Goal: Task Accomplishment & Management: Use online tool/utility

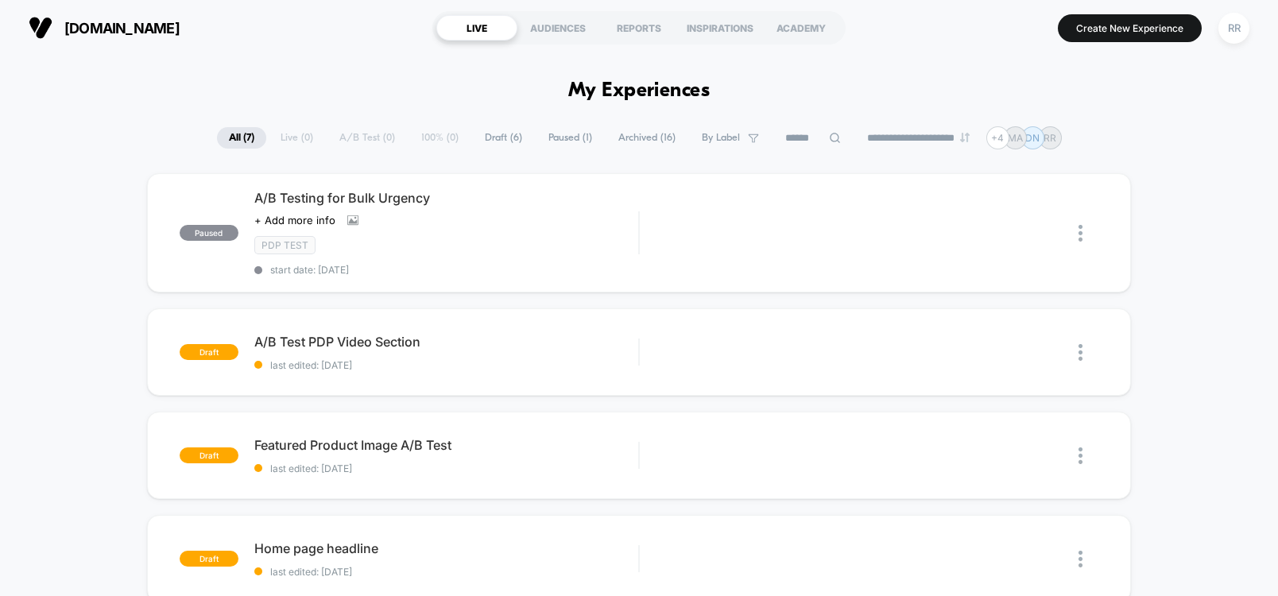
click at [1227, 180] on div "paused A/B Testing for Bulk Urgency Click to view images Click to edit experien…" at bounding box center [639, 582] width 1278 height 818
drag, startPoint x: 740, startPoint y: 238, endPoint x: 1195, endPoint y: 167, distance: 460.8
click at [724, 237] on img at bounding box center [721, 233] width 10 height 10
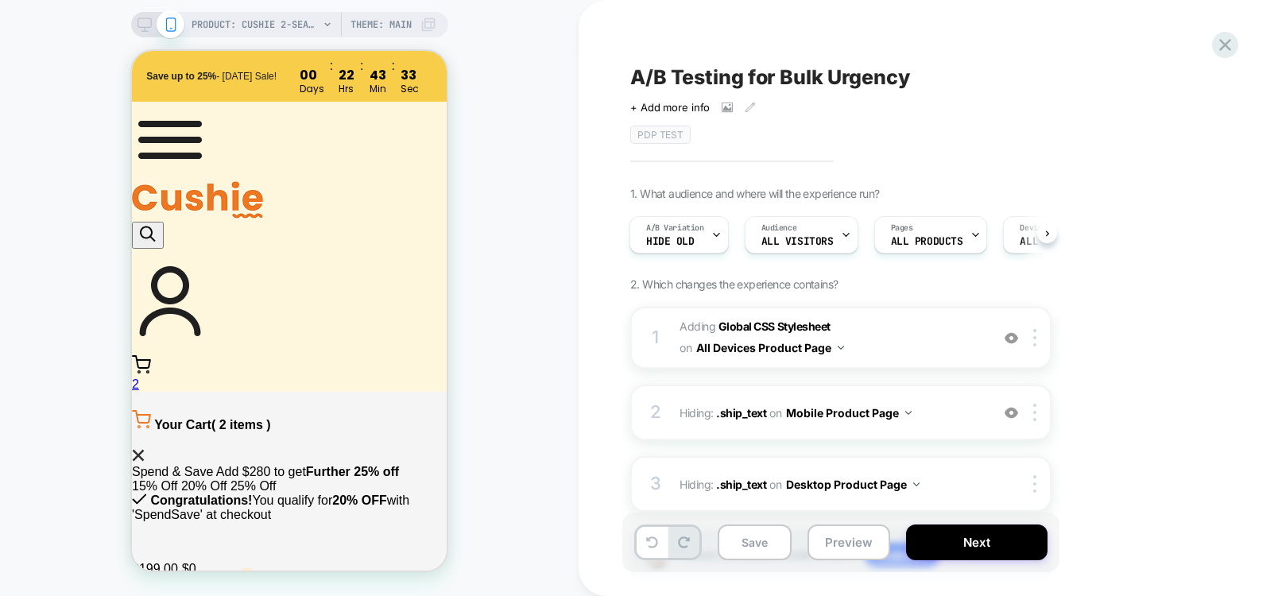
scroll to position [106, 0]
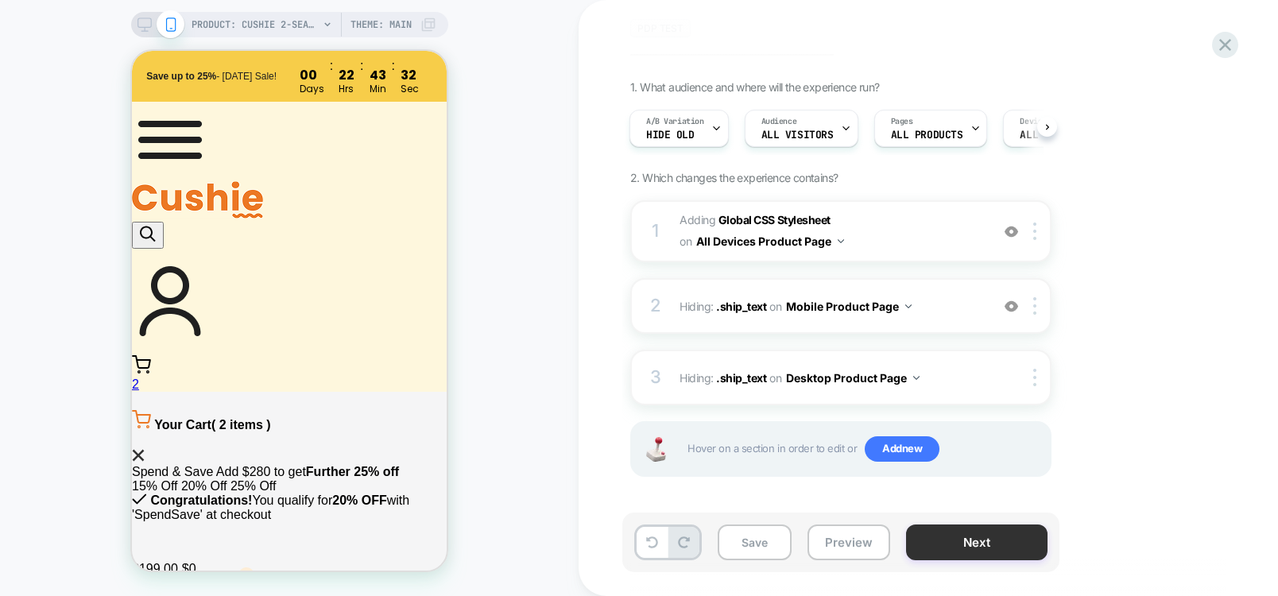
click at [985, 539] on button "Next" at bounding box center [976, 542] width 141 height 36
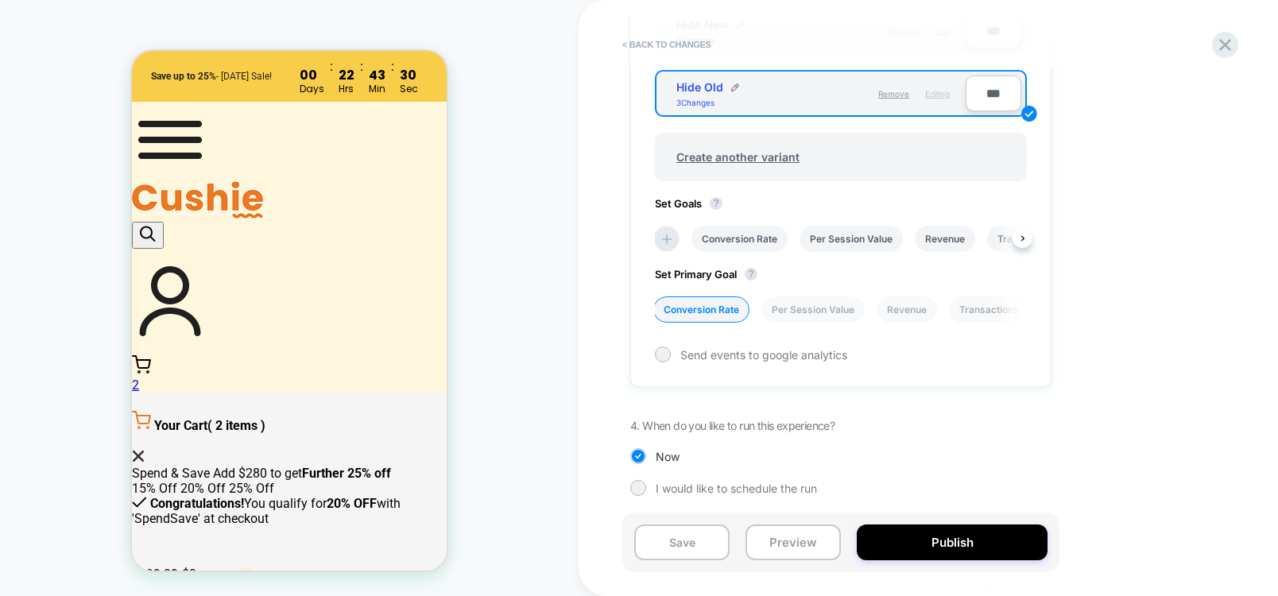
scroll to position [642, 0]
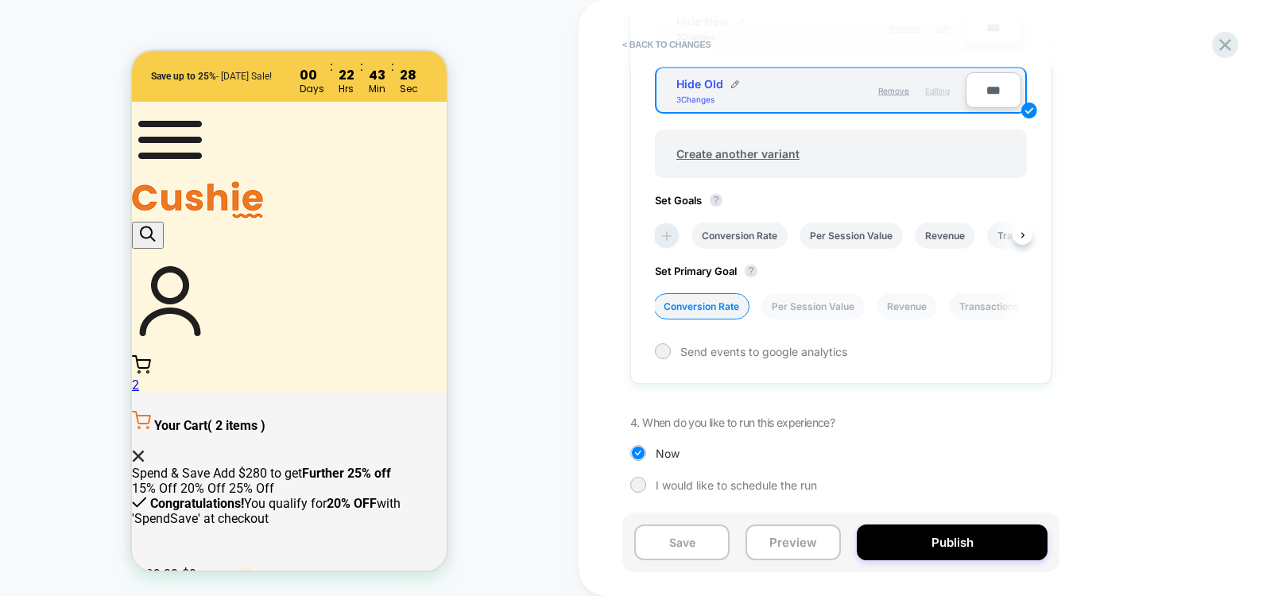
click at [663, 238] on icon at bounding box center [667, 236] width 16 height 16
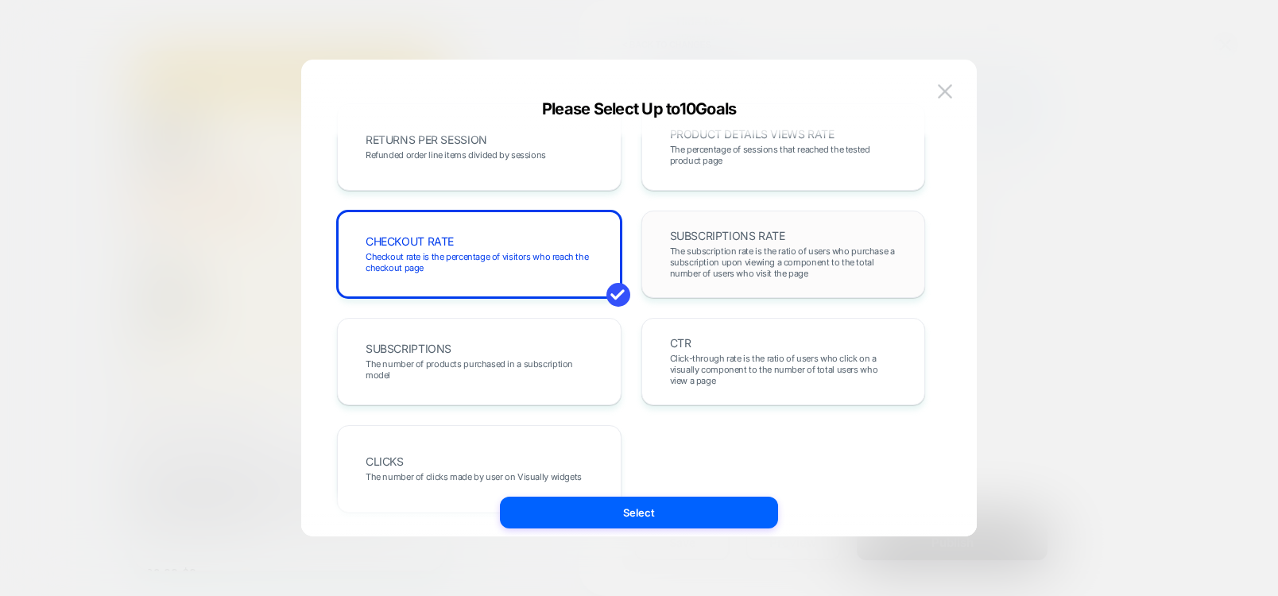
scroll to position [612, 0]
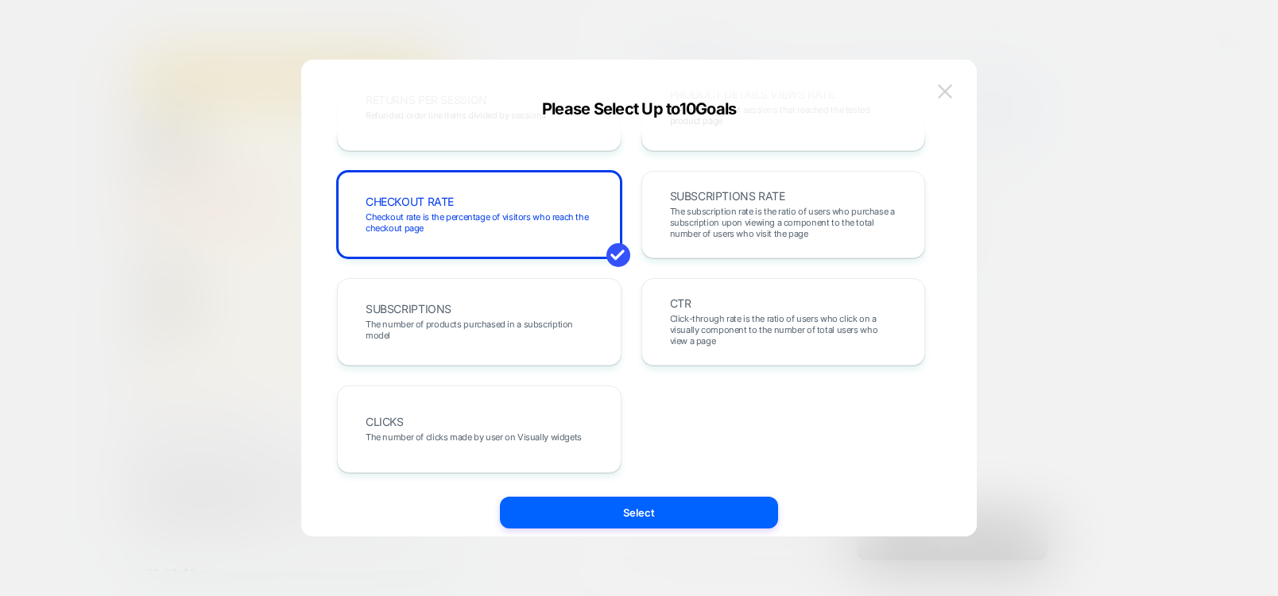
click at [952, 87] on button at bounding box center [945, 91] width 24 height 24
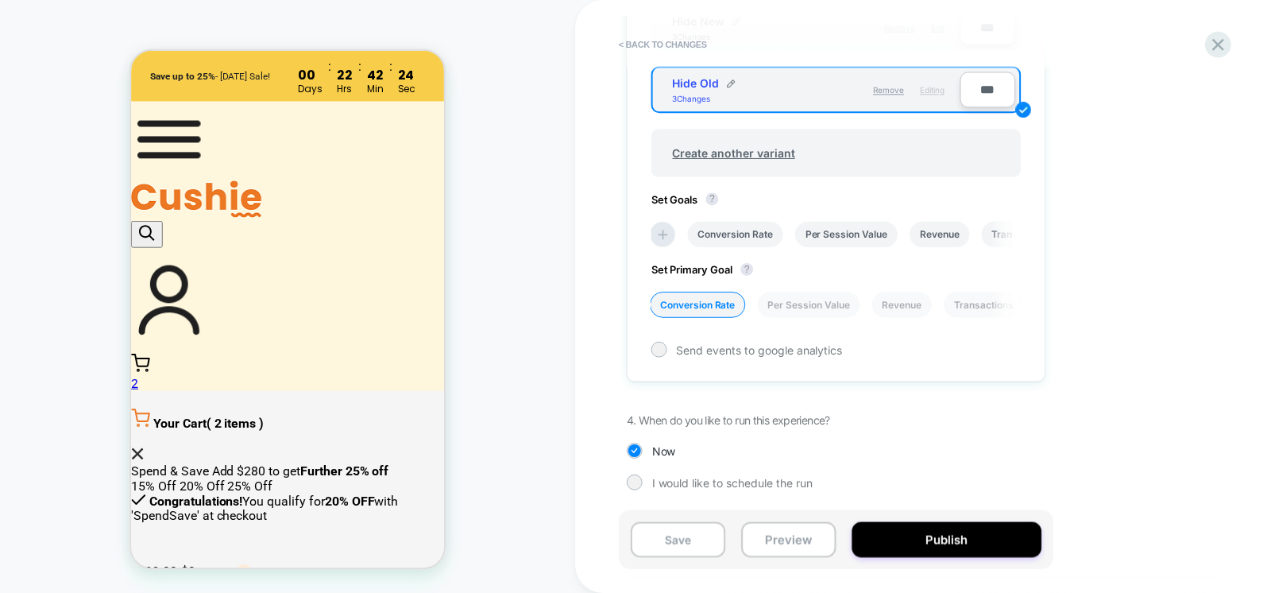
scroll to position [451, 0]
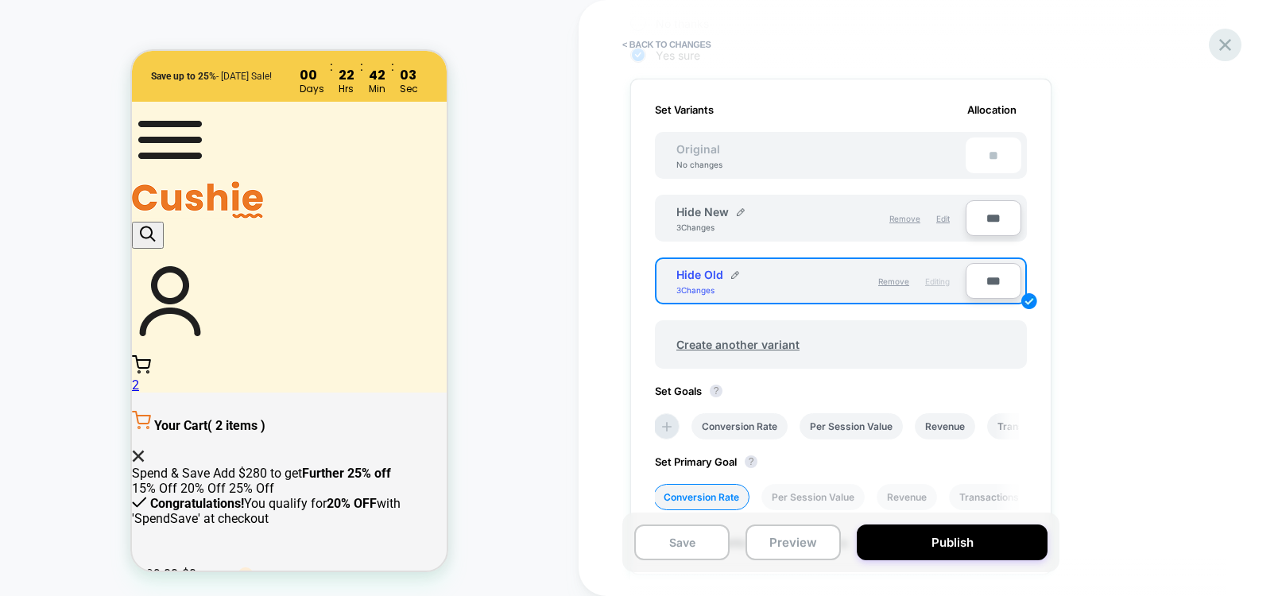
click at [1218, 54] on icon at bounding box center [1224, 44] width 21 height 21
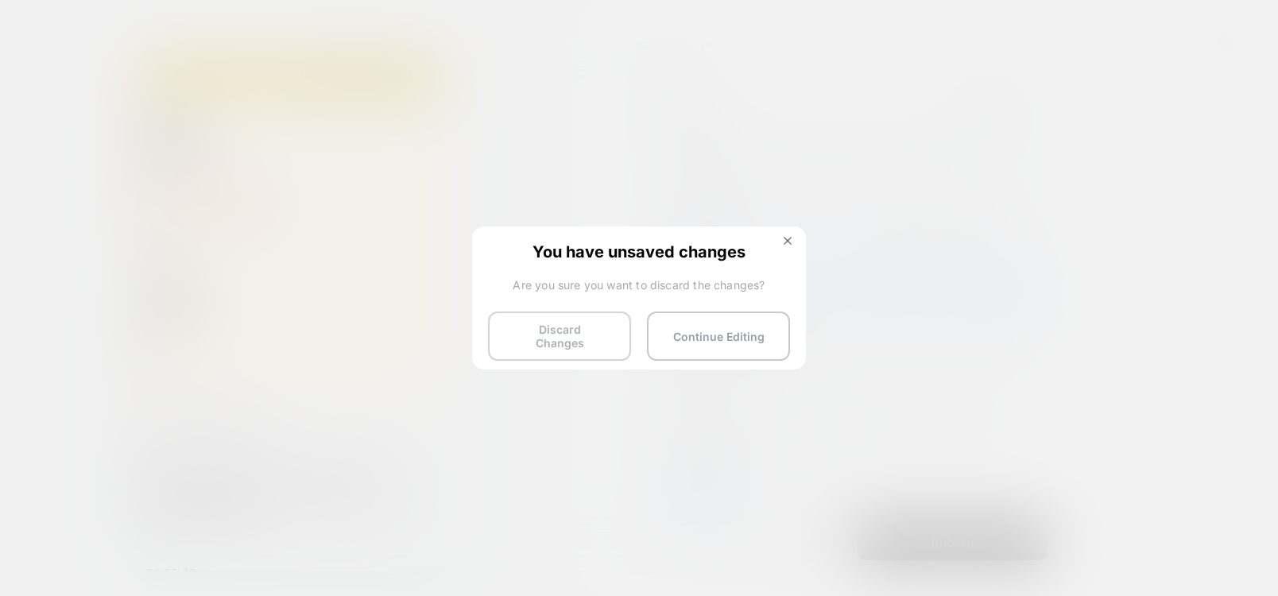
click at [599, 327] on button "Discard Changes" at bounding box center [559, 336] width 143 height 49
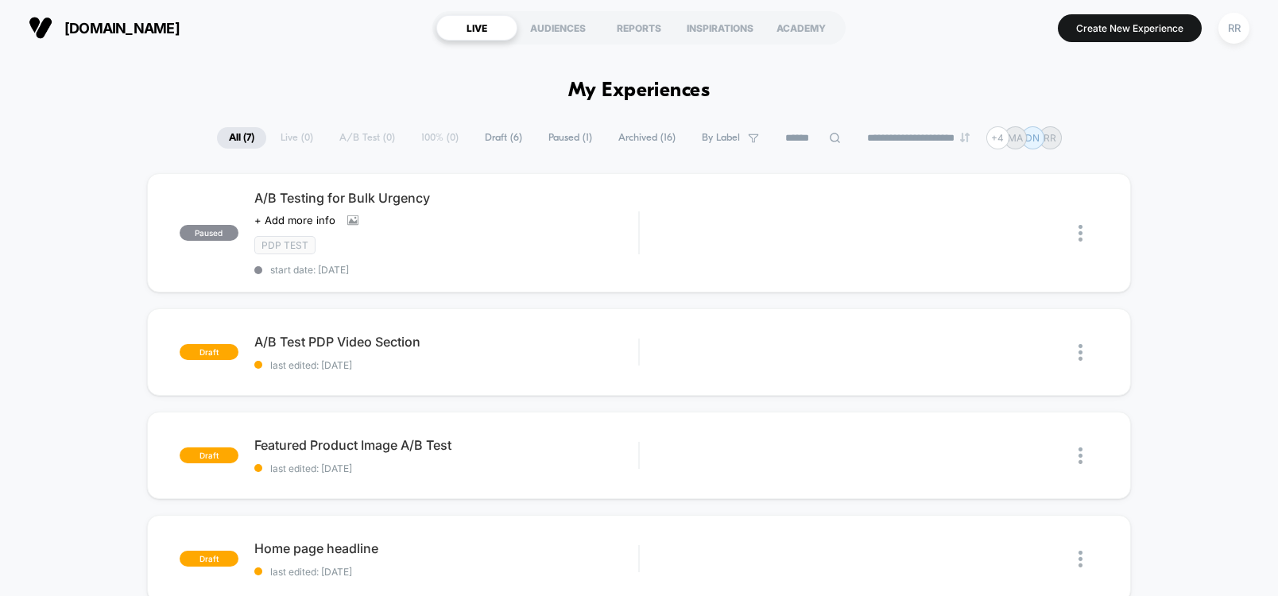
click at [1225, 192] on div "paused A/B Testing for Bulk Urgency Click to view images Click to edit experien…" at bounding box center [639, 582] width 1278 height 818
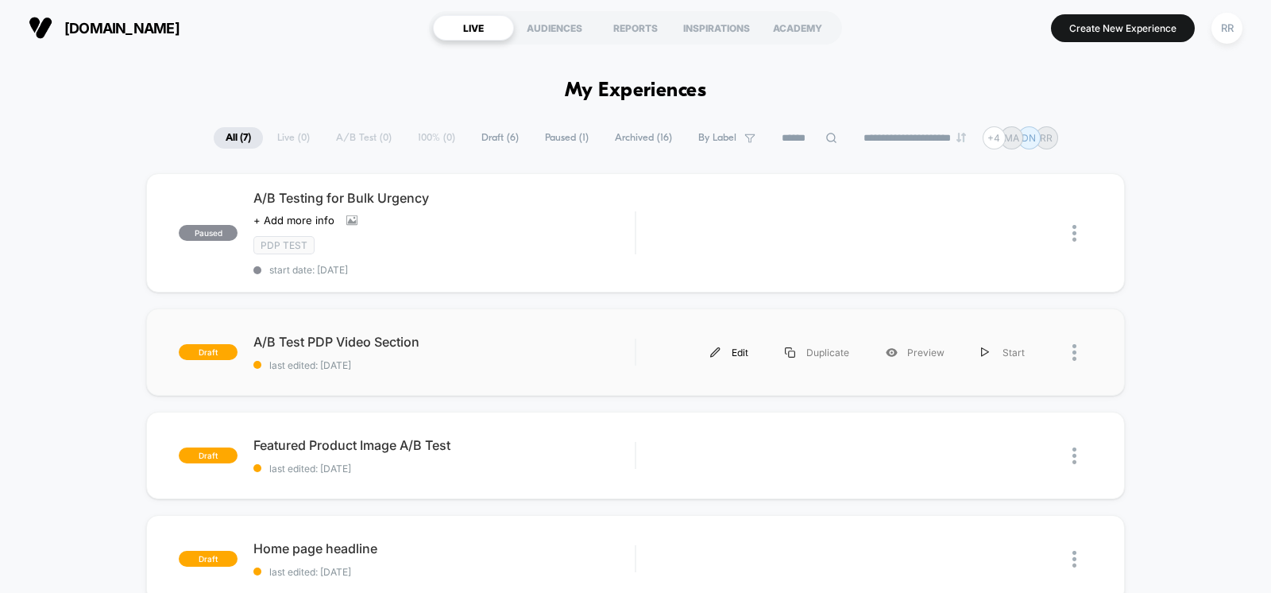
click at [738, 353] on div "Edit" at bounding box center [729, 353] width 75 height 36
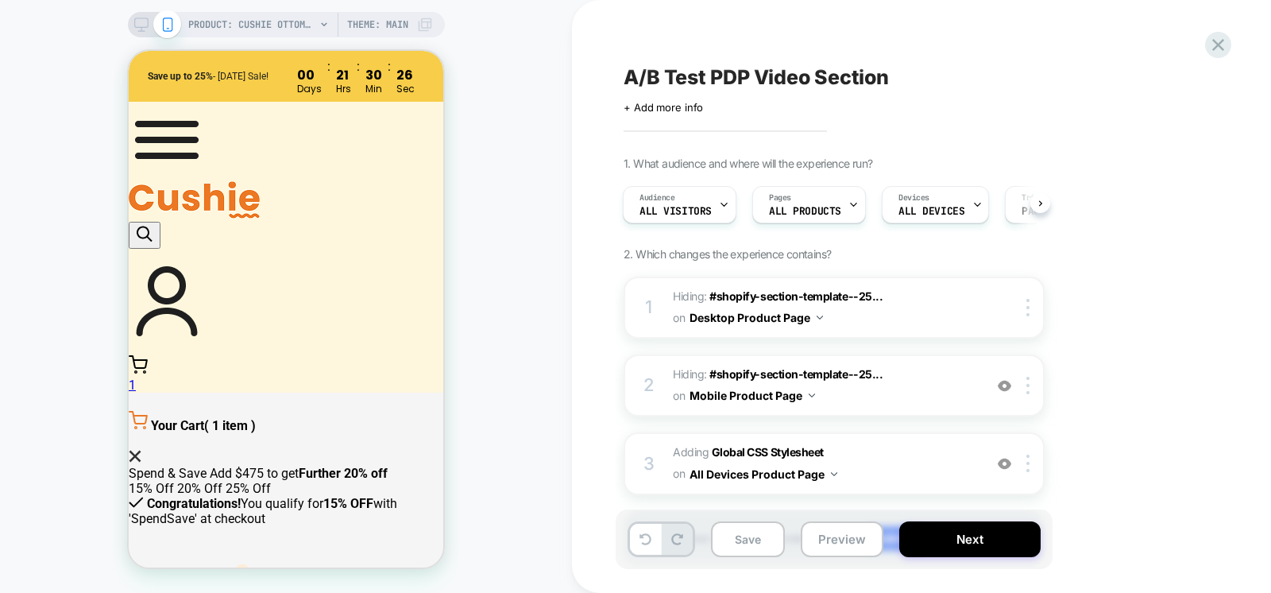
scroll to position [93, 0]
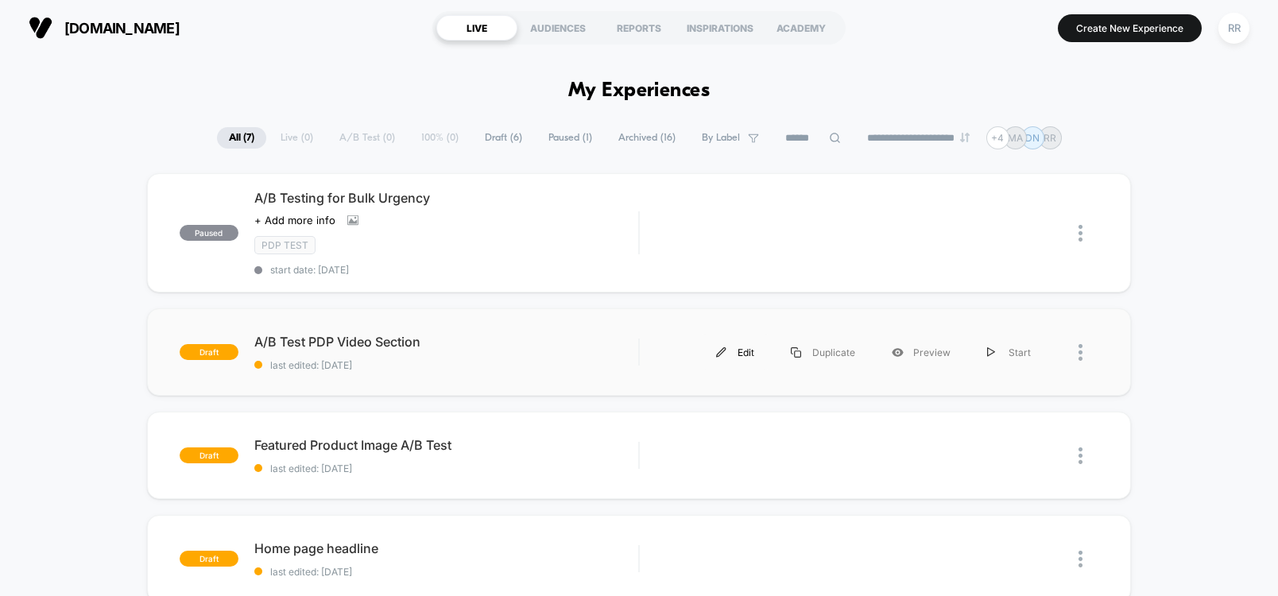
click at [726, 354] on img at bounding box center [721, 352] width 10 height 10
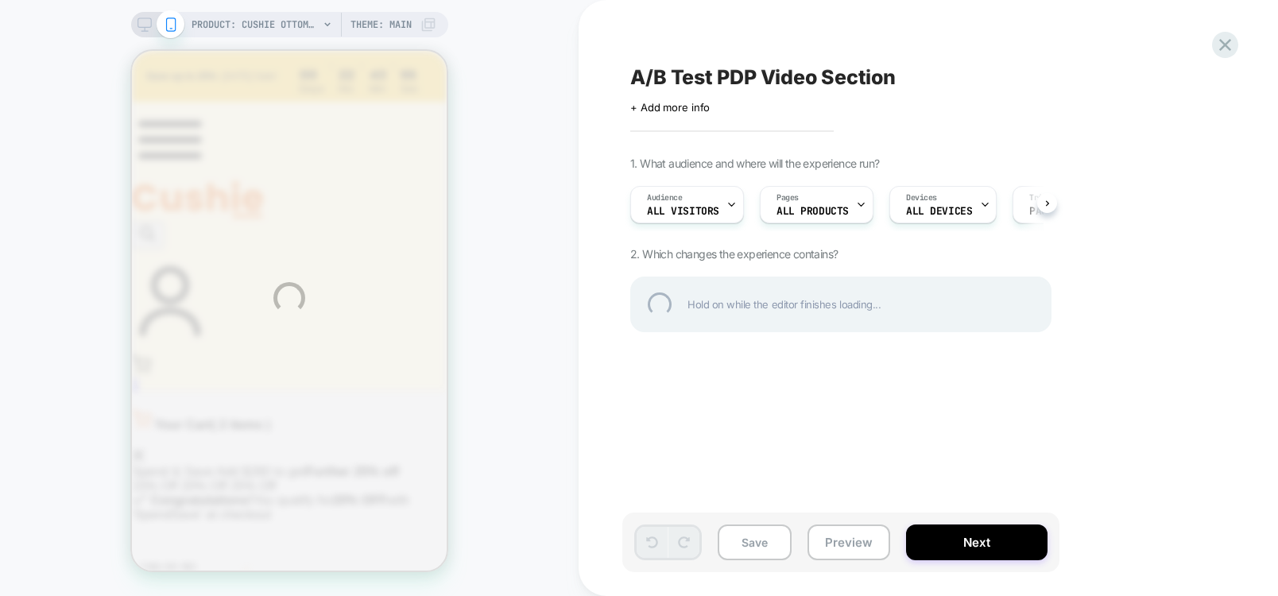
type input "**********"
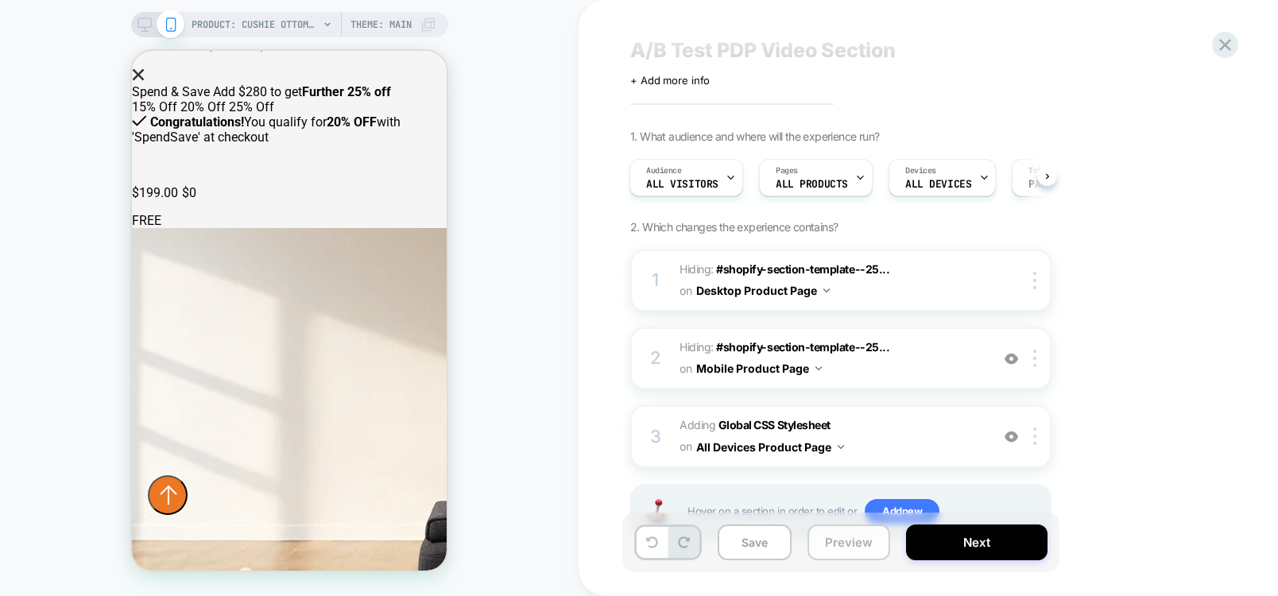
scroll to position [90, 0]
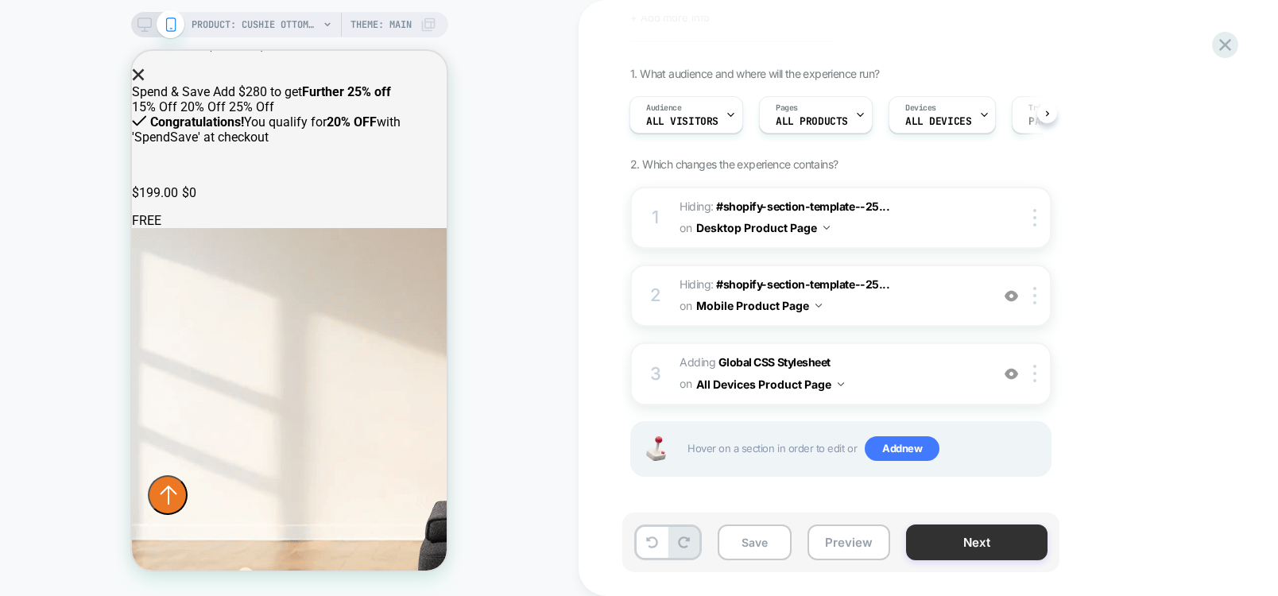
click at [949, 540] on button "Next" at bounding box center [976, 542] width 141 height 36
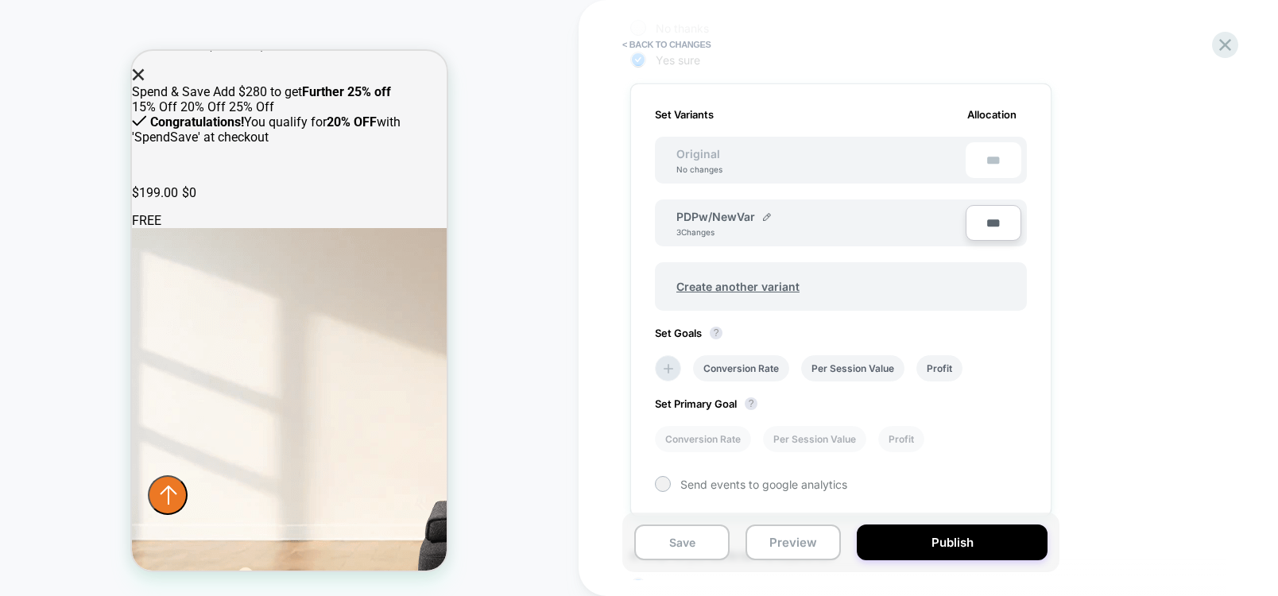
scroll to position [549, 0]
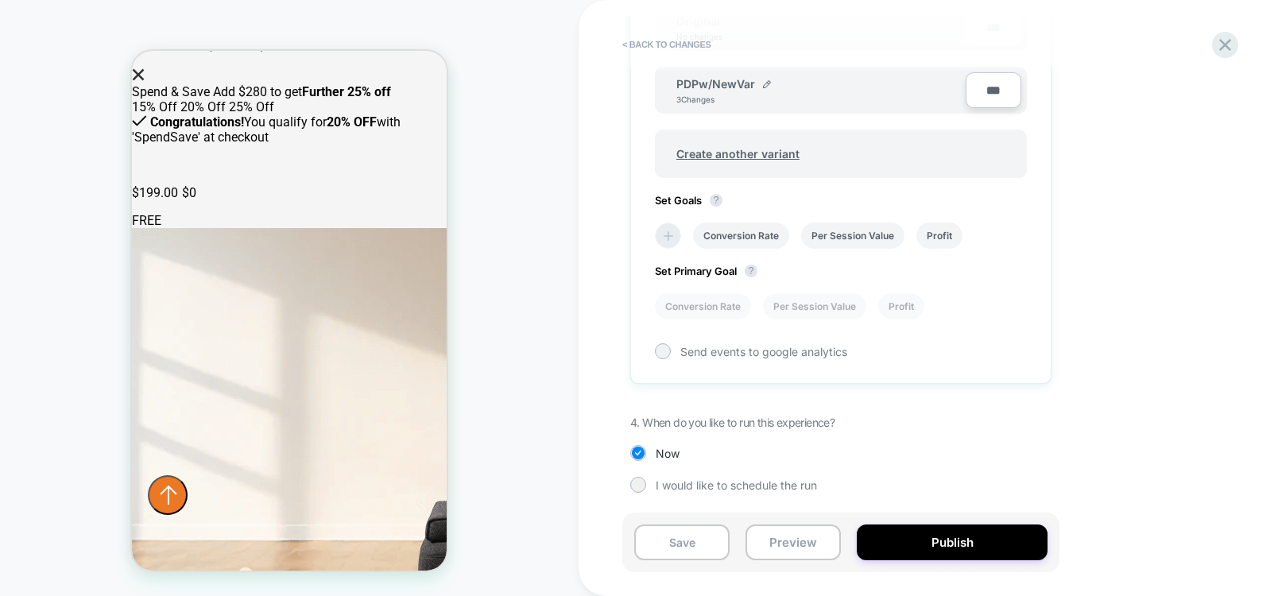
click at [675, 230] on icon at bounding box center [668, 236] width 16 height 16
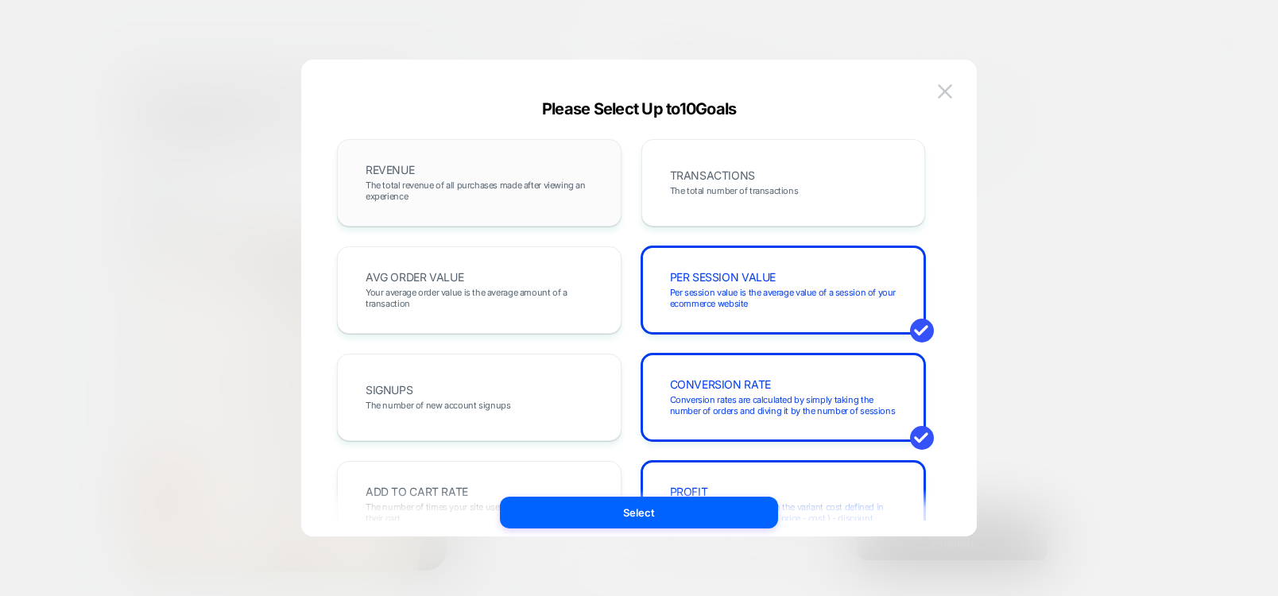
click at [520, 188] on span "The total revenue of all purchases made after viewing an experience" at bounding box center [479, 191] width 227 height 22
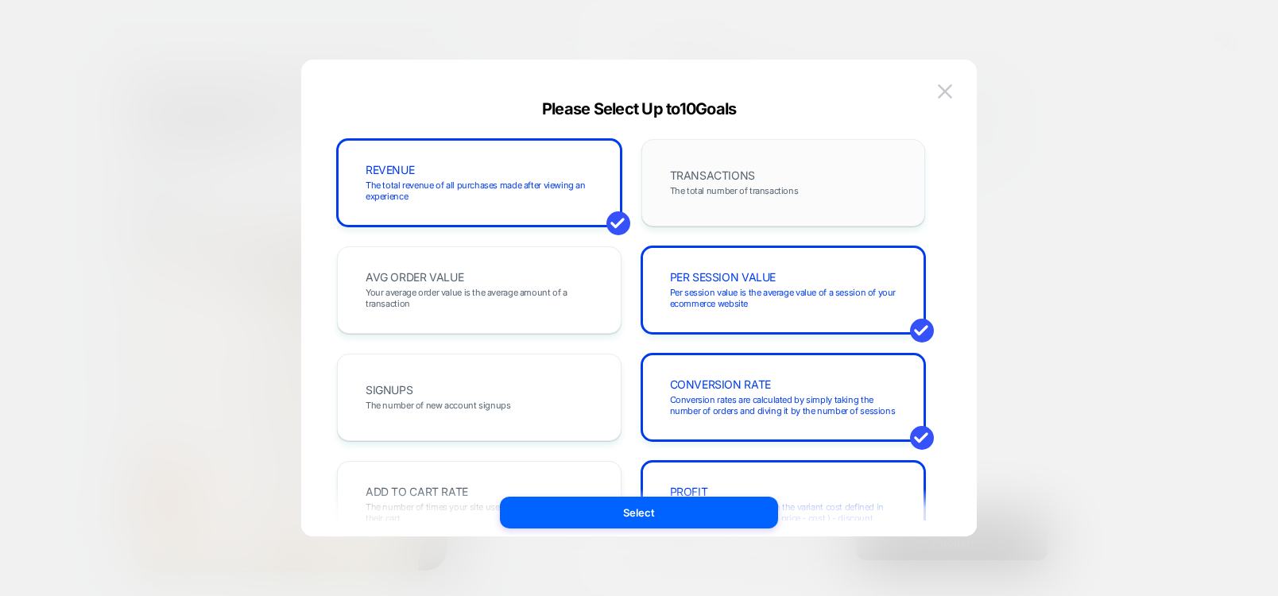
click at [790, 178] on div "TRANSACTIONS The total number of transactions" at bounding box center [783, 183] width 251 height 54
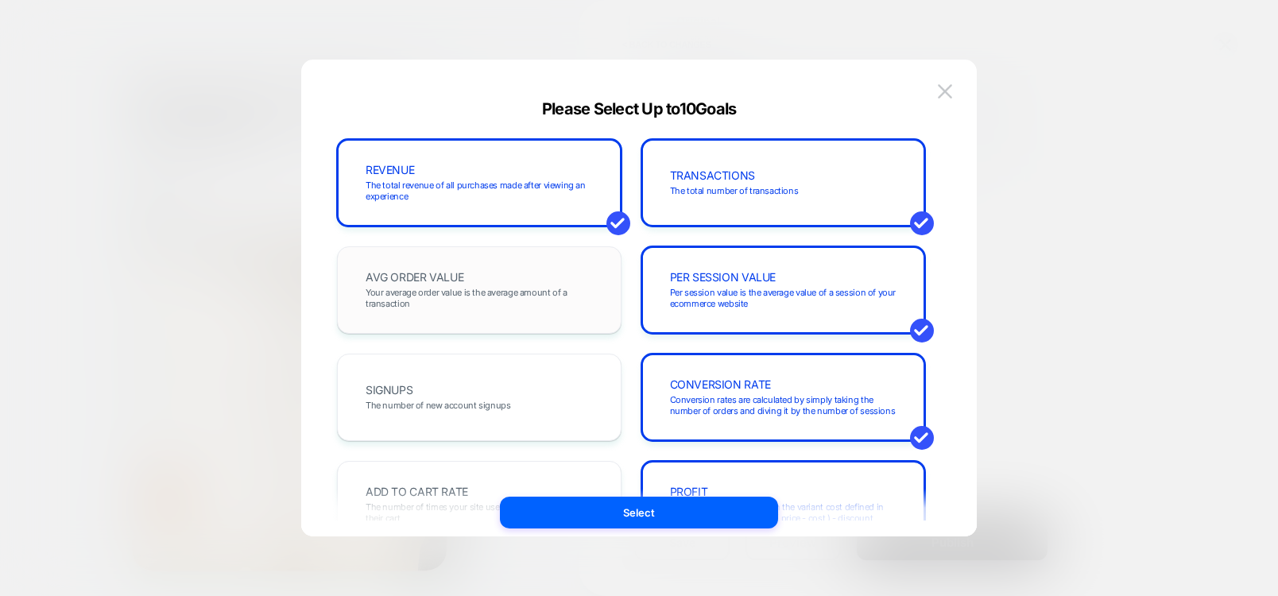
click at [398, 284] on div "AVG ORDER VALUE Your average order value is the average amount of a transaction" at bounding box center [479, 290] width 251 height 54
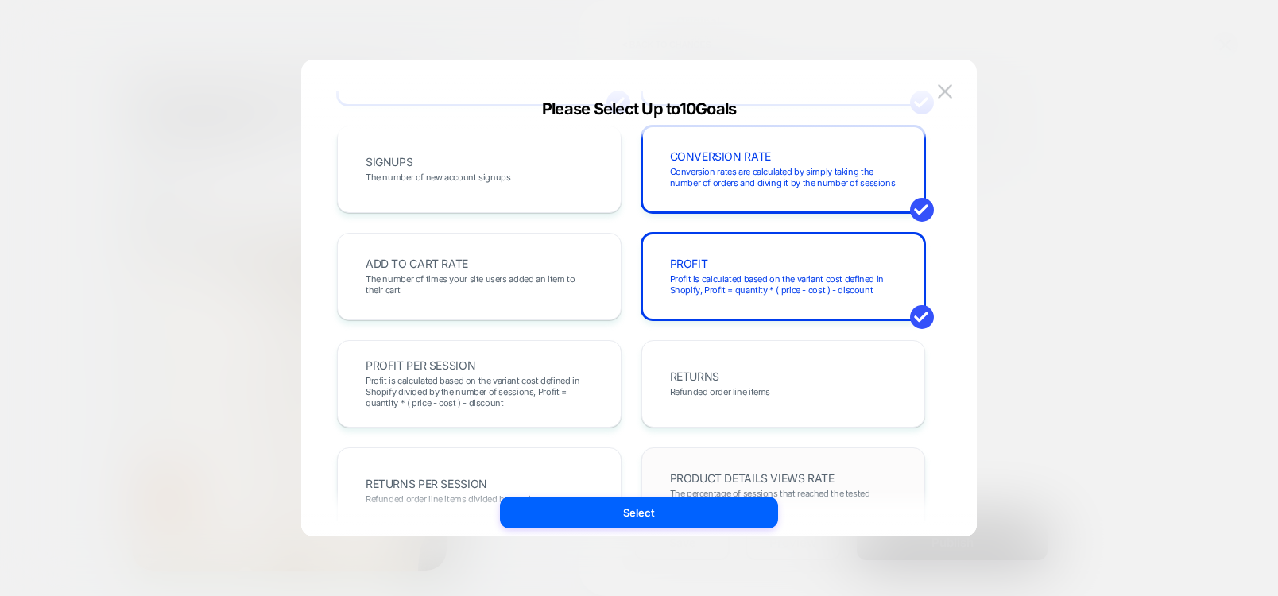
scroll to position [286, 0]
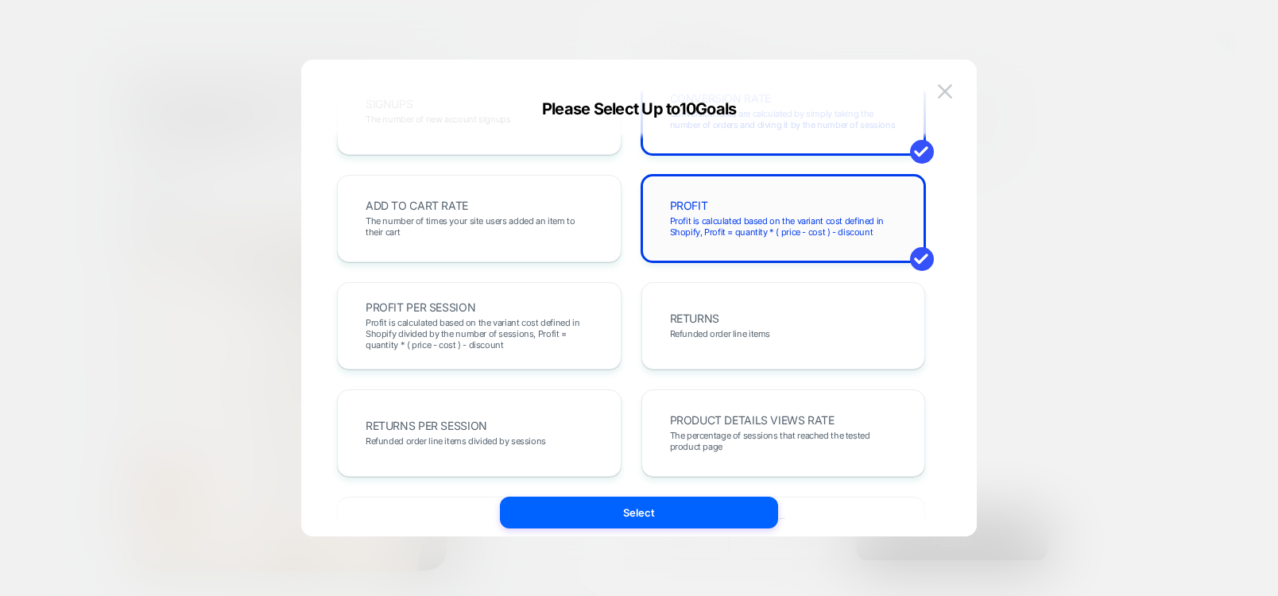
click at [731, 239] on div "PROFIT Profit is calculated based on the variant cost defined in Shopify, Profi…" at bounding box center [783, 219] width 251 height 54
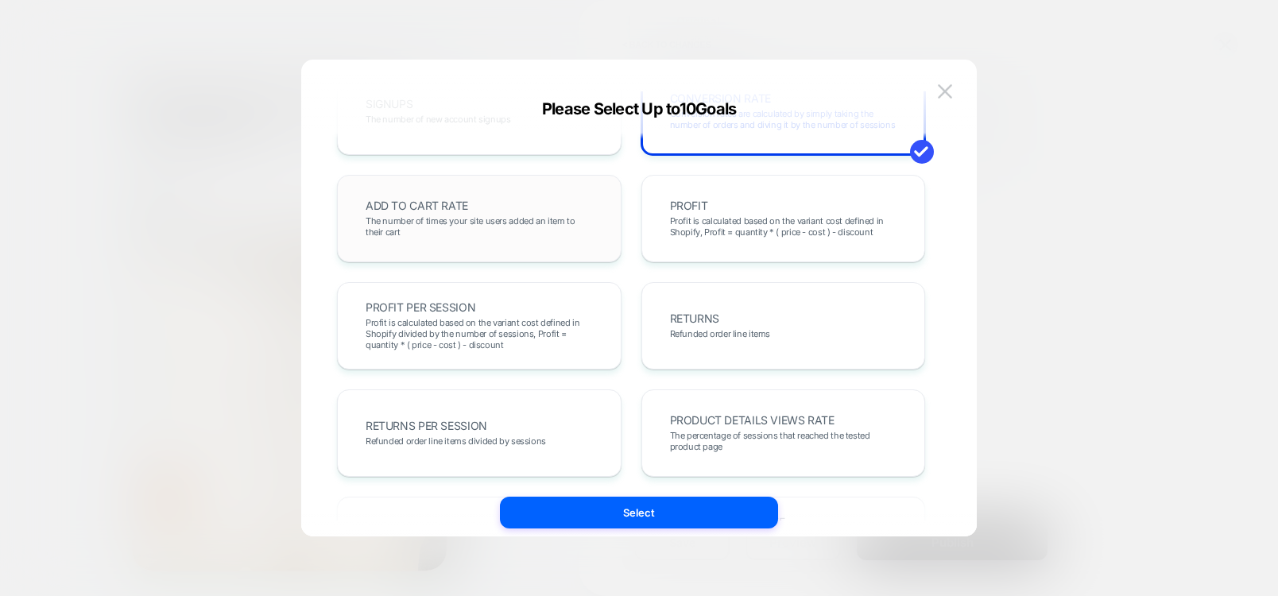
click at [456, 243] on div "ADD TO CART RATE The number of times your site users added an item to their cart" at bounding box center [479, 219] width 251 height 54
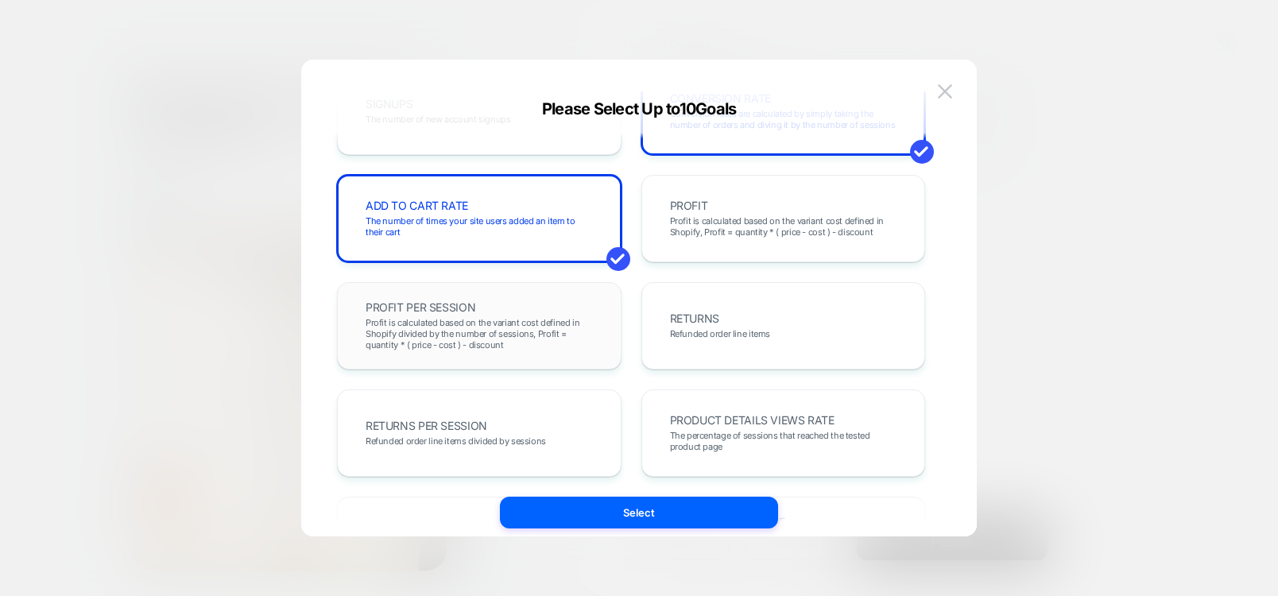
scroll to position [381, 0]
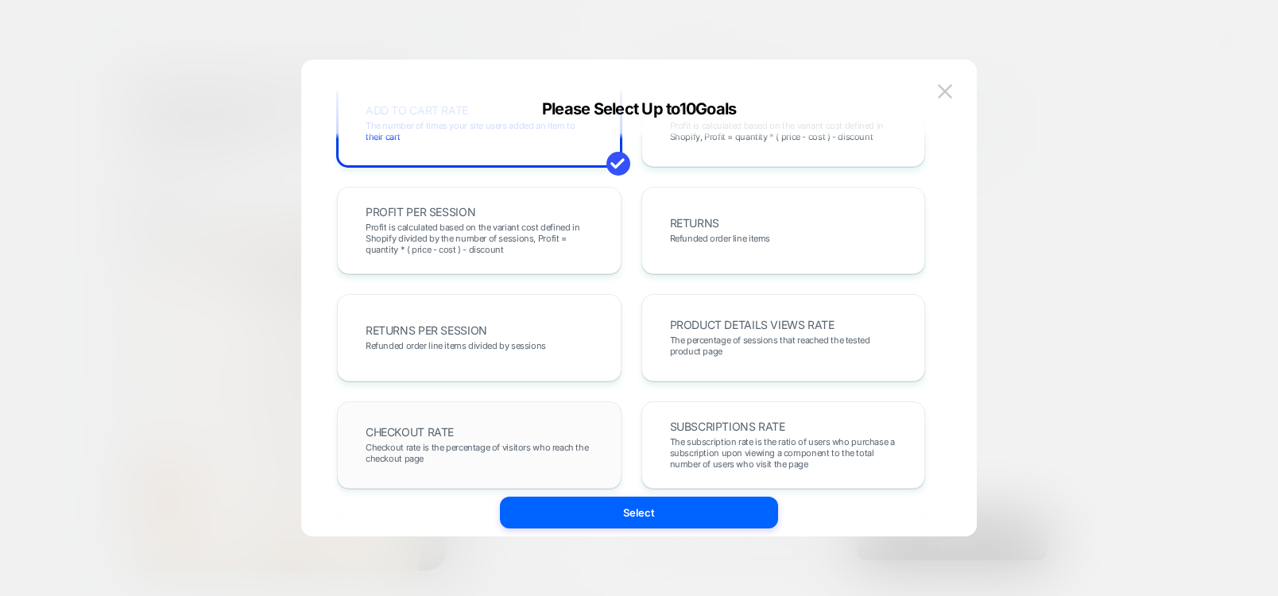
click at [420, 443] on span "Checkout rate is the percentage of visitors who reach the checkout page" at bounding box center [479, 453] width 227 height 22
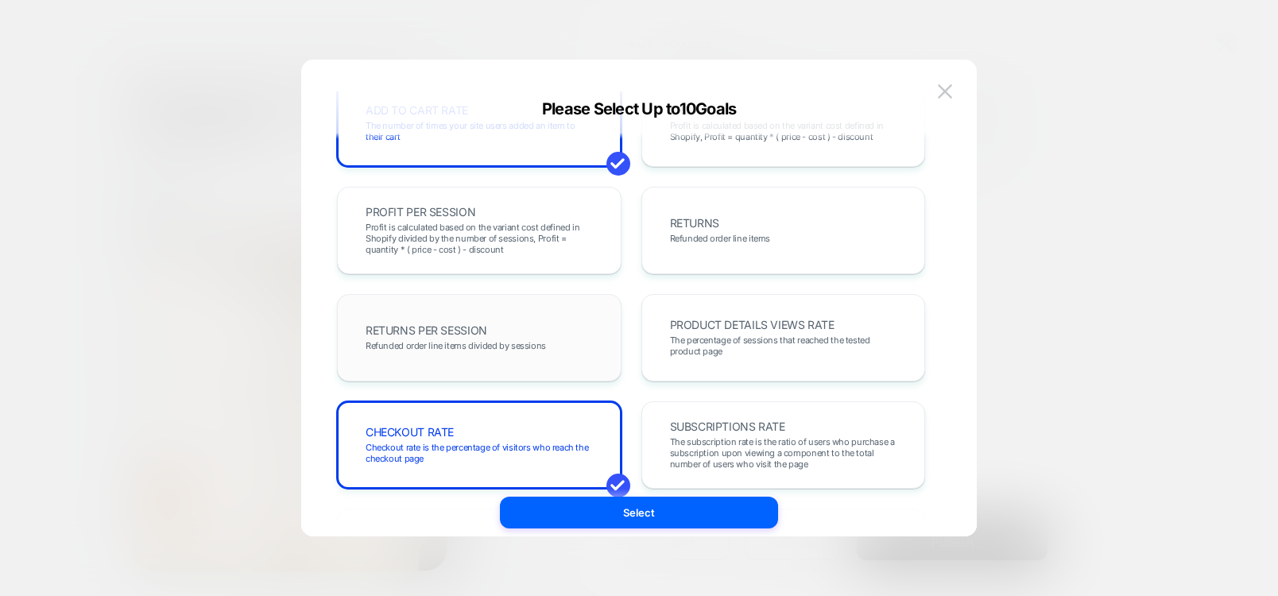
scroll to position [612, 0]
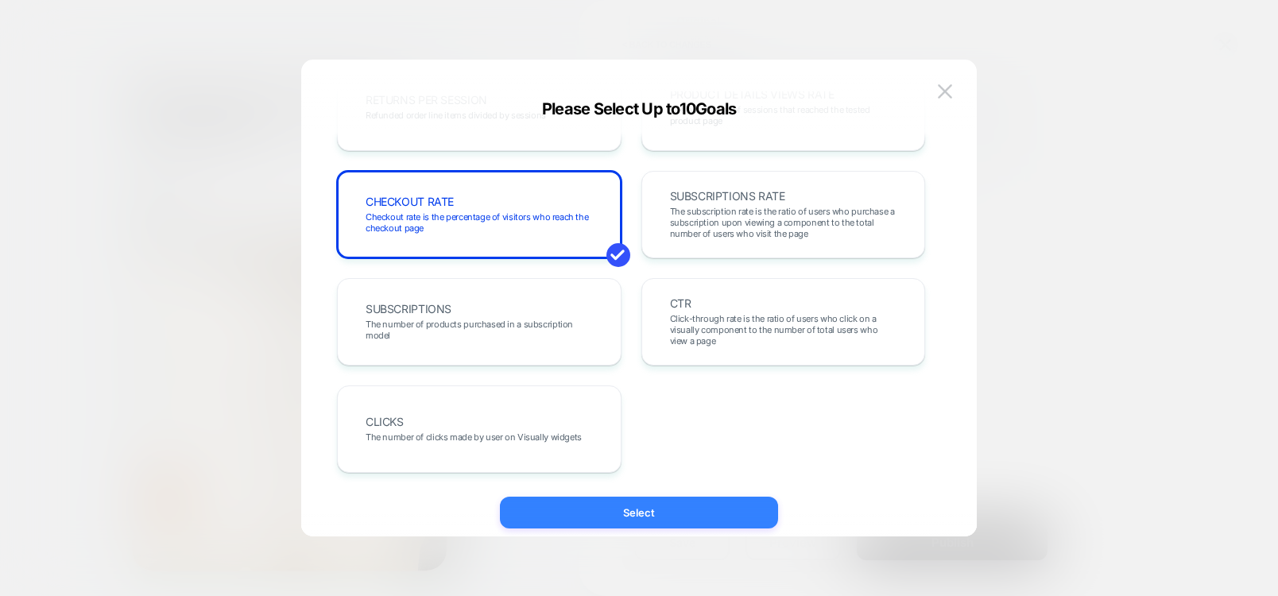
click at [639, 516] on button "Select" at bounding box center [639, 513] width 278 height 32
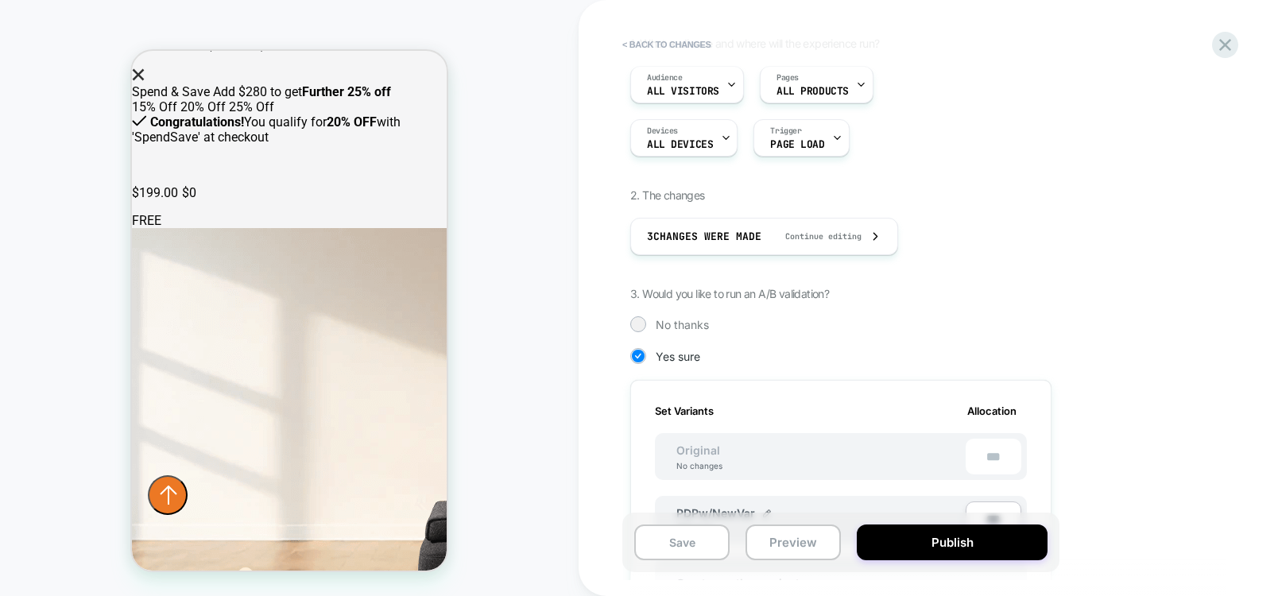
scroll to position [95, 0]
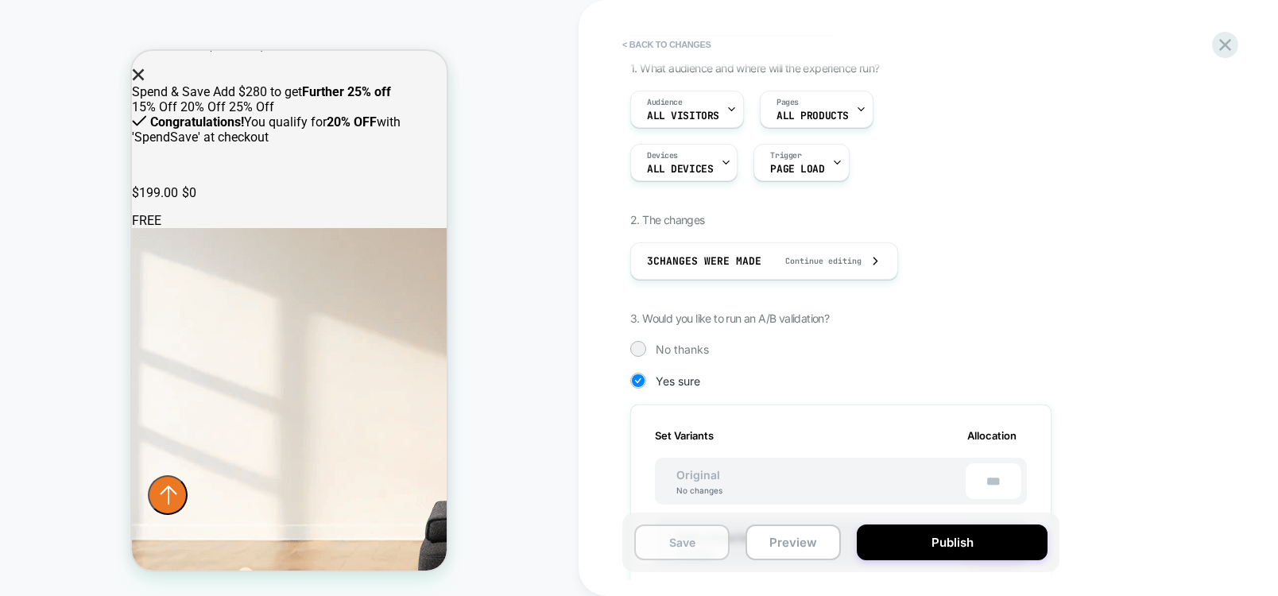
click at [690, 554] on button "Save" at bounding box center [681, 542] width 95 height 36
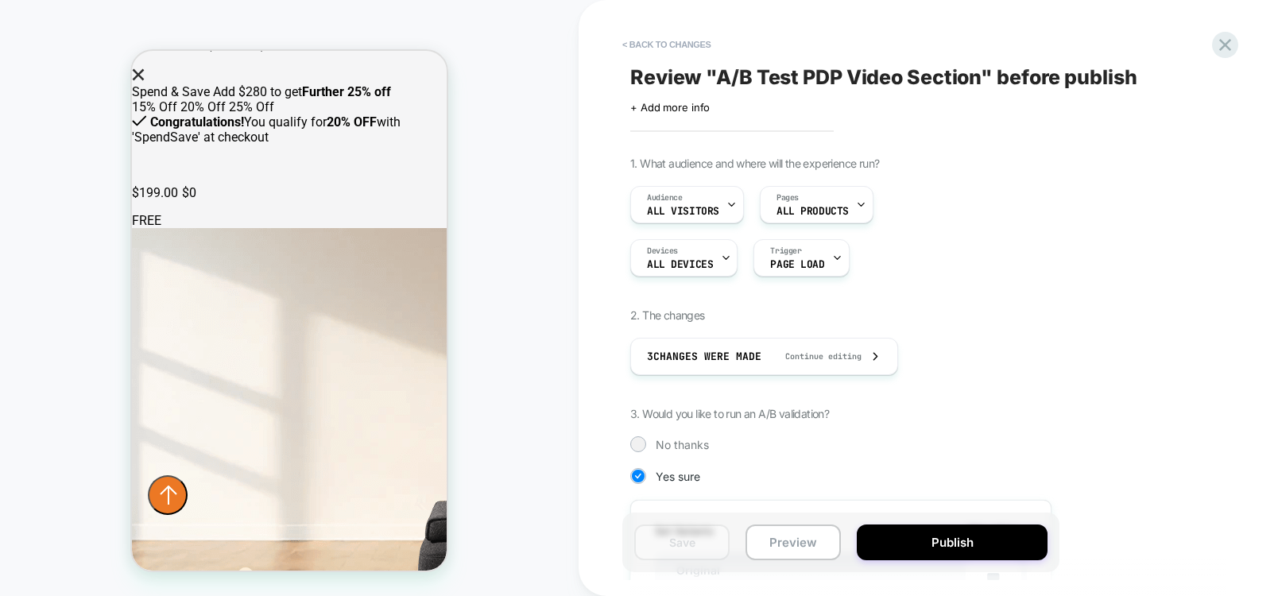
scroll to position [477, 0]
click at [648, 43] on button "< Back to changes" at bounding box center [666, 44] width 105 height 25
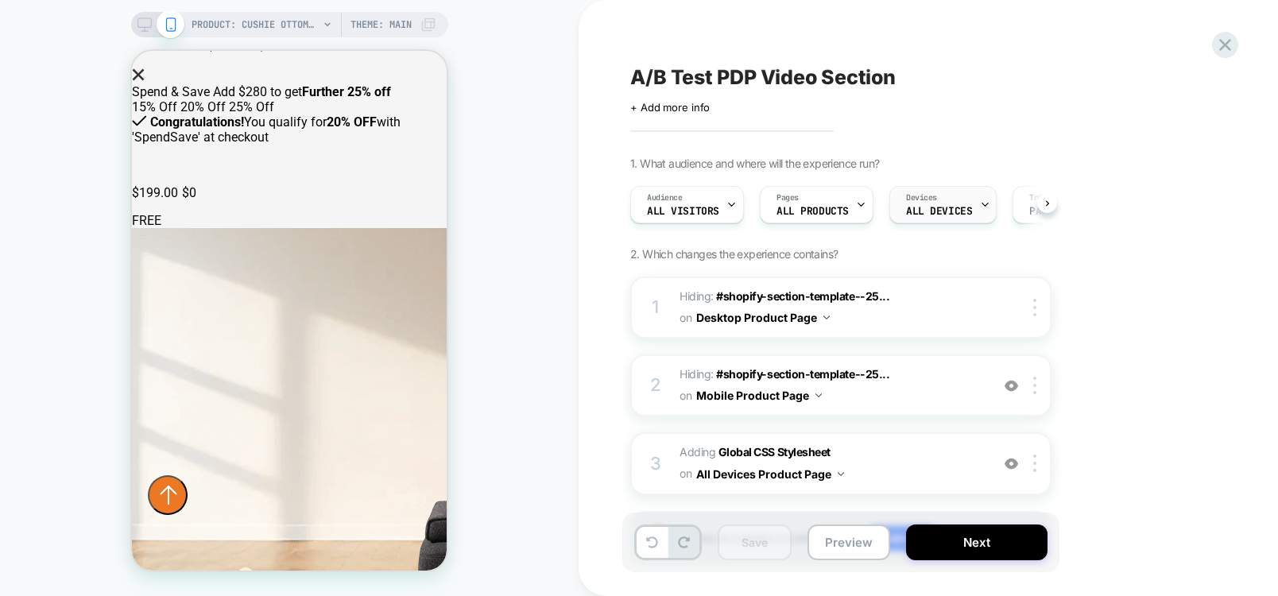
scroll to position [0, 1]
click at [137, 29] on icon at bounding box center [144, 24] width 14 height 14
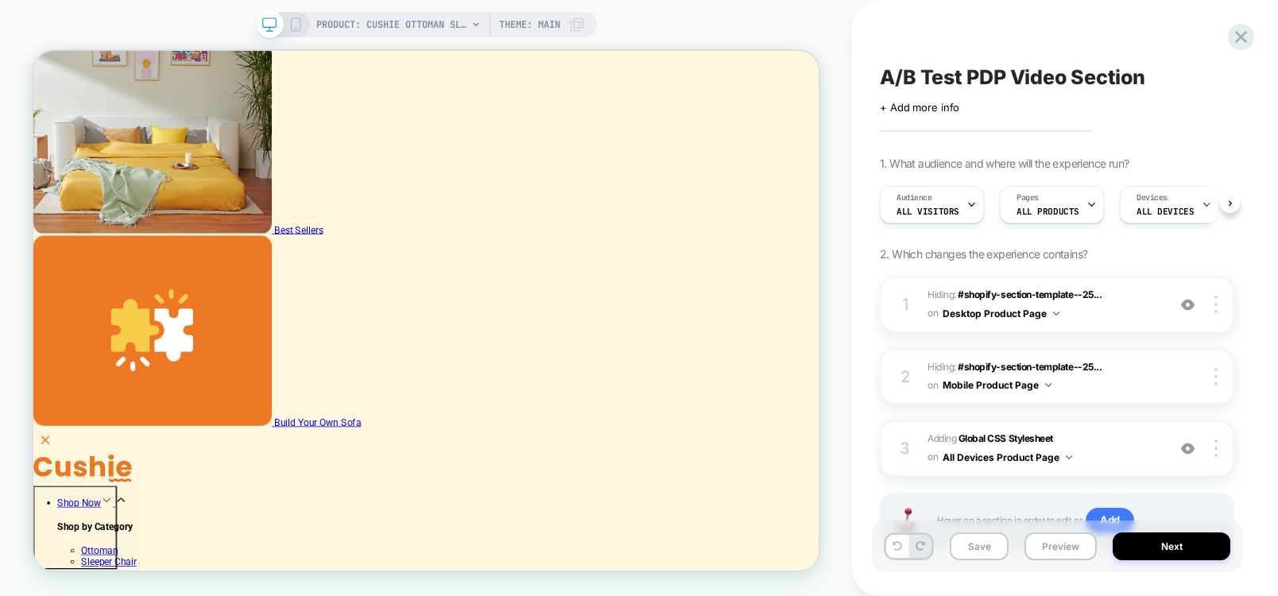
scroll to position [0, 1]
click at [1249, 33] on icon at bounding box center [1240, 36] width 21 height 21
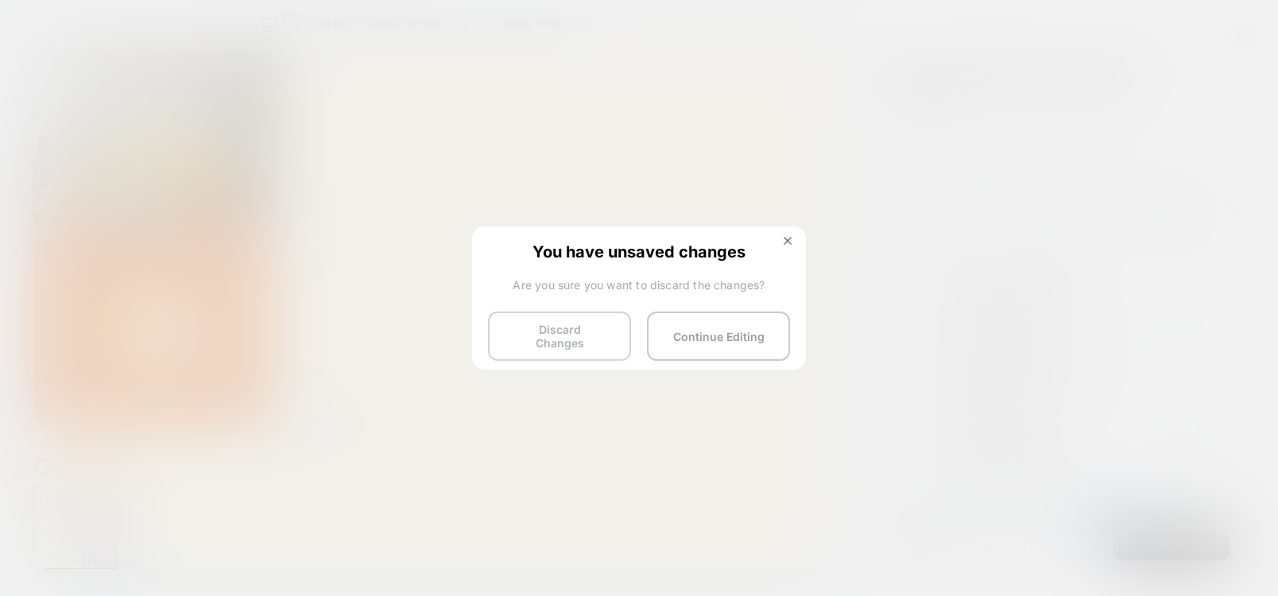
click at [551, 327] on button "Discard Changes" at bounding box center [559, 336] width 143 height 49
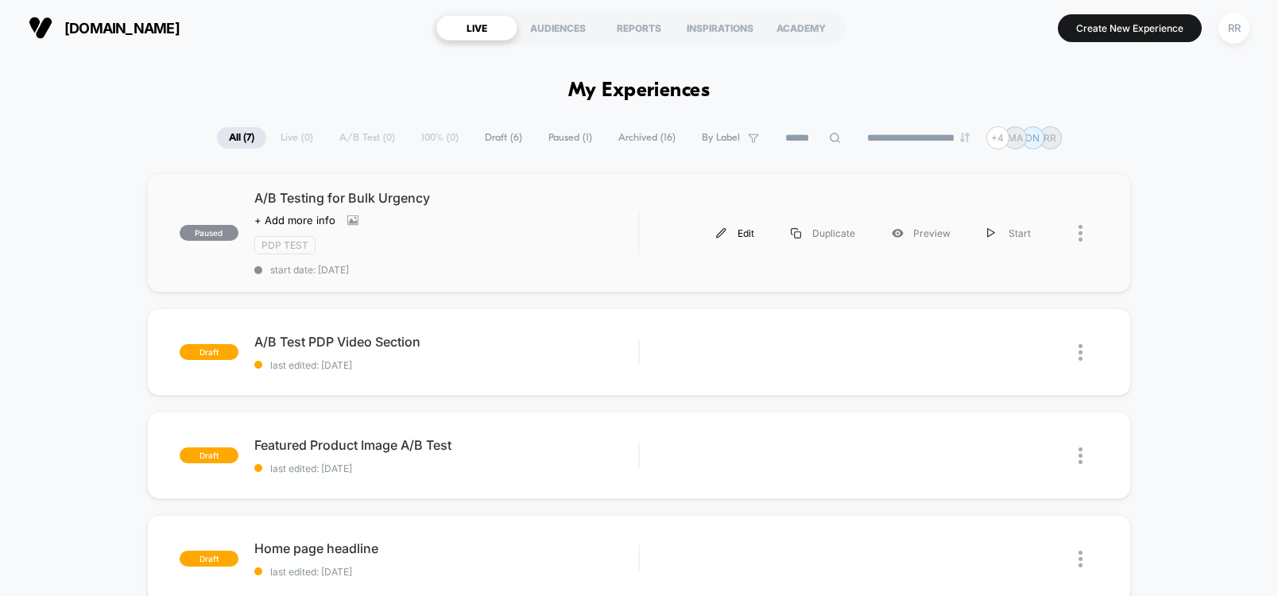
click at [756, 232] on div "Edit" at bounding box center [735, 233] width 75 height 36
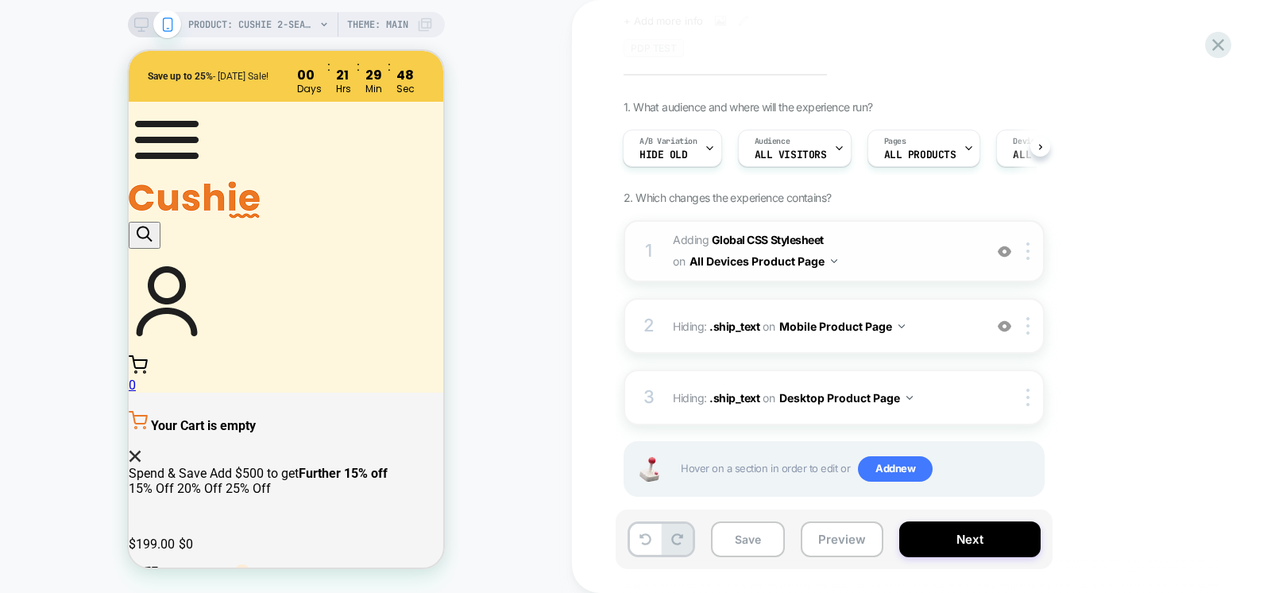
scroll to position [110, 0]
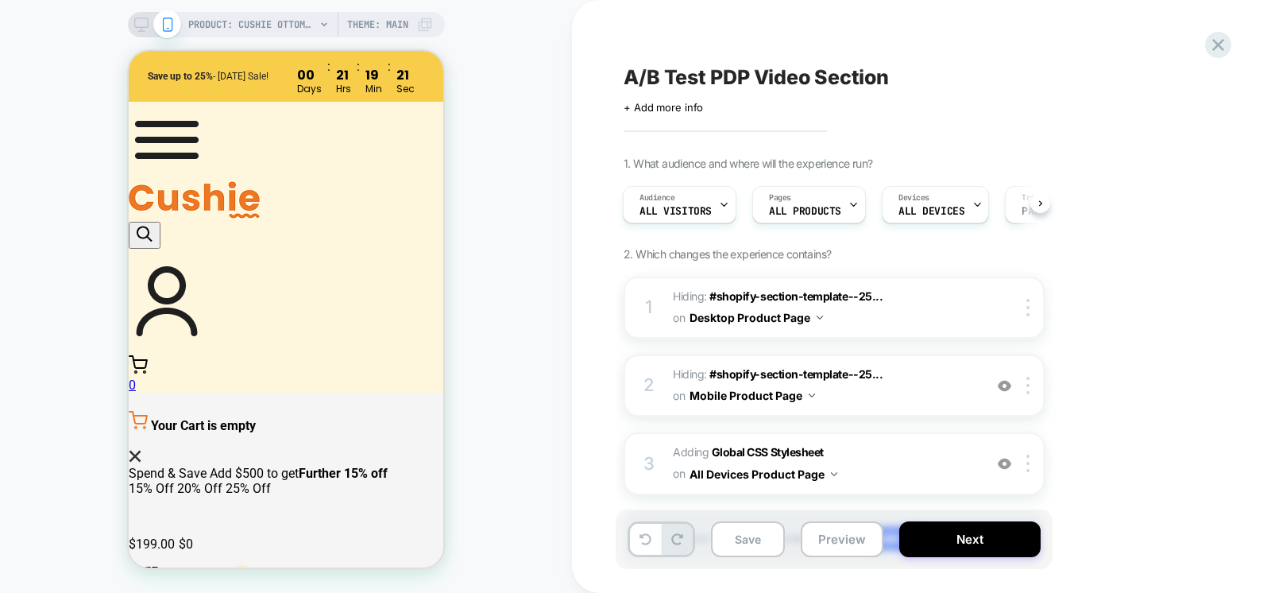
scroll to position [93, 0]
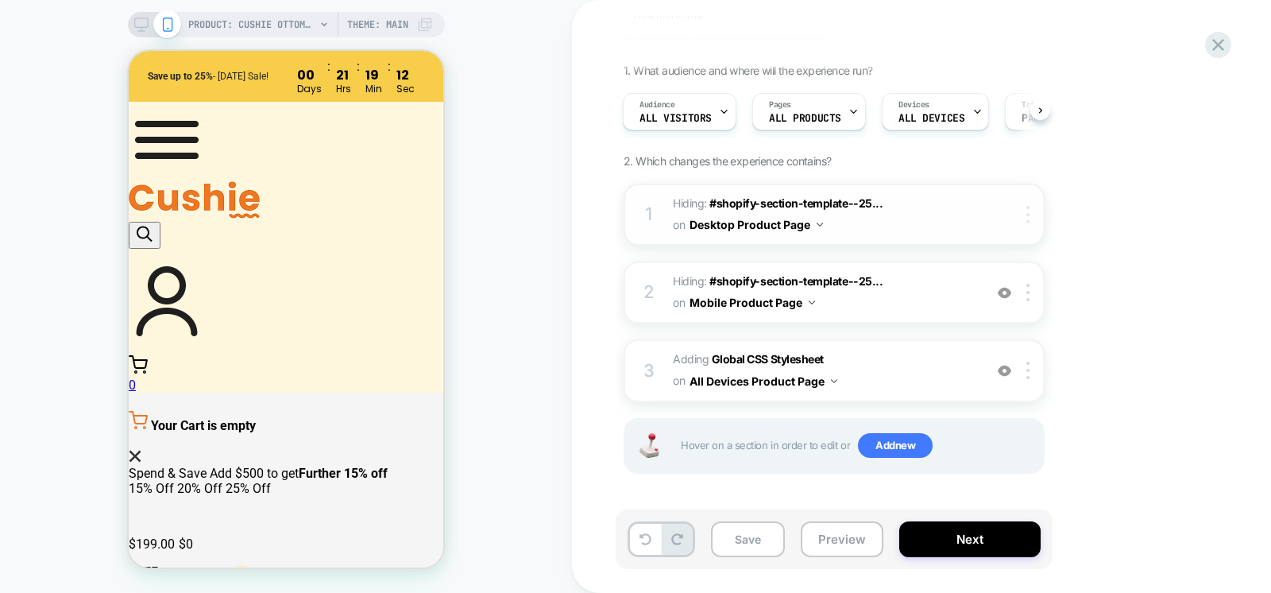
click at [1028, 211] on img at bounding box center [1028, 214] width 3 height 17
click at [1011, 438] on span "Hover on a section in order to edit or Add new" at bounding box center [858, 445] width 354 height 25
click at [1174, 439] on div "1. What audience and where will the experience run? Audience All Visitors Pages…" at bounding box center [914, 289] width 580 height 450
click at [1027, 210] on img at bounding box center [1028, 214] width 3 height 17
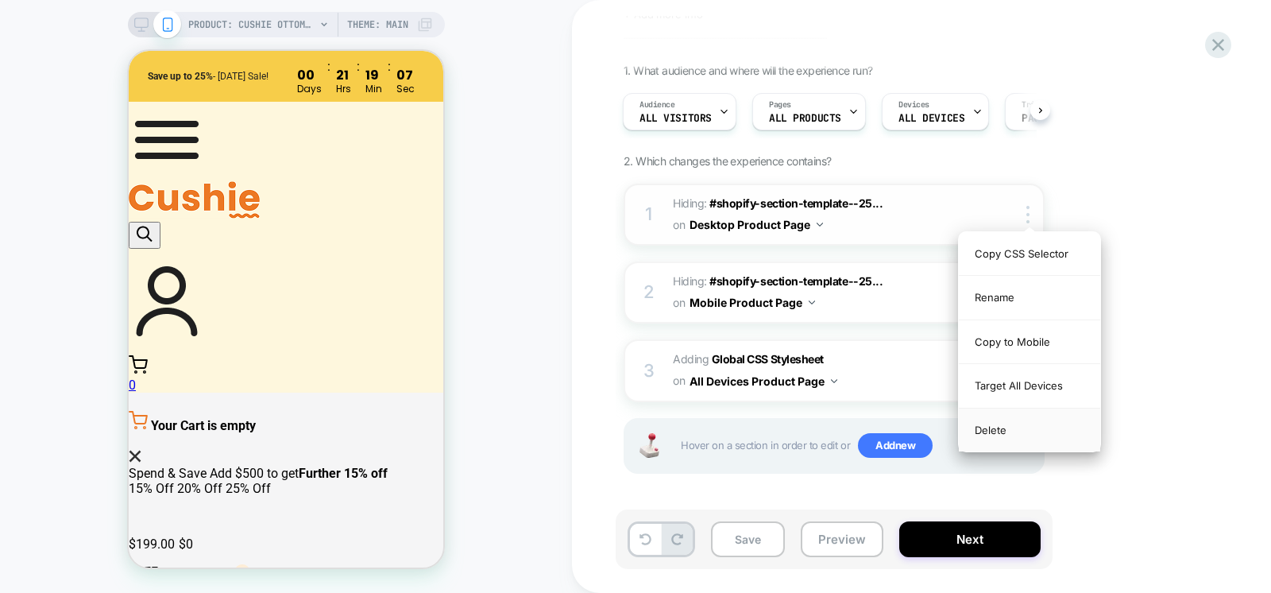
click at [987, 432] on div "Delete" at bounding box center [1029, 429] width 141 height 43
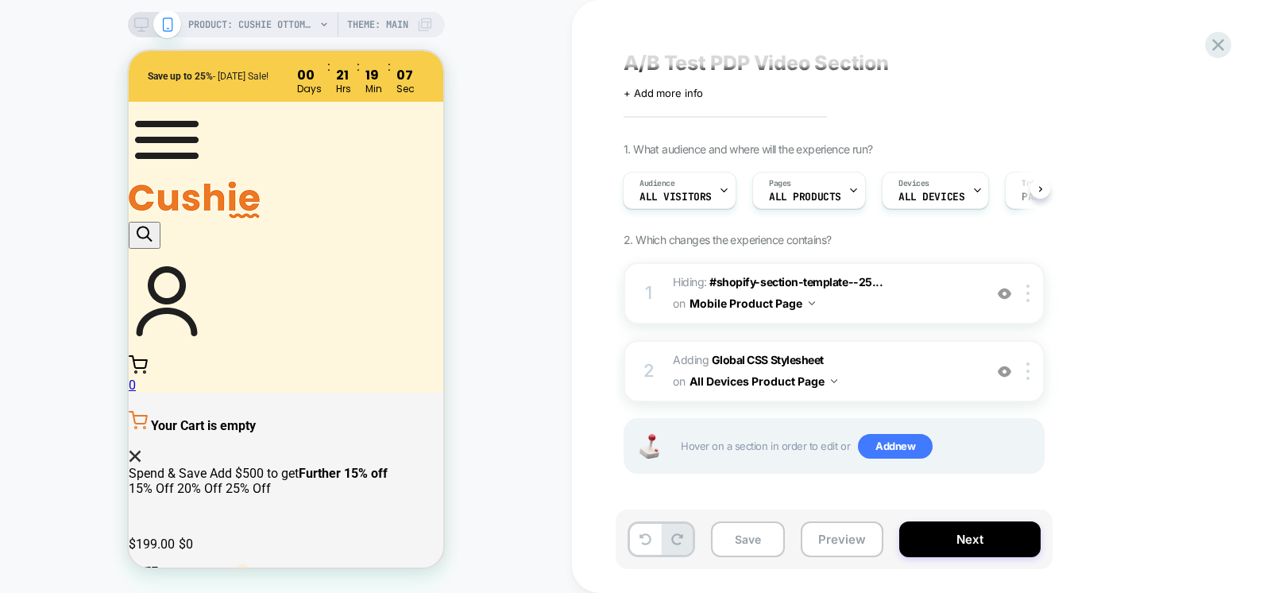
scroll to position [14, 0]
click at [1030, 291] on img at bounding box center [1028, 292] width 3 height 17
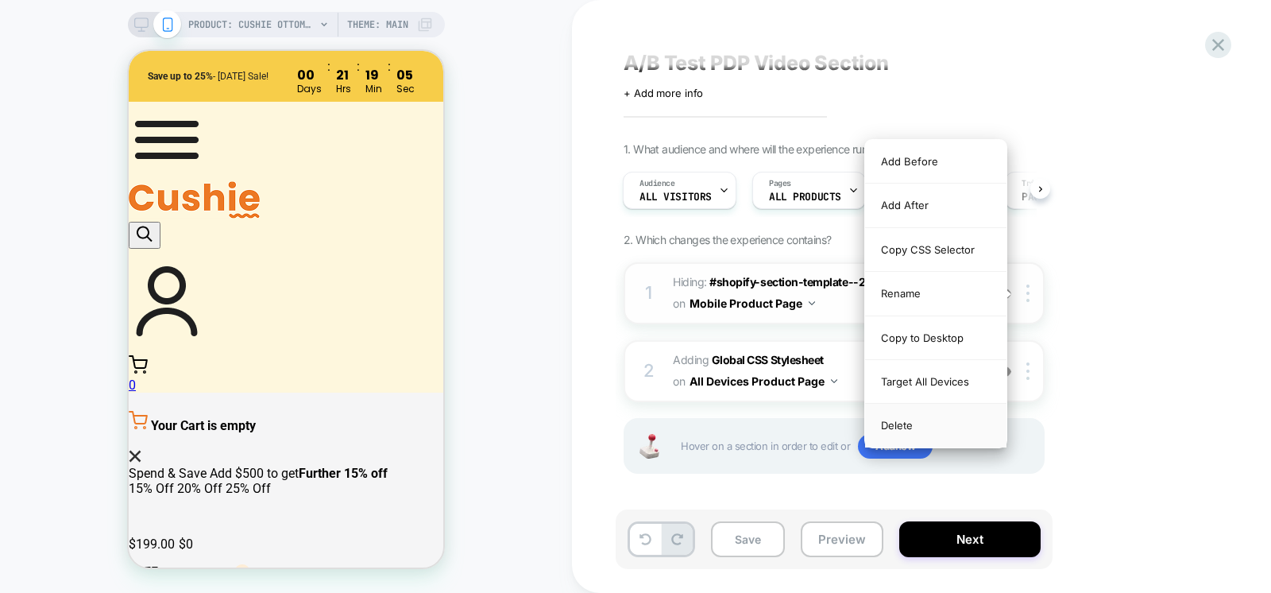
click at [918, 431] on div "Delete" at bounding box center [935, 425] width 141 height 43
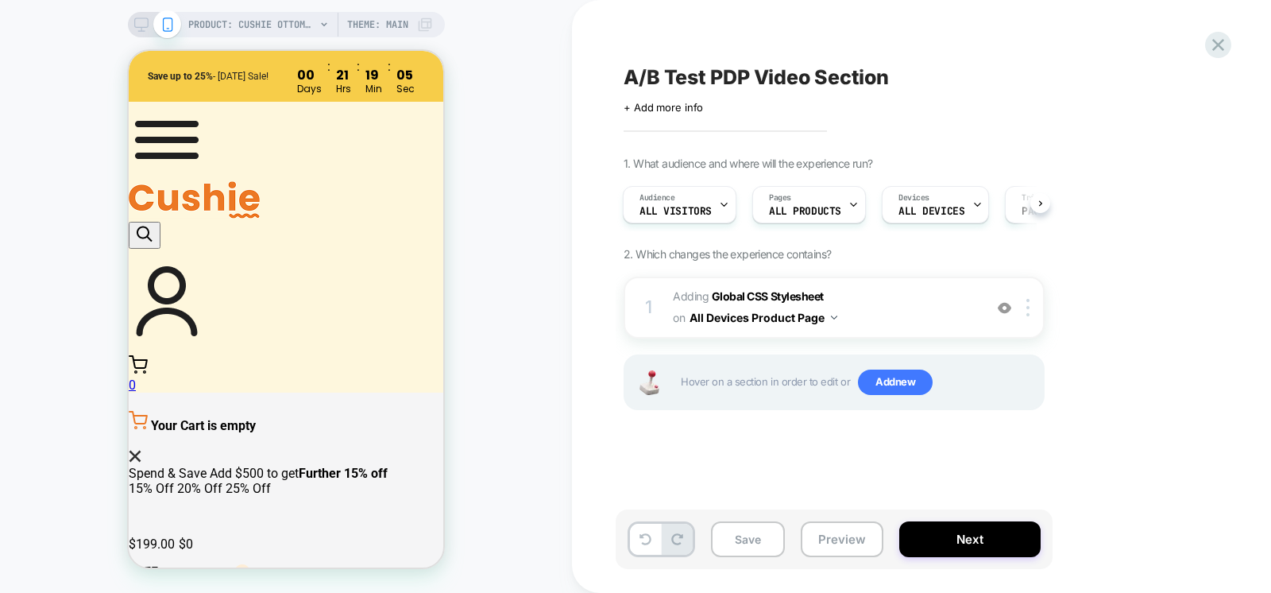
scroll to position [0, 0]
click at [771, 540] on button "Save" at bounding box center [748, 539] width 74 height 36
click at [825, 314] on button "All Devices Product Page" at bounding box center [764, 317] width 148 height 23
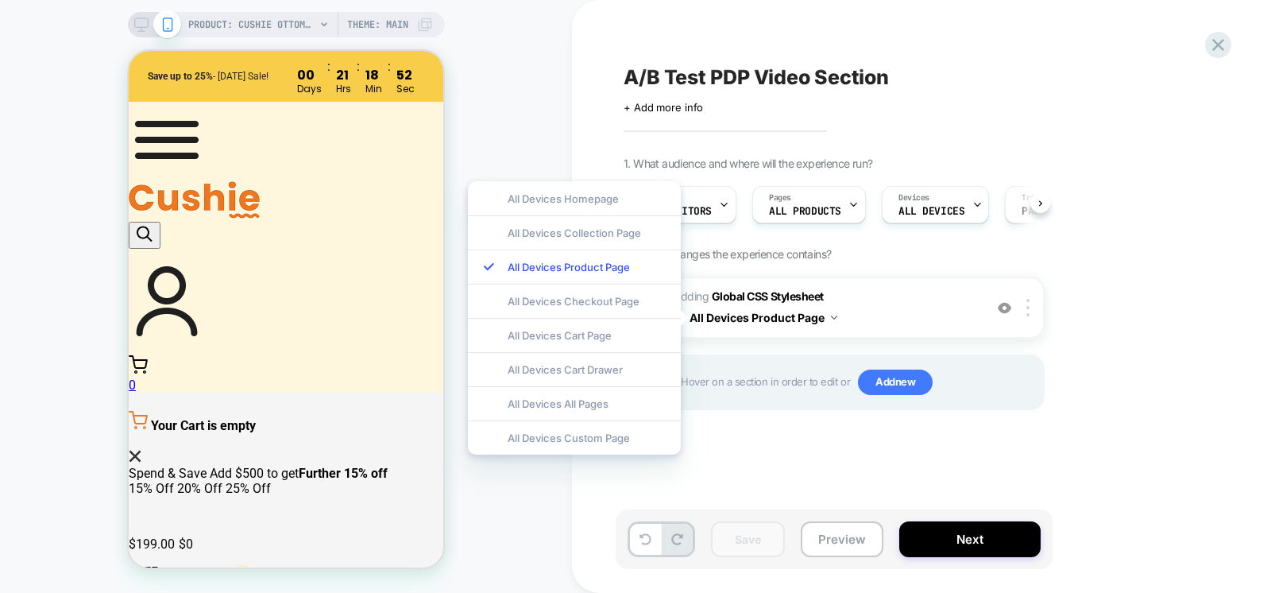
click at [1151, 343] on div "1. What audience and where will the experience run? Audience All Visitors Pages…" at bounding box center [914, 303] width 580 height 293
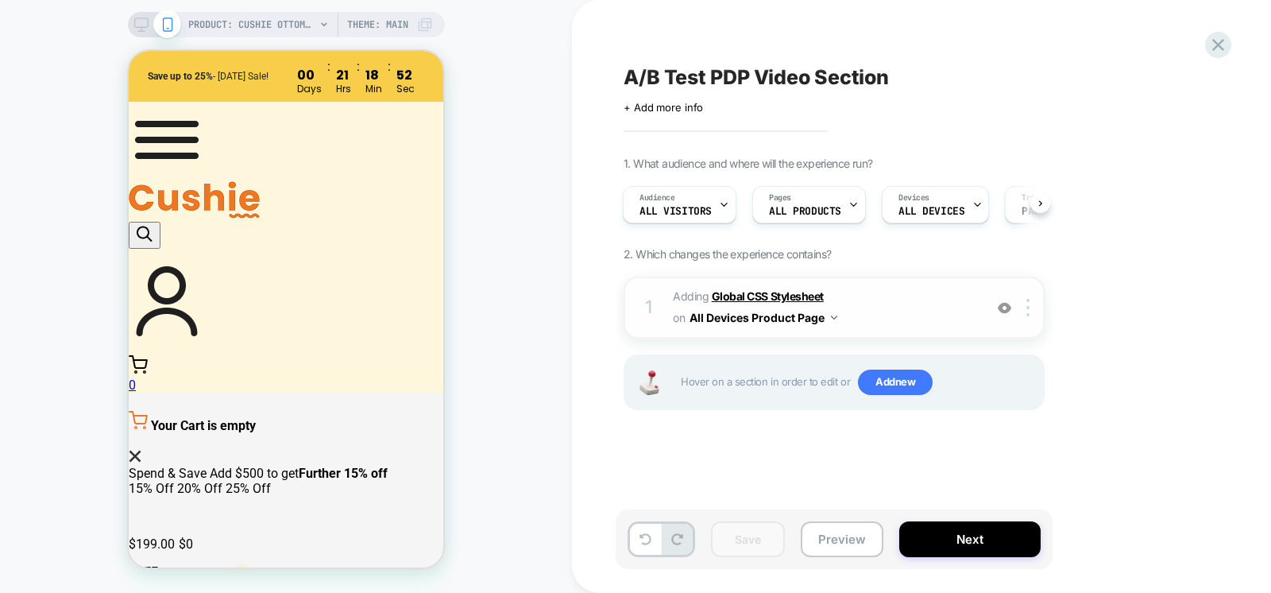
click at [773, 292] on b "Global CSS Stylesheet" at bounding box center [768, 296] width 112 height 14
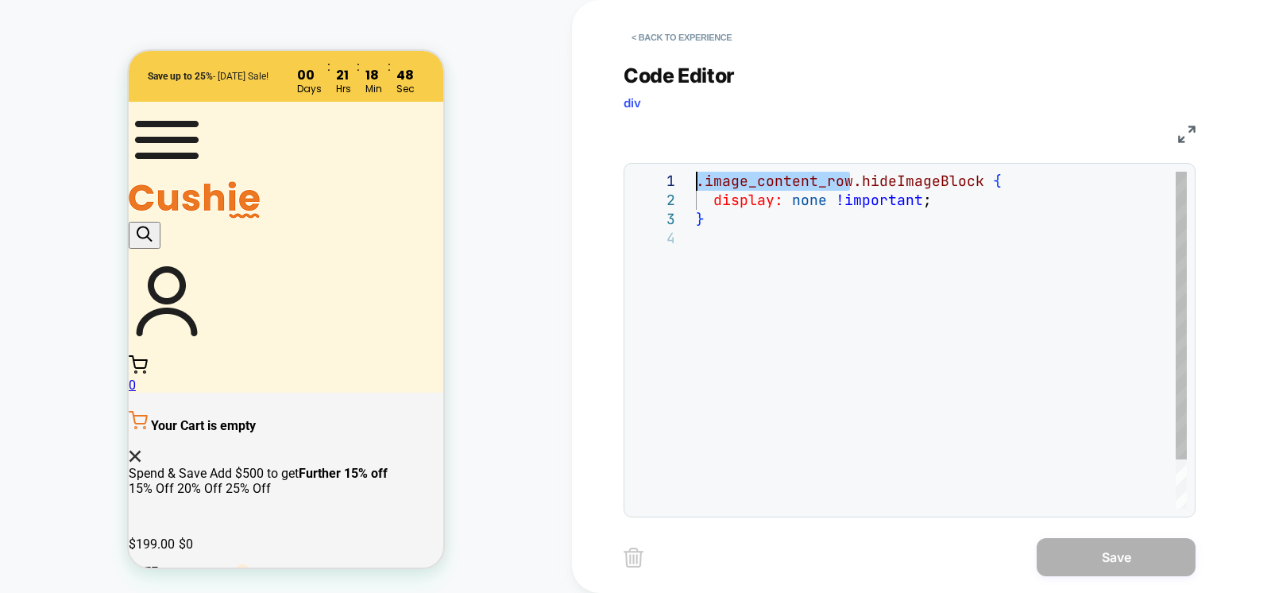
drag, startPoint x: 851, startPoint y: 180, endPoint x: 695, endPoint y: 180, distance: 155.8
click at [696, 180] on div ".image_content_row.hideImageBlock { display: none !important ; }" at bounding box center [941, 369] width 491 height 394
type textarea "**********"
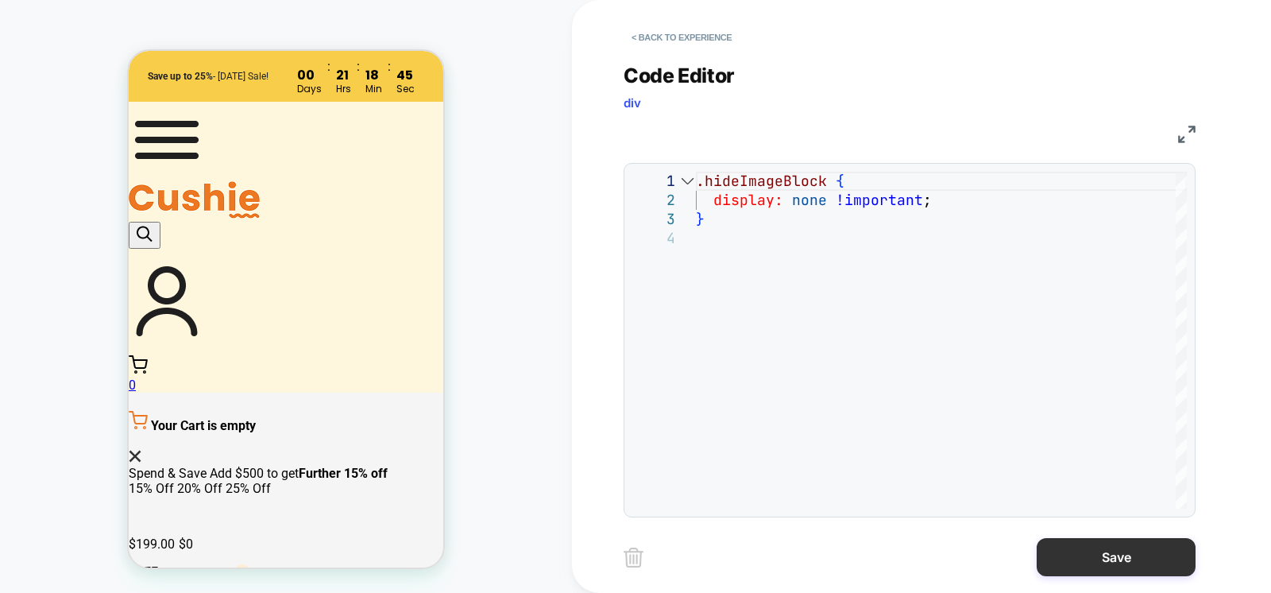
click at [1124, 552] on button "Save" at bounding box center [1116, 557] width 159 height 38
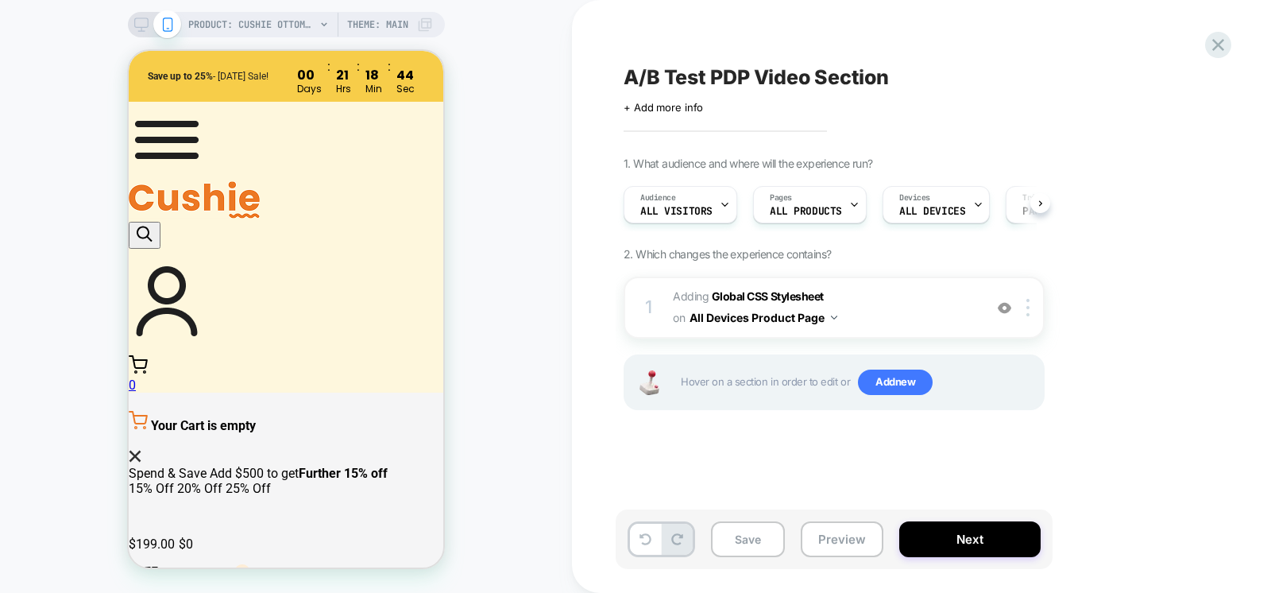
scroll to position [0, 1]
click at [763, 541] on button "Save" at bounding box center [748, 539] width 74 height 36
click at [977, 553] on button "Next" at bounding box center [970, 539] width 141 height 36
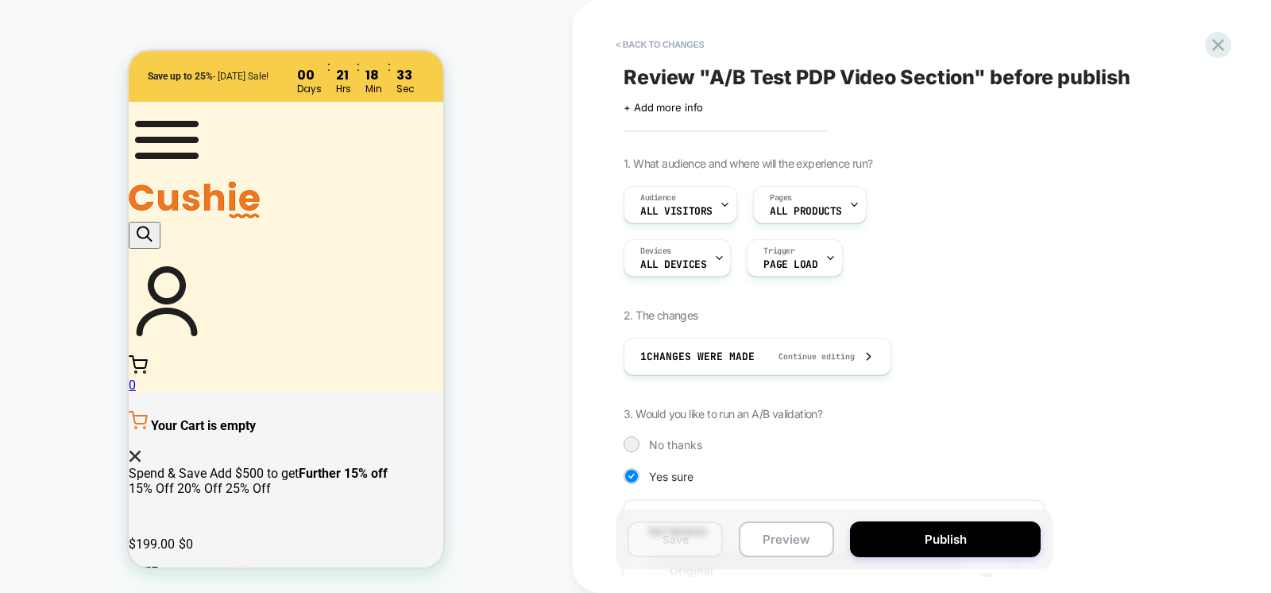
scroll to position [381, 0]
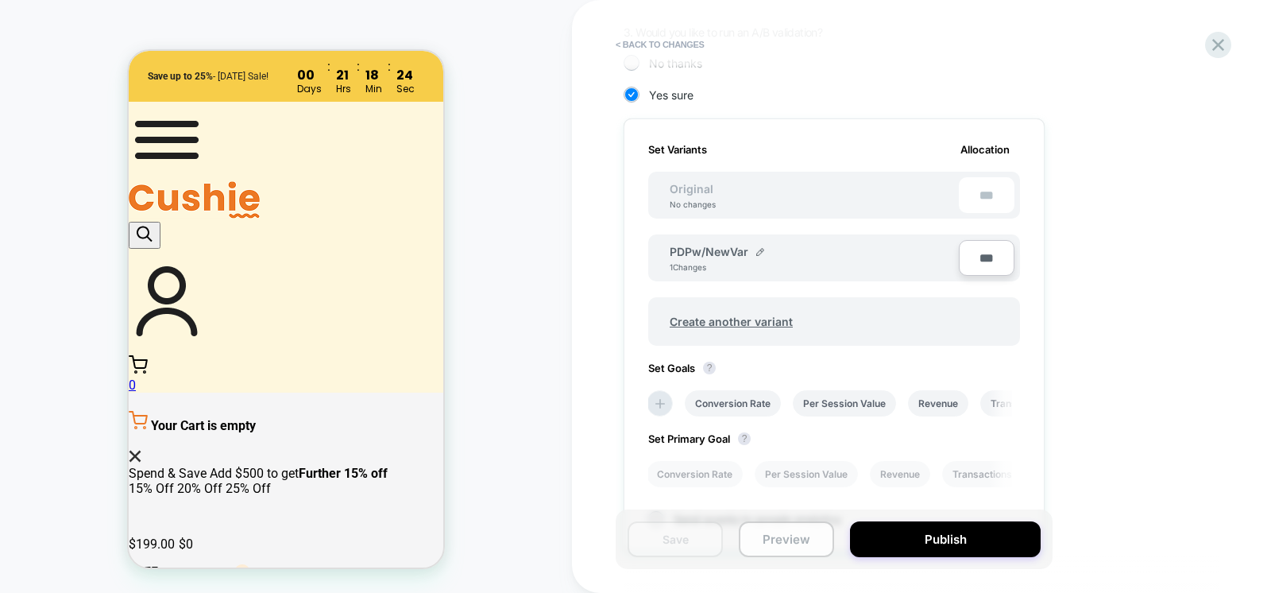
click at [803, 536] on button "Preview" at bounding box center [786, 539] width 95 height 36
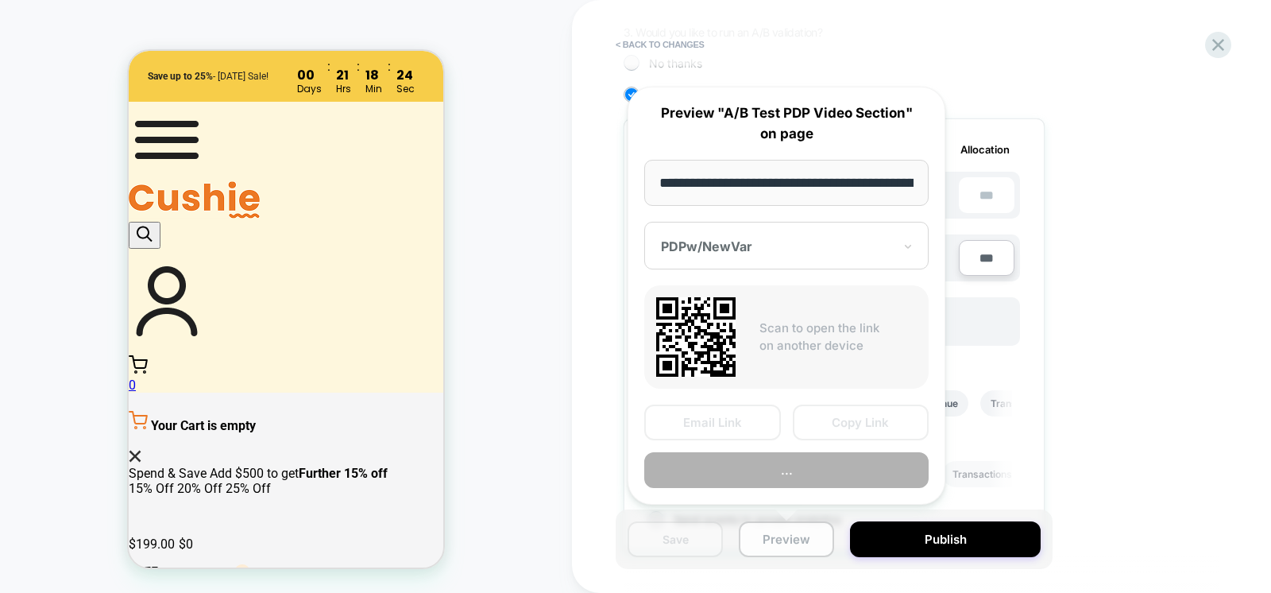
scroll to position [0, 276]
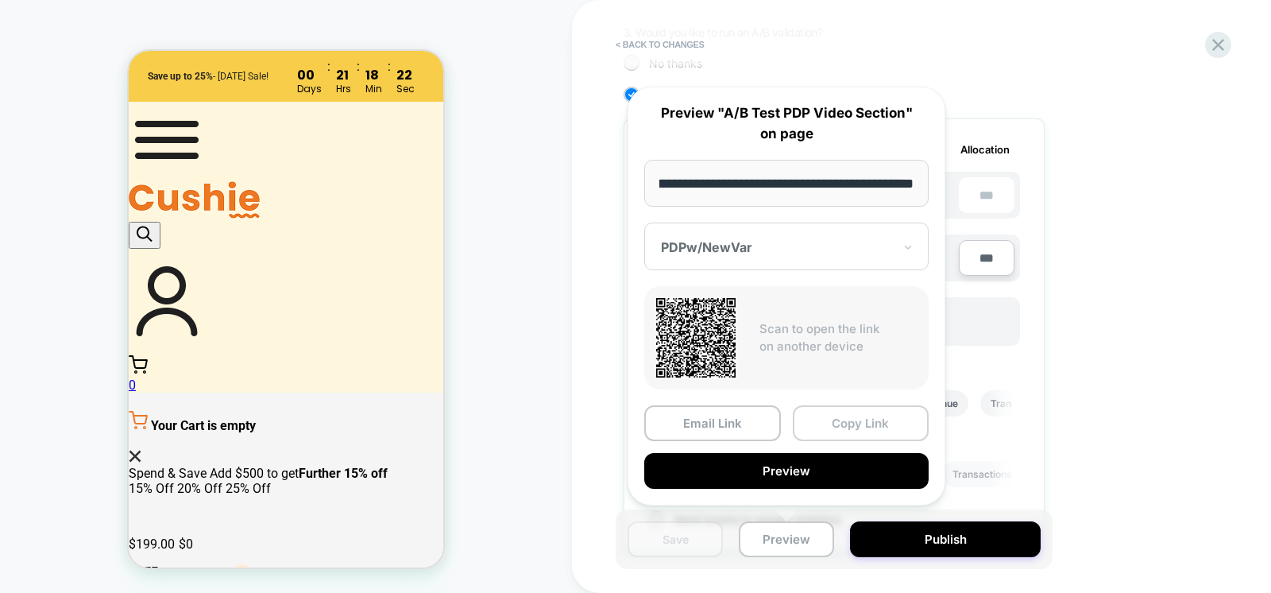
click at [844, 422] on button "Copy Link" at bounding box center [861, 423] width 137 height 36
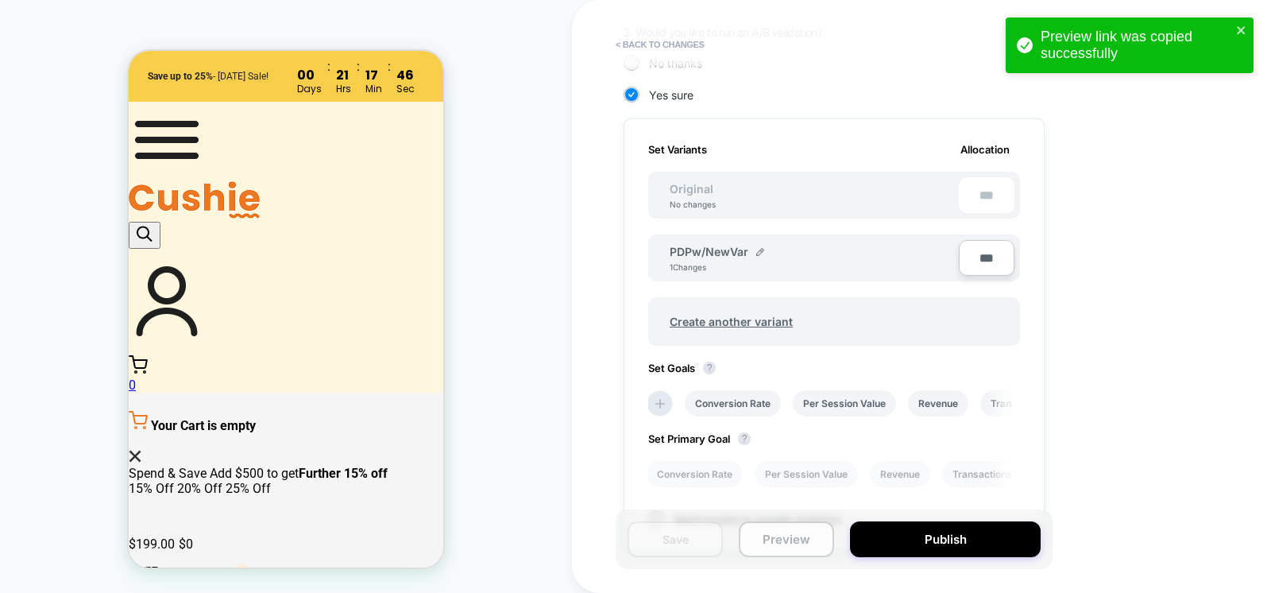
click at [800, 543] on button "Preview" at bounding box center [786, 539] width 95 height 36
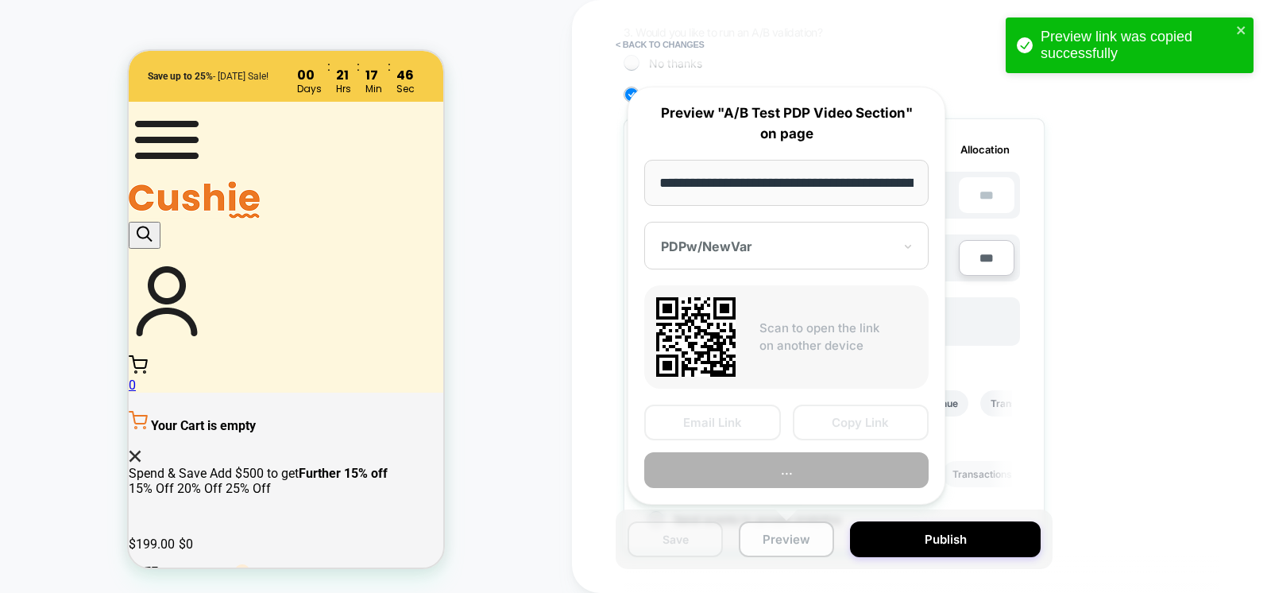
scroll to position [0, 276]
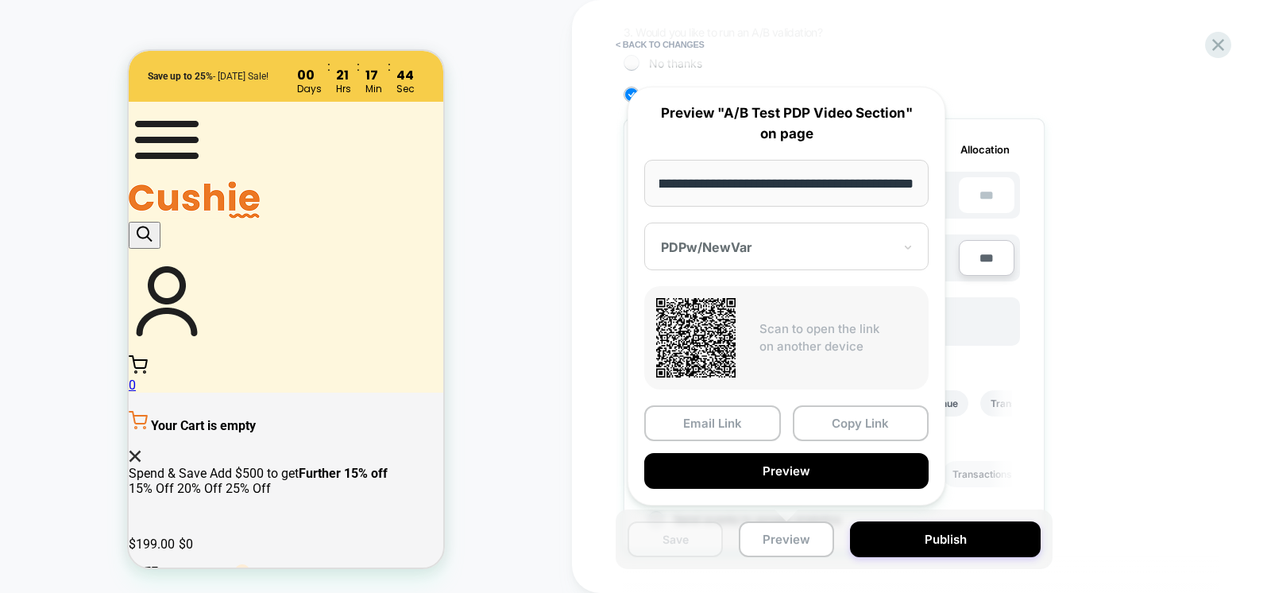
click at [838, 183] on input "**********" at bounding box center [786, 183] width 284 height 47
drag, startPoint x: 838, startPoint y: 183, endPoint x: 880, endPoint y: 183, distance: 42.1
click at [880, 183] on input "**********" at bounding box center [786, 183] width 284 height 47
click at [1194, 390] on div "1. What audience and where will the experience run? Audience All Visitors Pages…" at bounding box center [914, 229] width 580 height 909
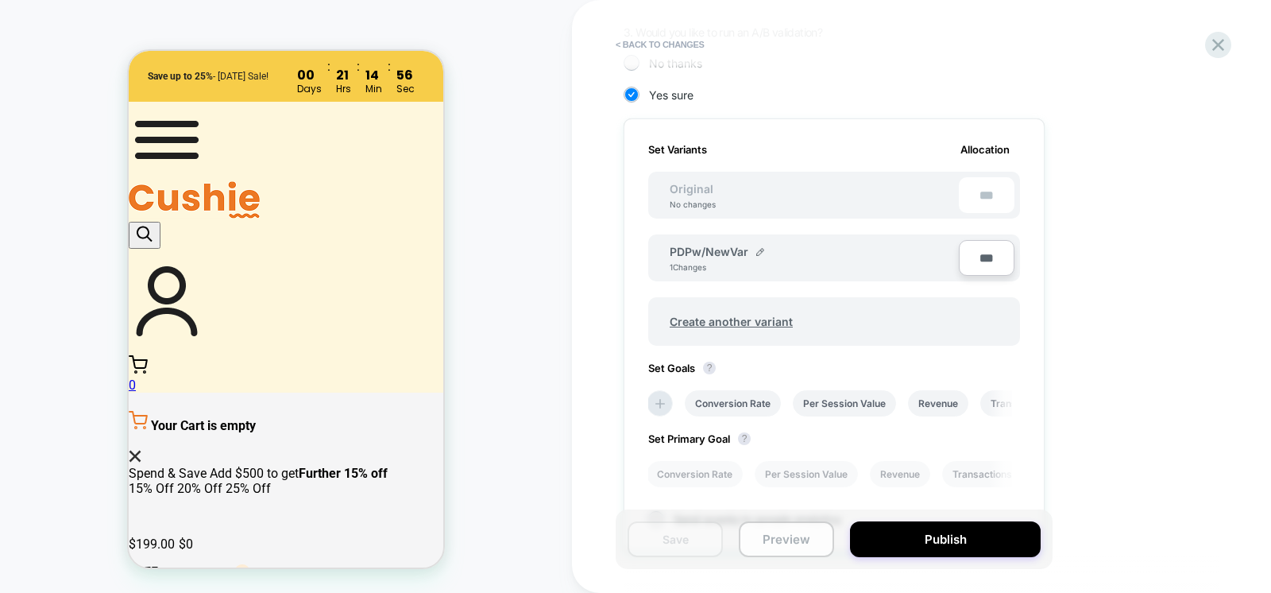
click at [794, 535] on button "Preview" at bounding box center [786, 539] width 95 height 36
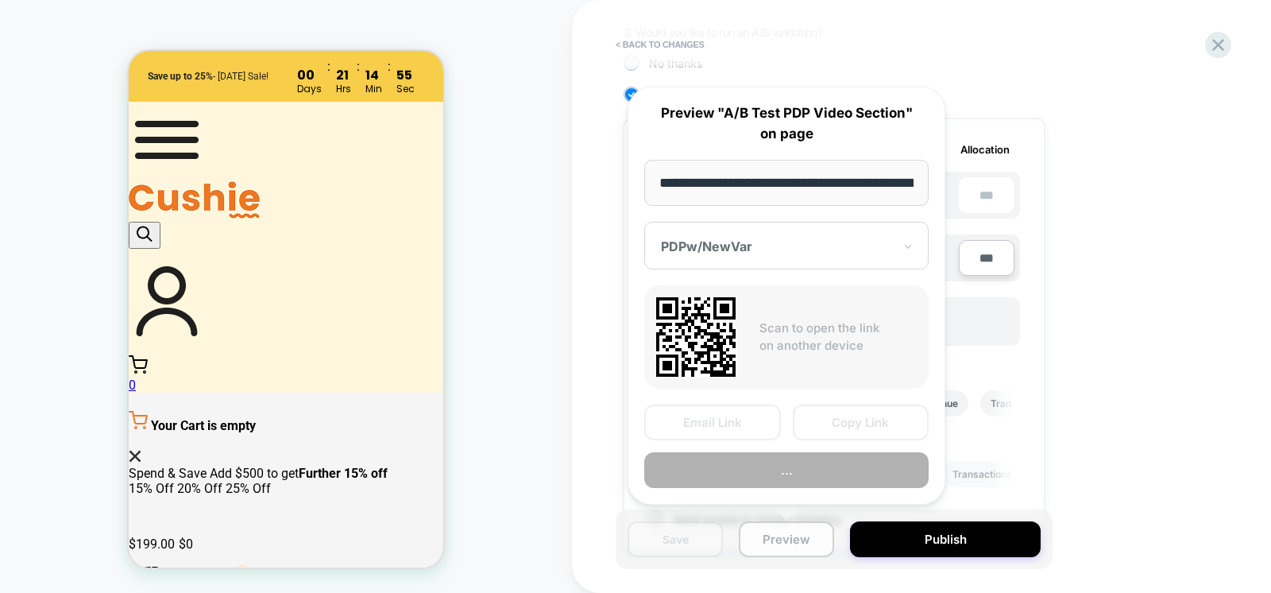
scroll to position [0, 276]
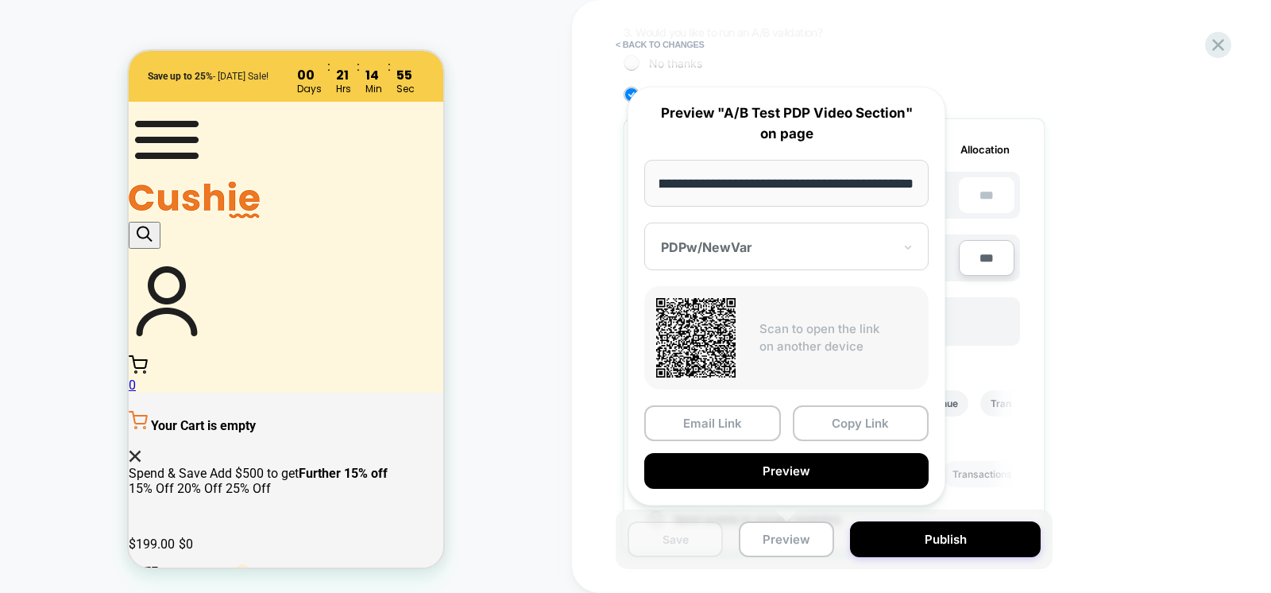
click at [720, 246] on div at bounding box center [777, 247] width 232 height 16
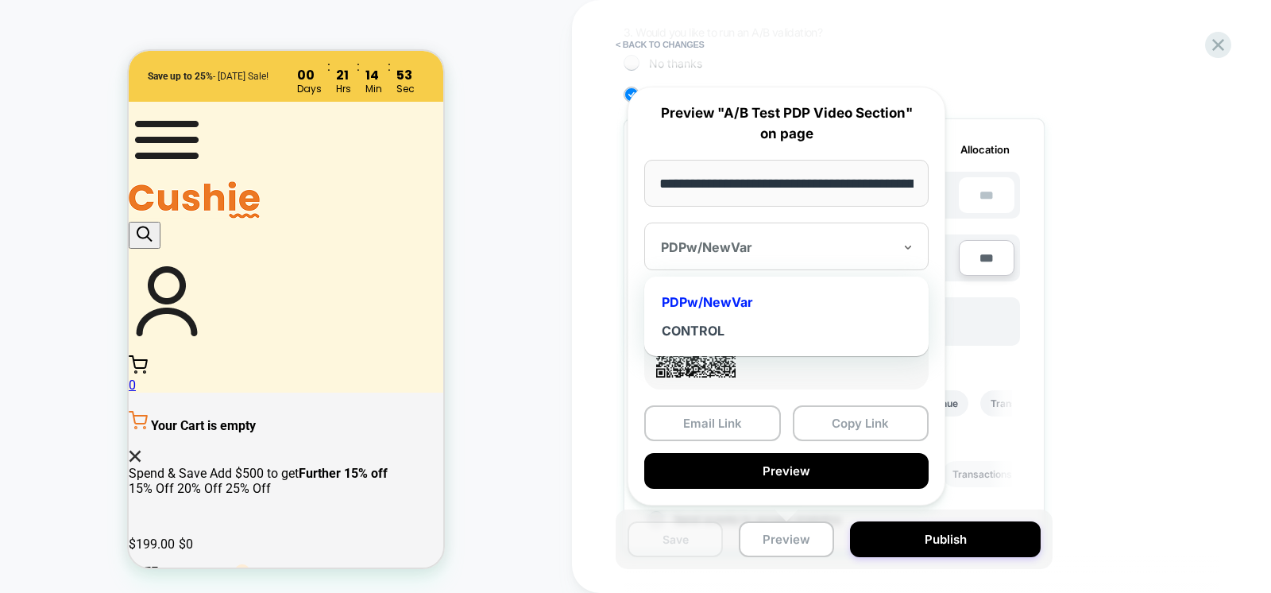
click at [722, 304] on div "PDPw/NewVar" at bounding box center [786, 302] width 269 height 29
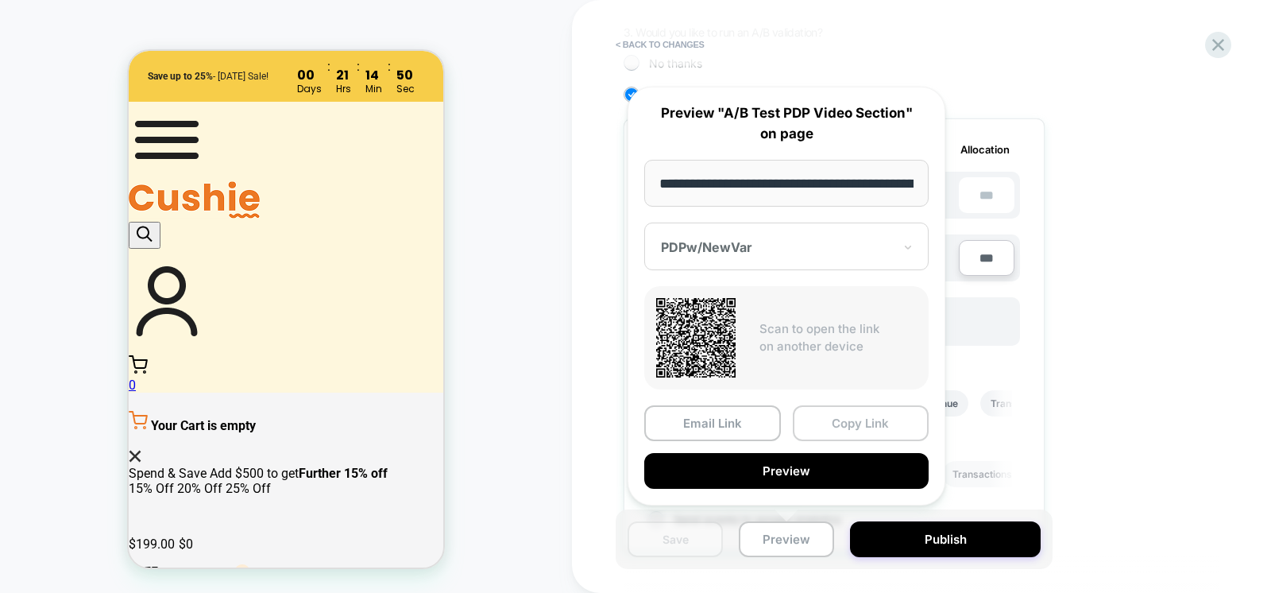
click at [913, 411] on button "Copy Link" at bounding box center [861, 423] width 137 height 36
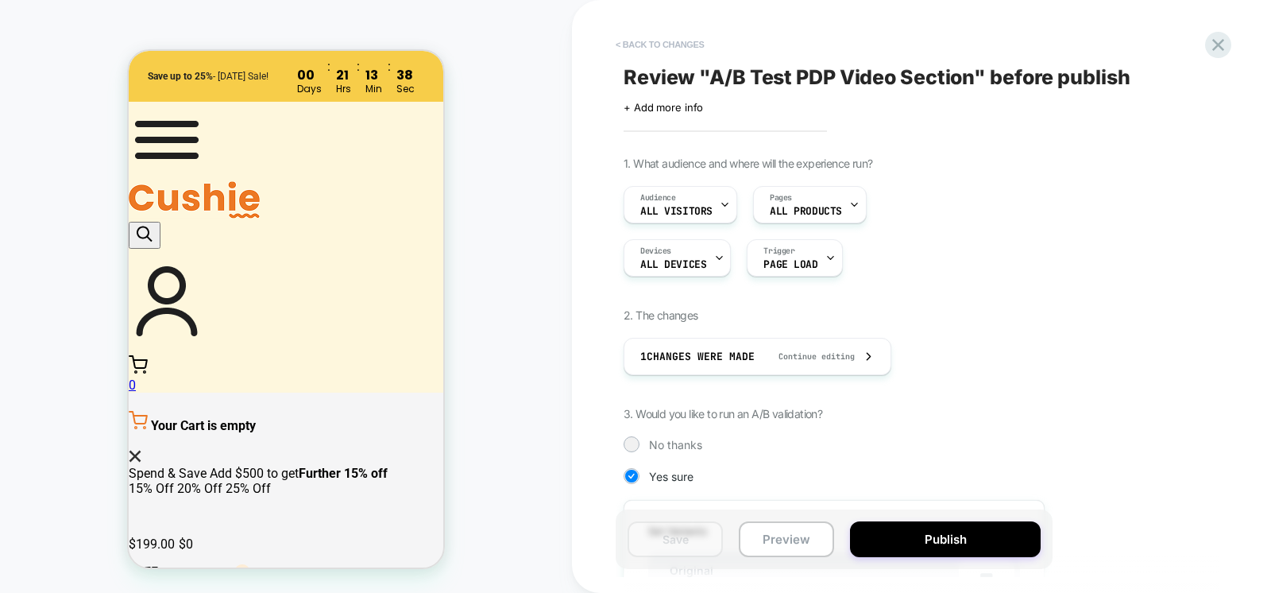
click at [650, 37] on button "< Back to changes" at bounding box center [660, 44] width 105 height 25
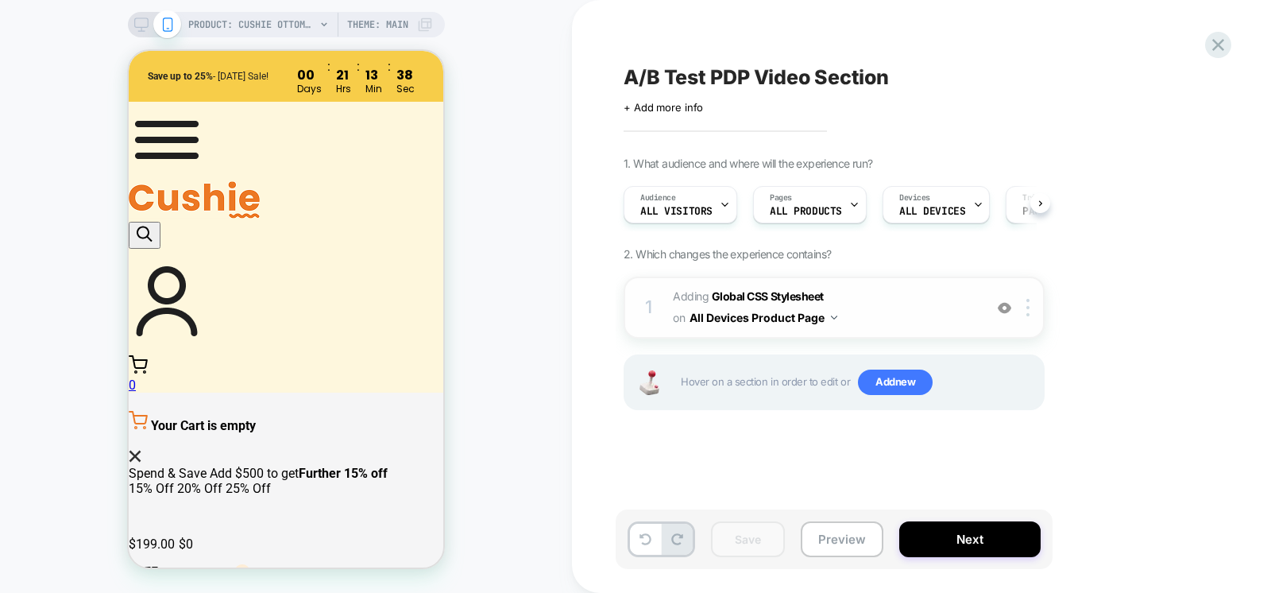
scroll to position [0, 1]
click at [782, 289] on b "Global CSS Stylesheet" at bounding box center [768, 296] width 112 height 14
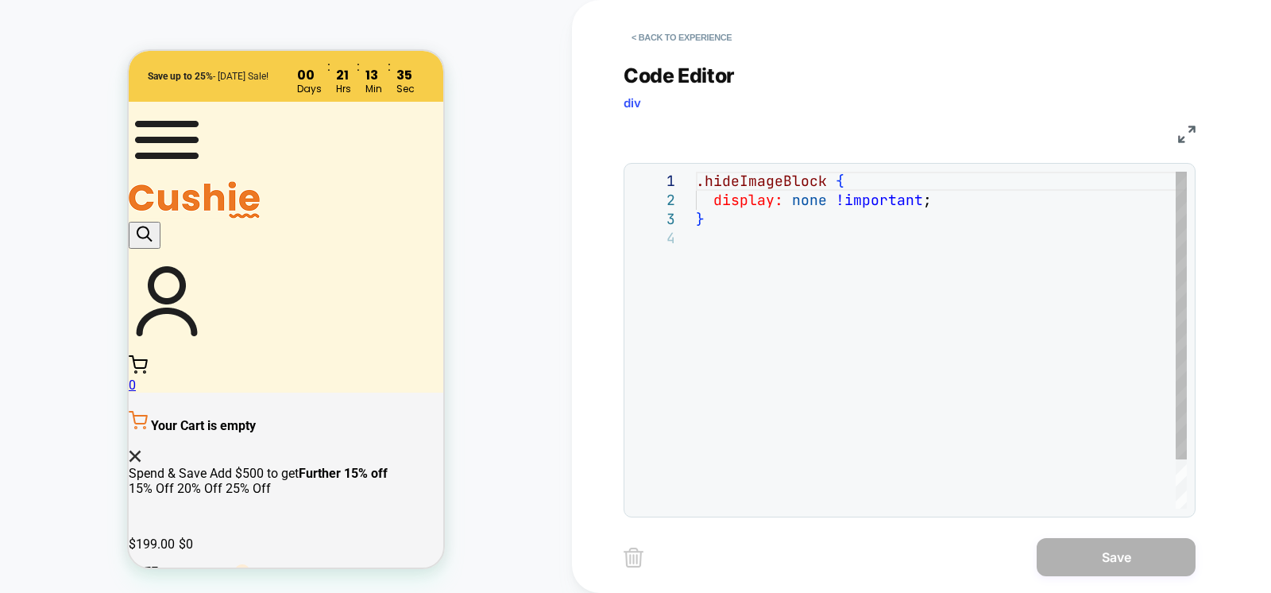
click at [807, 202] on div ".hideImageBlock { display: none !important ; }" at bounding box center [941, 369] width 491 height 394
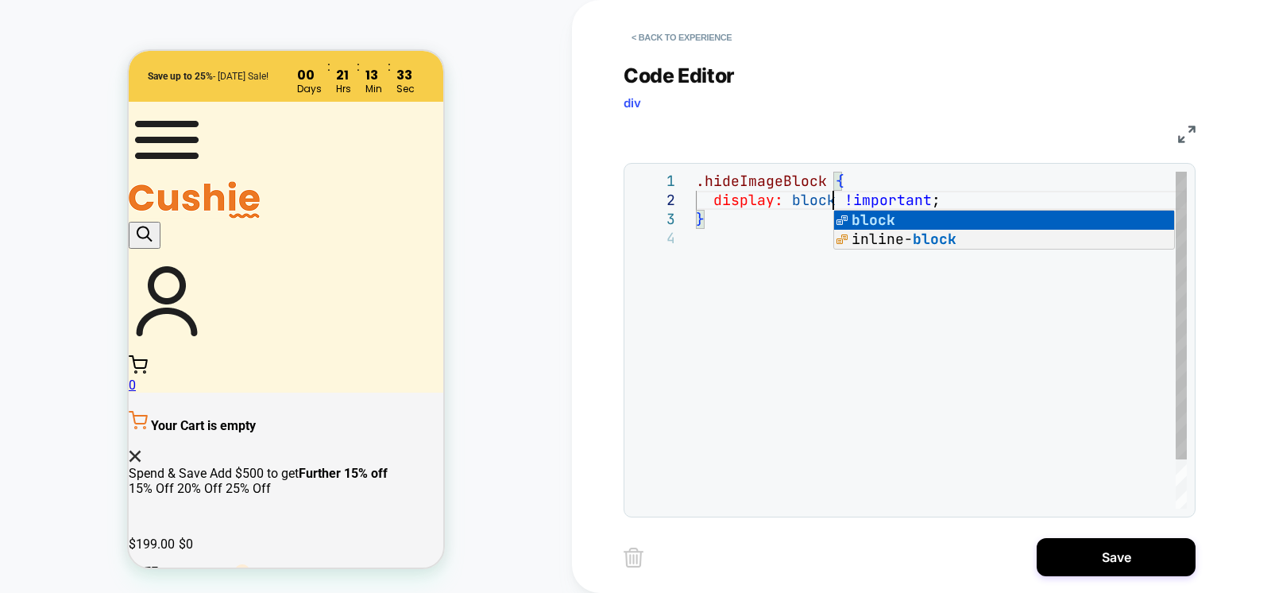
scroll to position [19, 137]
type textarea "**********"
click at [1232, 303] on div "**********" at bounding box center [921, 296] width 699 height 593
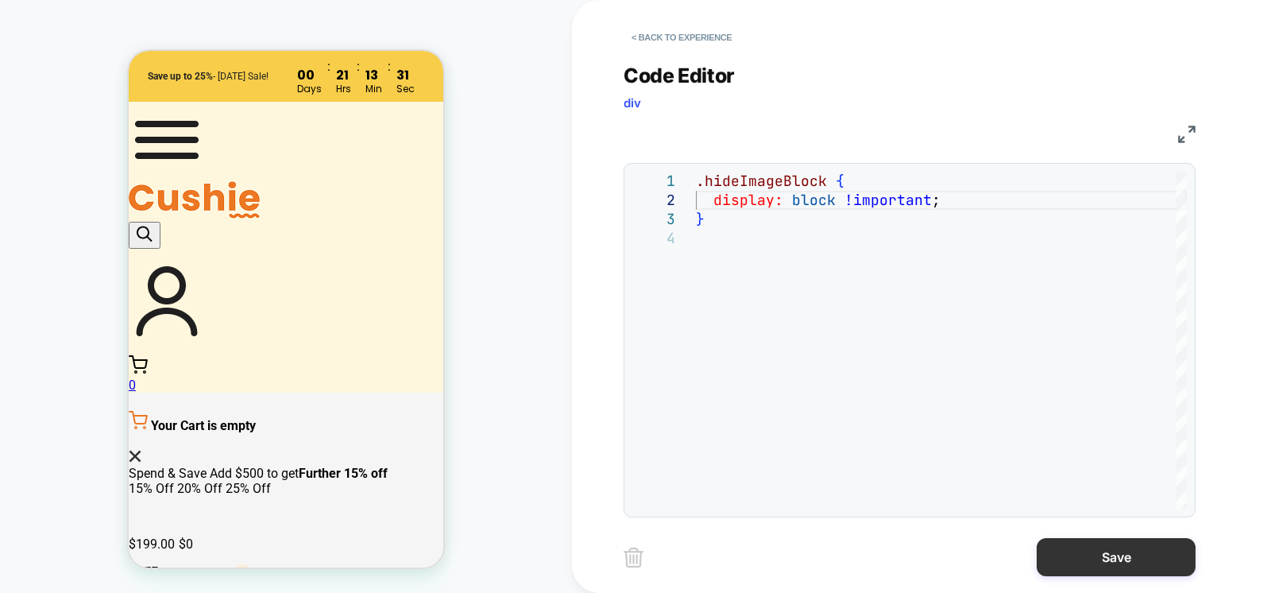
click at [1151, 551] on button "Save" at bounding box center [1116, 557] width 159 height 38
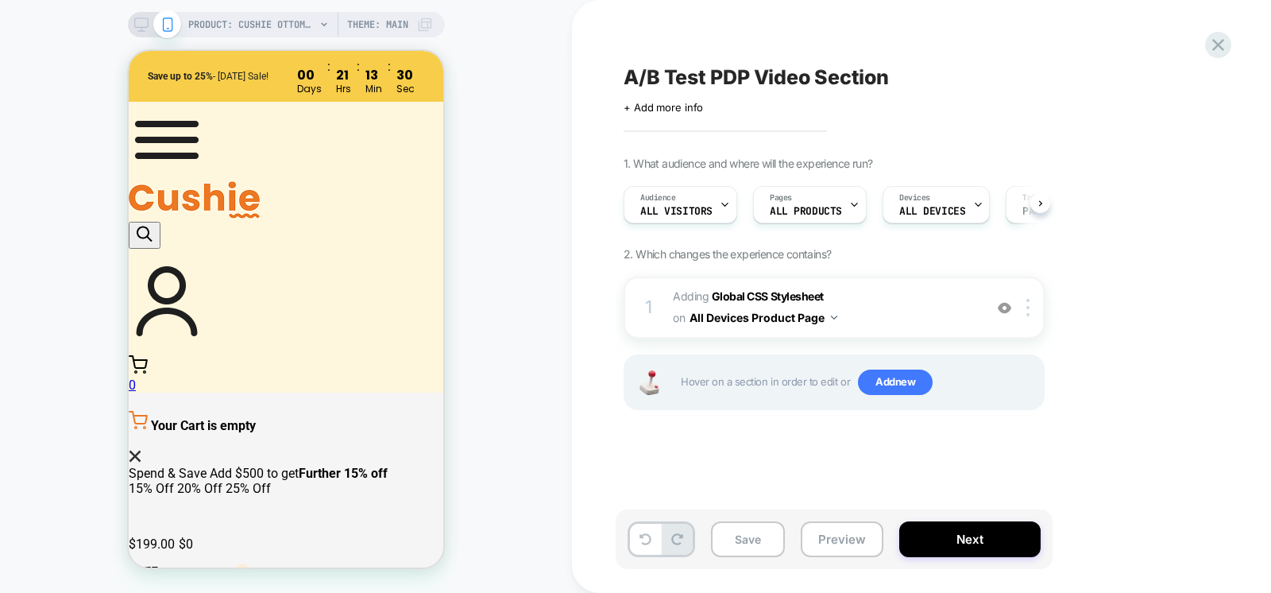
scroll to position [0, 1]
click at [777, 536] on button "Save" at bounding box center [748, 539] width 74 height 36
click at [837, 552] on button "Preview" at bounding box center [842, 539] width 83 height 36
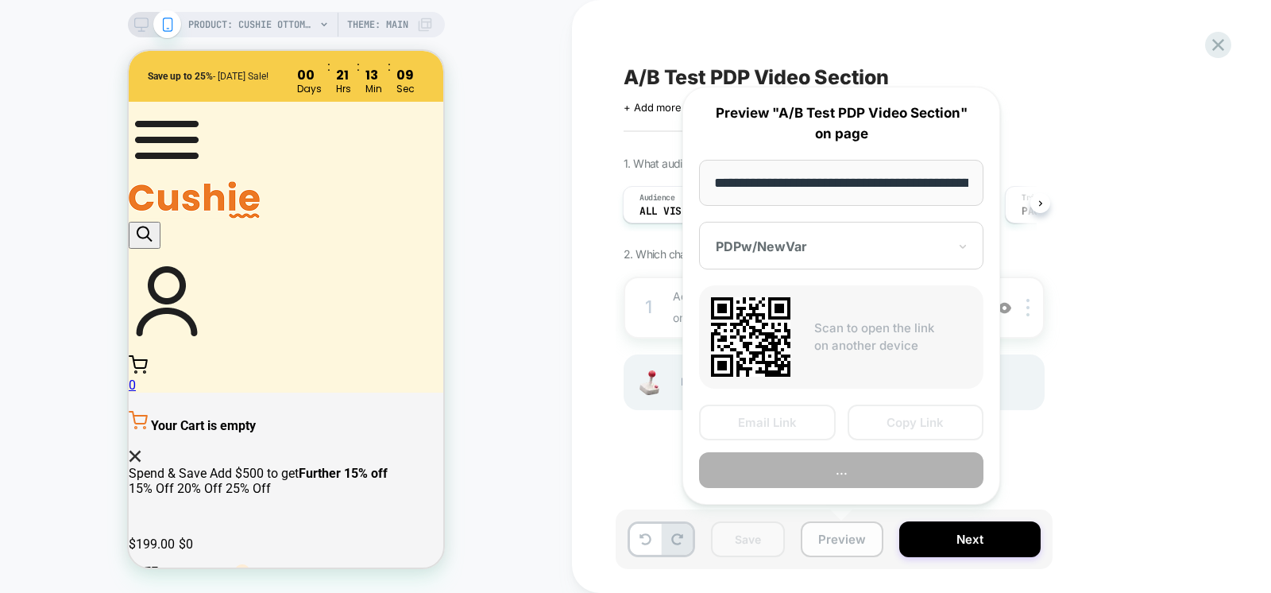
scroll to position [0, 276]
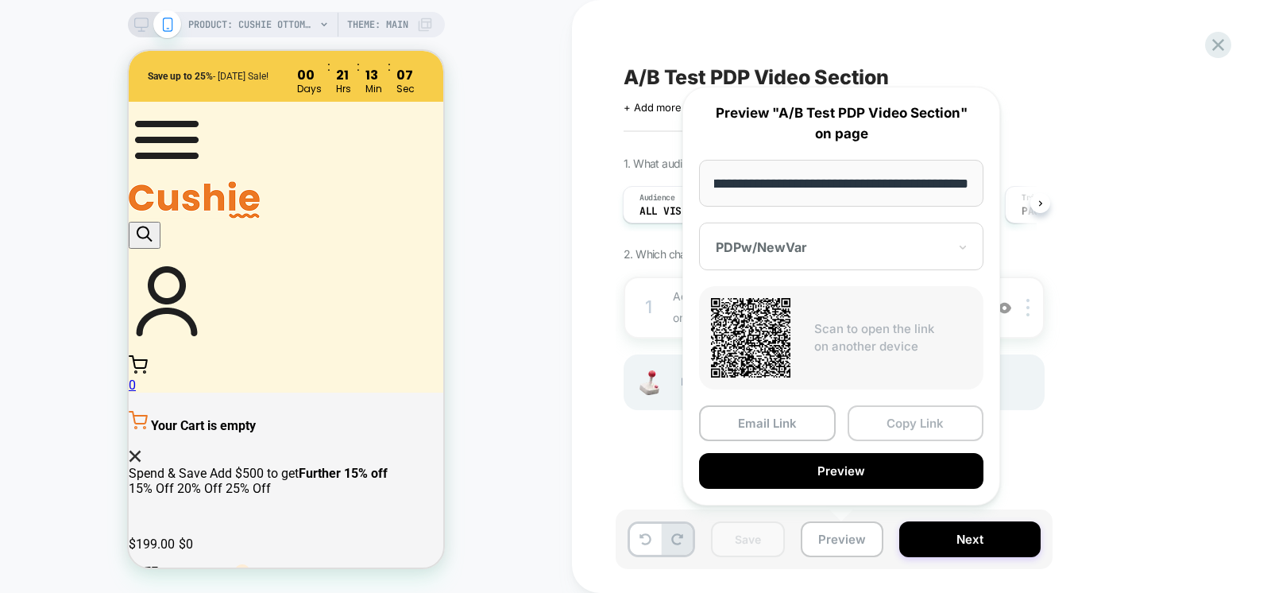
click at [904, 424] on button "Copy Link" at bounding box center [916, 423] width 137 height 36
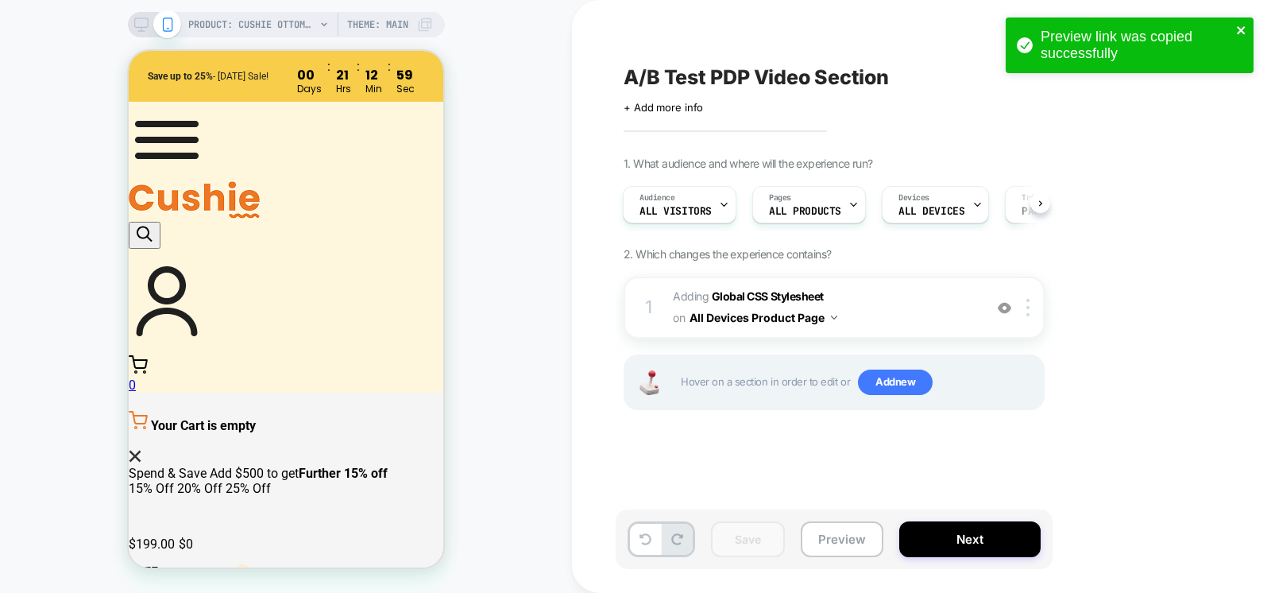
click at [1244, 25] on icon "close" at bounding box center [1241, 30] width 11 height 13
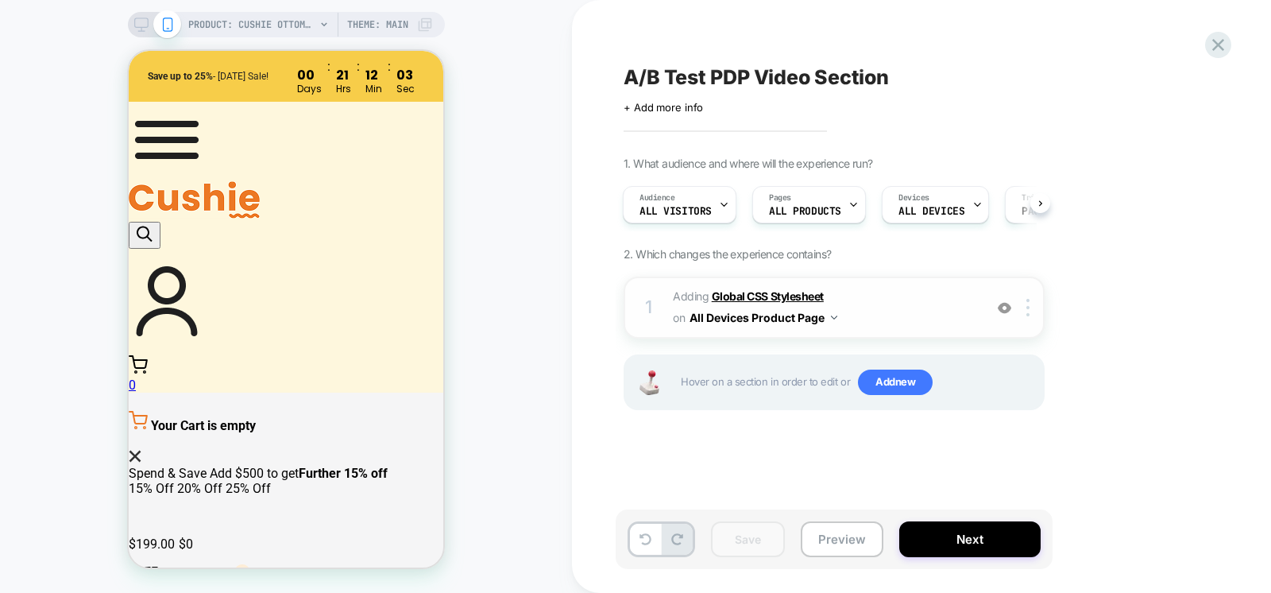
click at [795, 299] on b "Global CSS Stylesheet" at bounding box center [768, 296] width 112 height 14
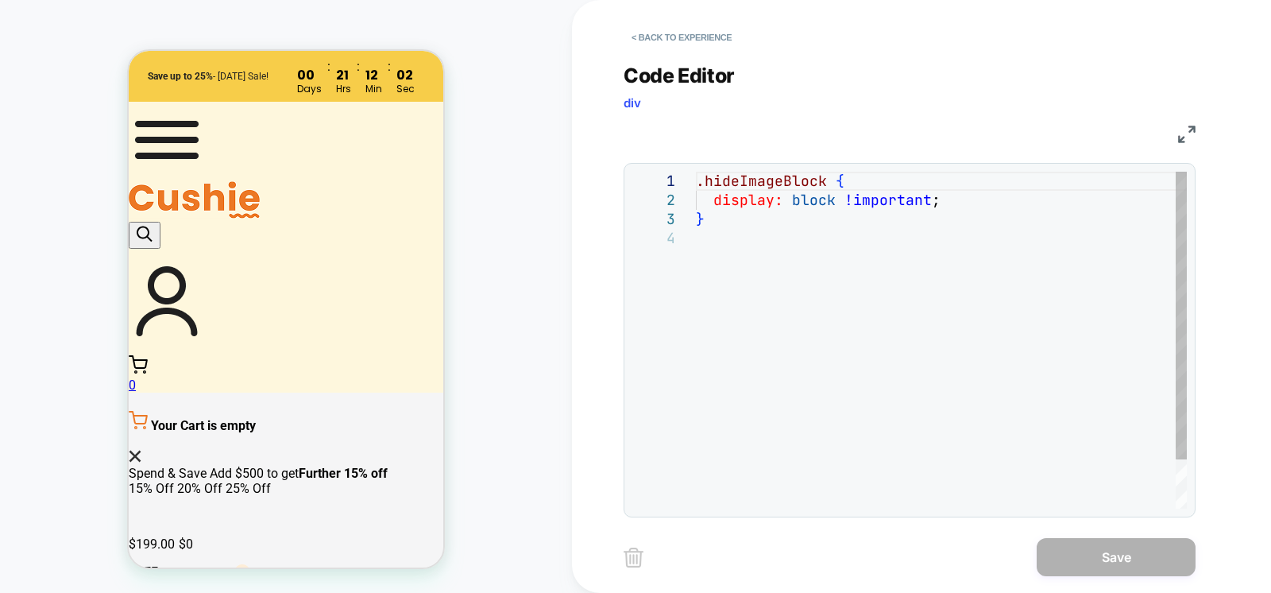
click at [804, 202] on div ".hideImageBlock { display: block !important ; }" at bounding box center [941, 369] width 491 height 394
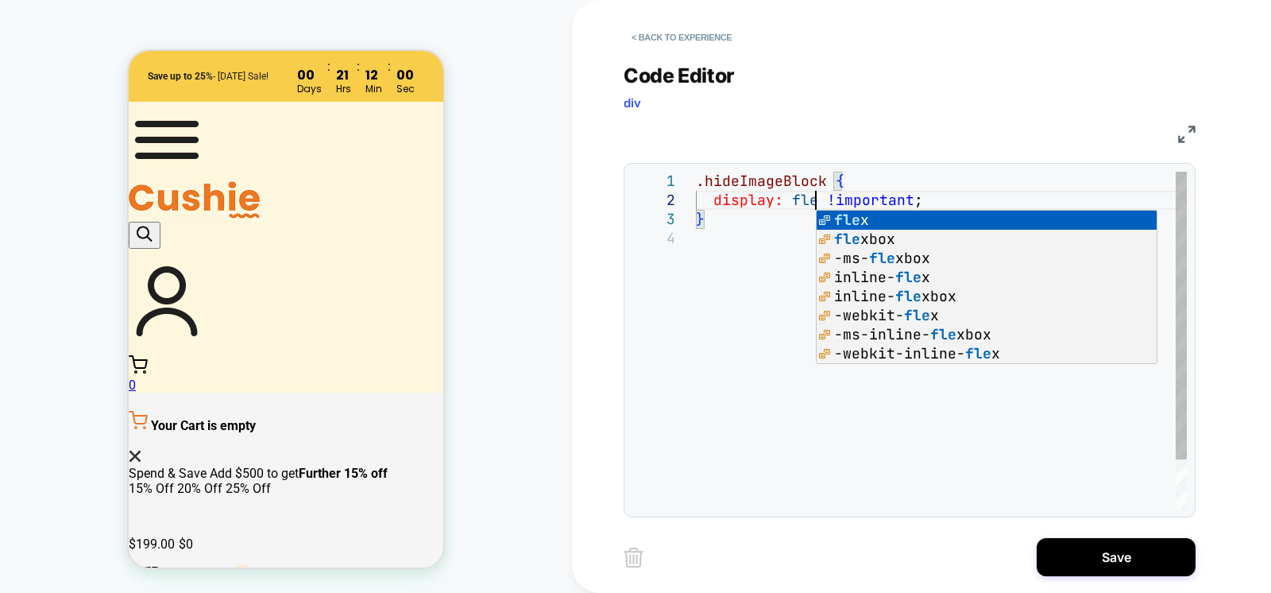
scroll to position [19, 129]
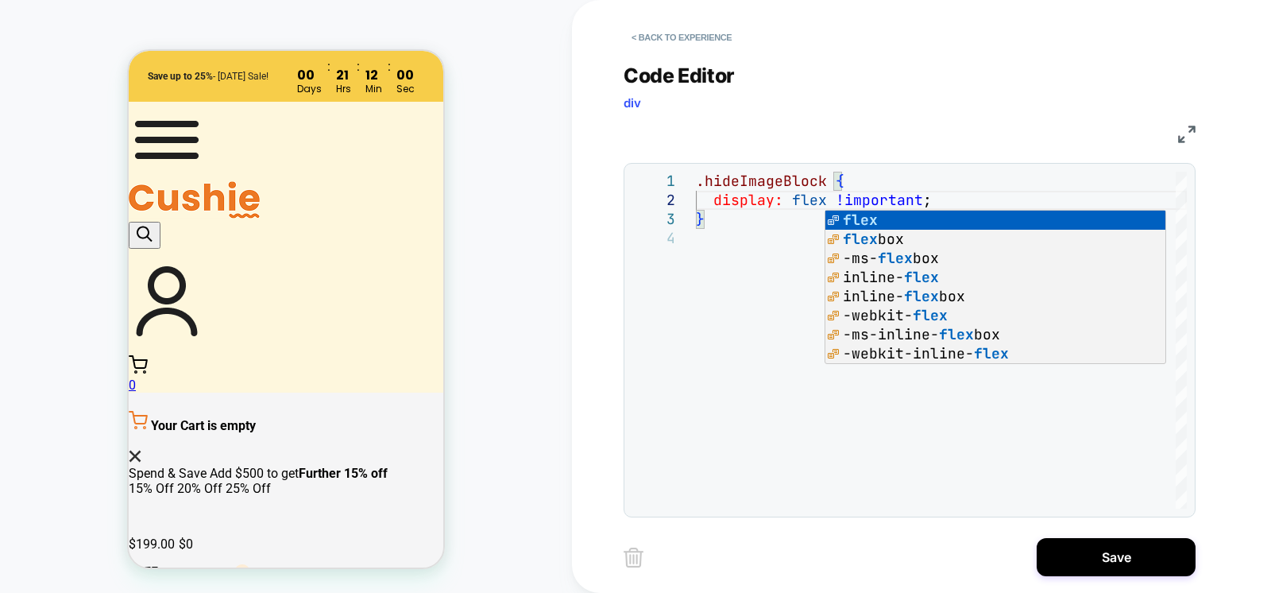
type textarea "**********"
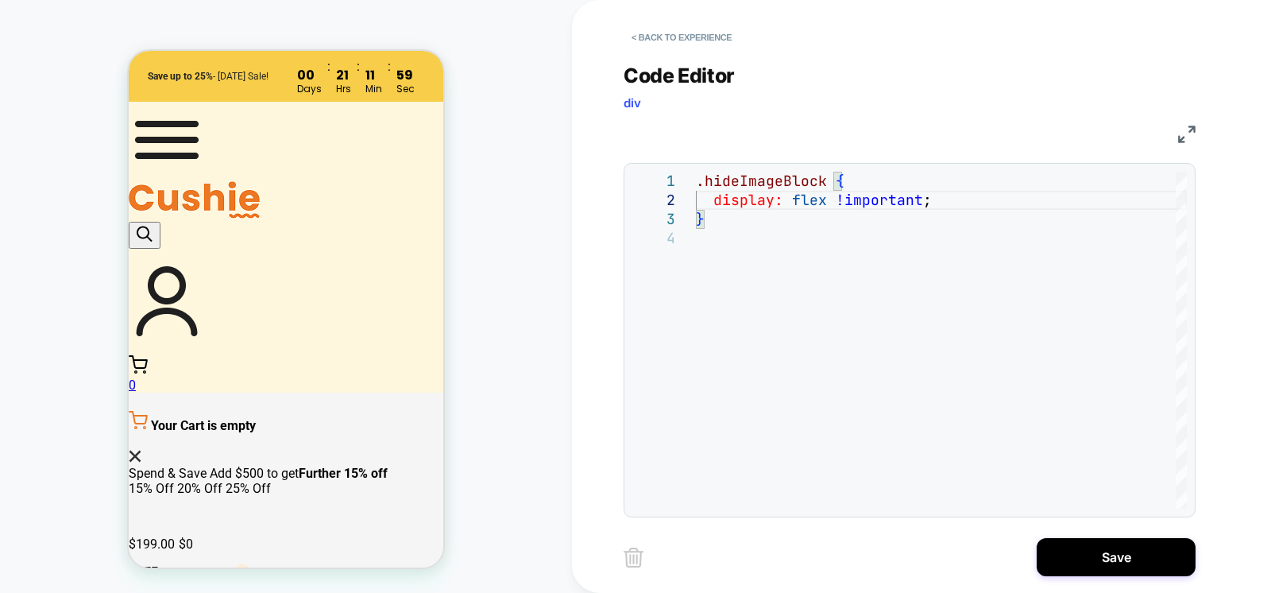
click at [1082, 95] on div "Code Editor div" at bounding box center [910, 91] width 572 height 55
click at [1124, 555] on button "Save" at bounding box center [1116, 557] width 159 height 38
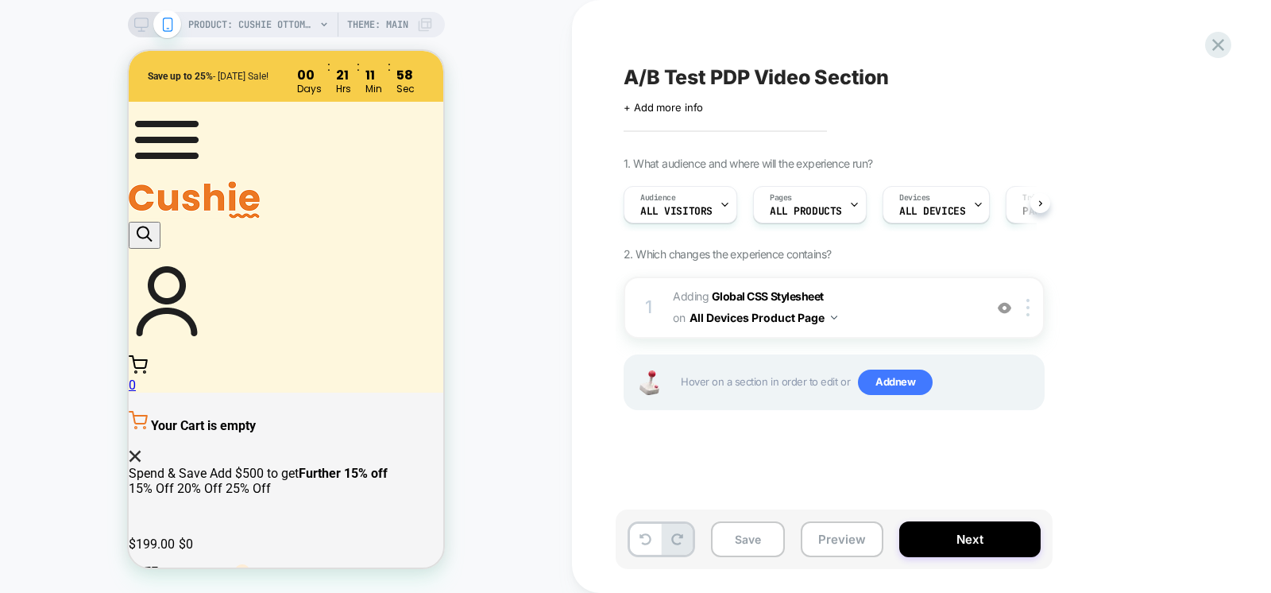
scroll to position [0, 1]
click at [765, 544] on button "Save" at bounding box center [748, 539] width 74 height 36
click at [831, 548] on button "Preview" at bounding box center [842, 539] width 83 height 36
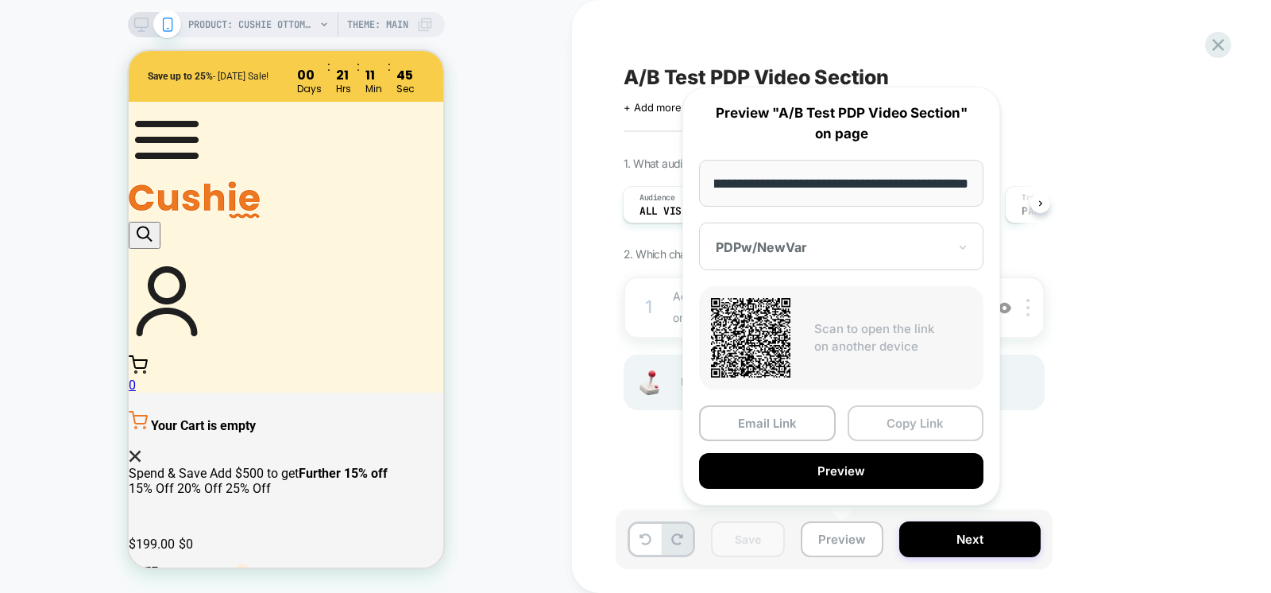
scroll to position [0, 0]
click at [902, 429] on button "Copy Link" at bounding box center [916, 423] width 137 height 36
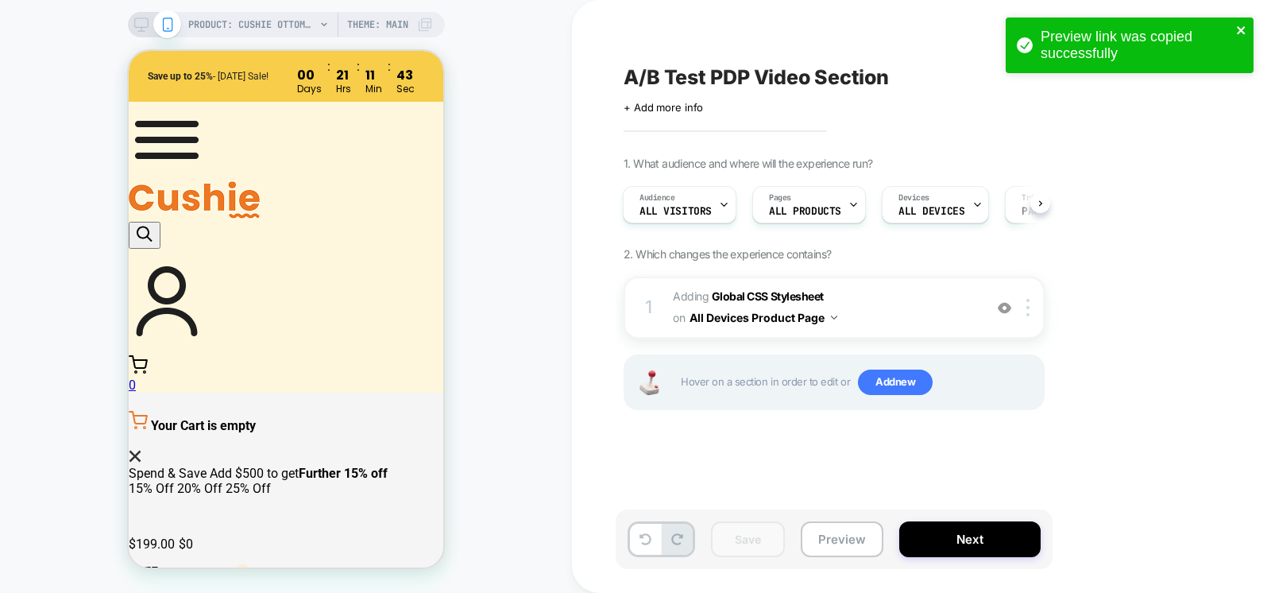
click at [1245, 29] on icon "close" at bounding box center [1241, 30] width 11 height 13
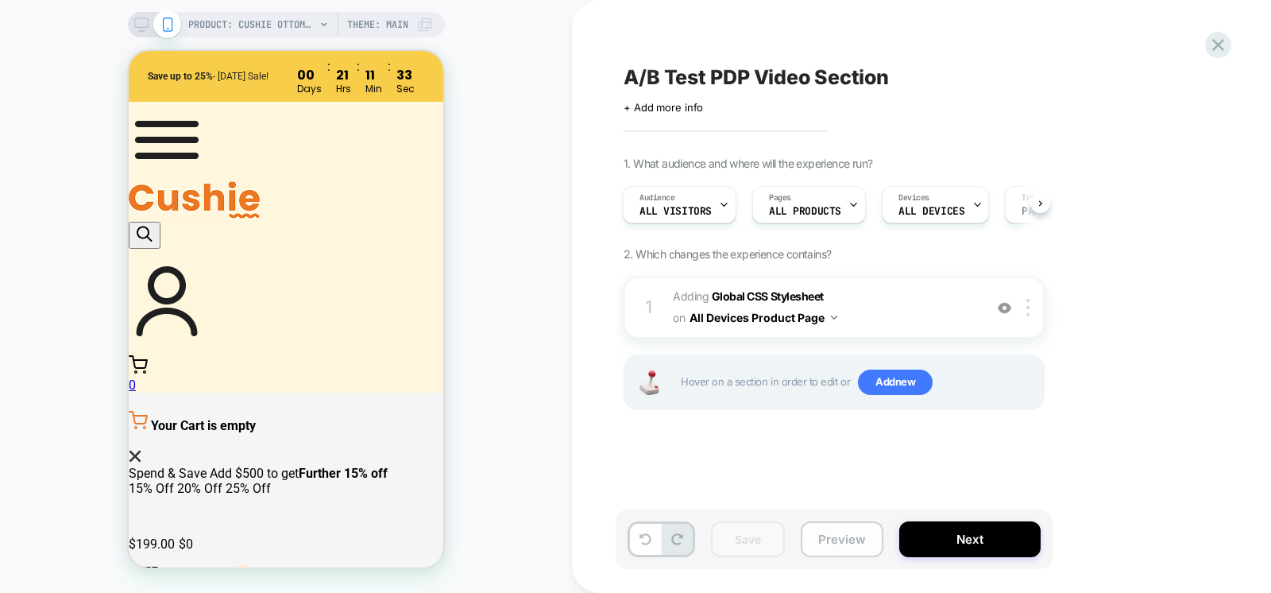
click at [834, 540] on button "Preview" at bounding box center [842, 539] width 83 height 36
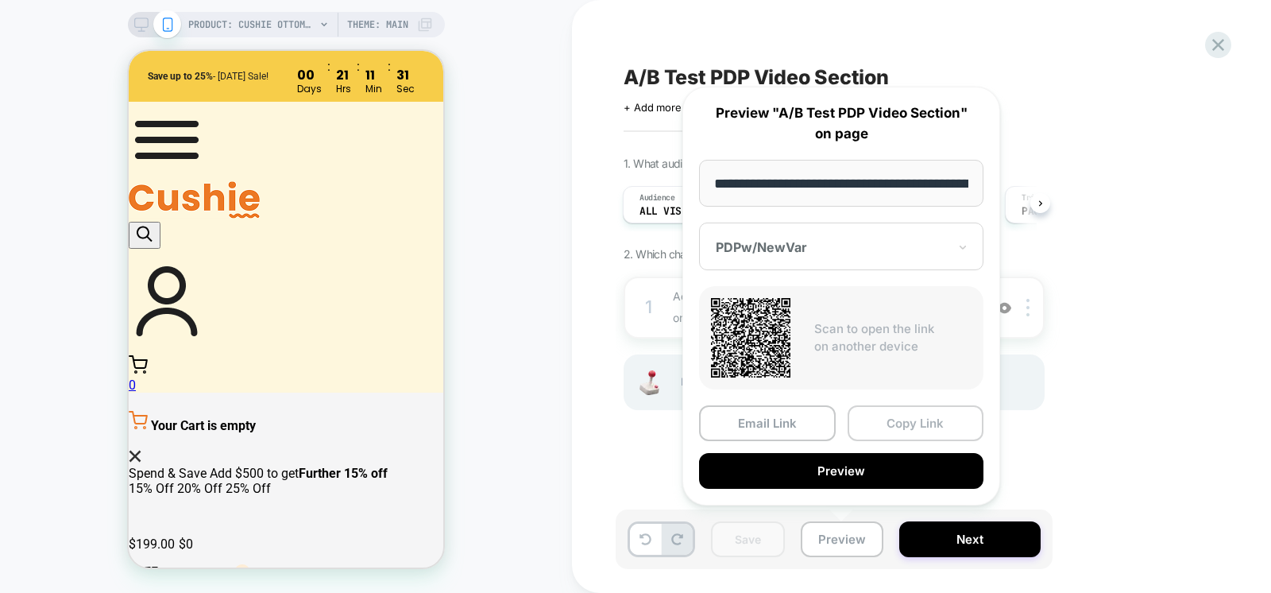
click at [918, 415] on button "Copy Link" at bounding box center [916, 423] width 137 height 36
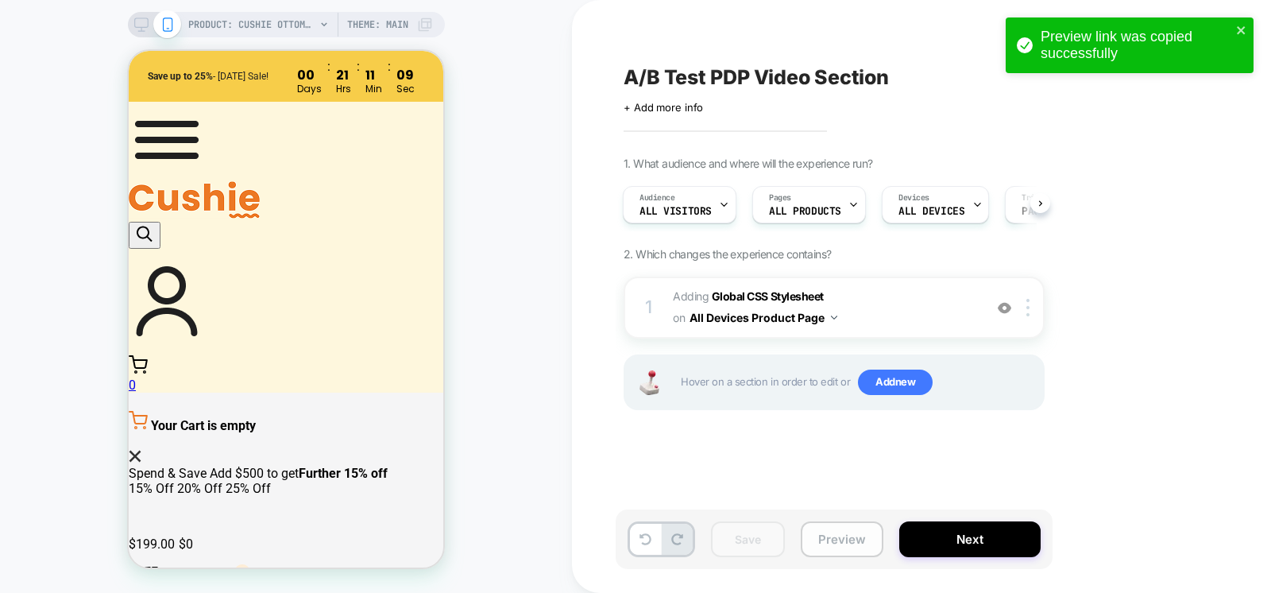
click at [829, 542] on button "Preview" at bounding box center [842, 539] width 83 height 36
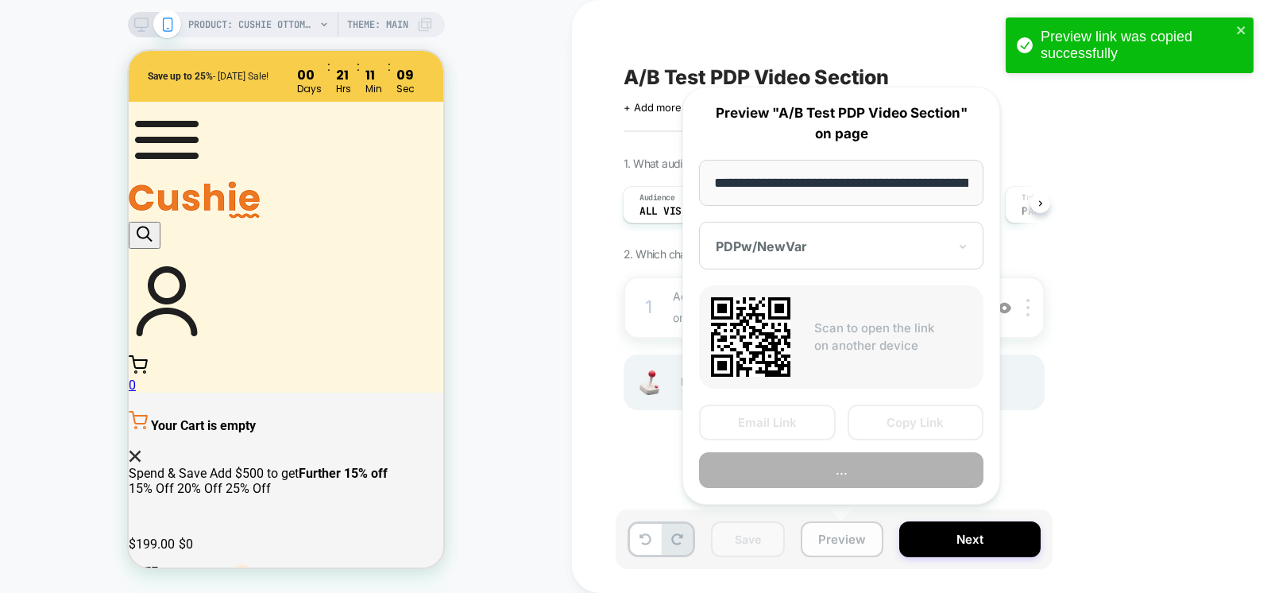
scroll to position [0, 276]
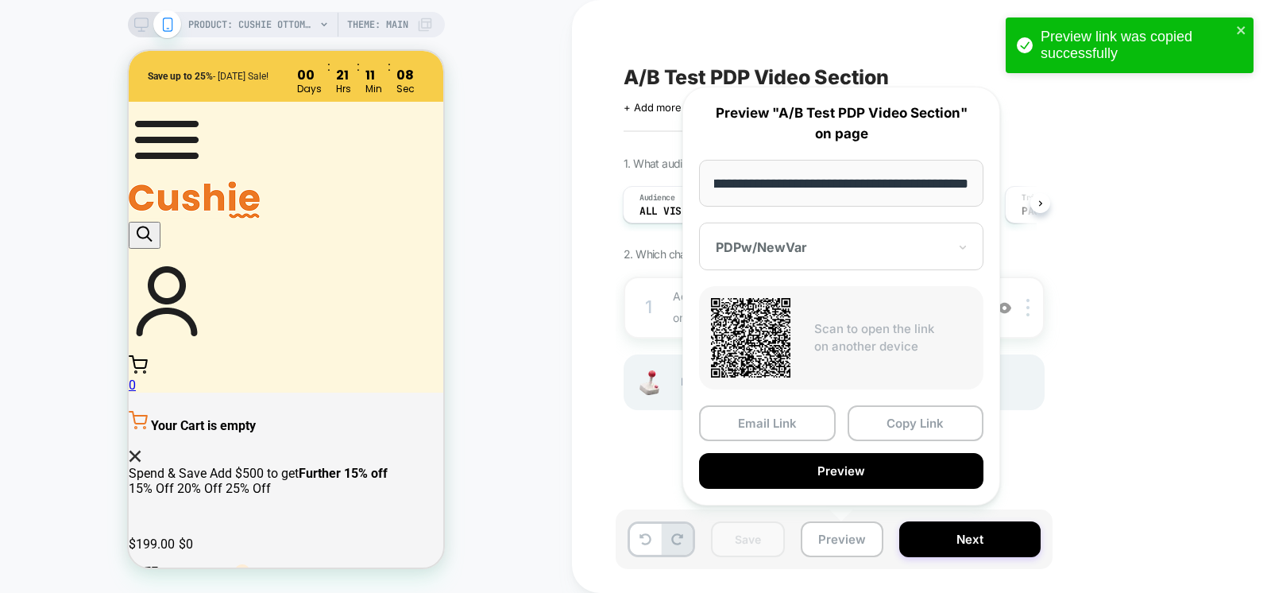
click at [802, 245] on div at bounding box center [832, 247] width 232 height 16
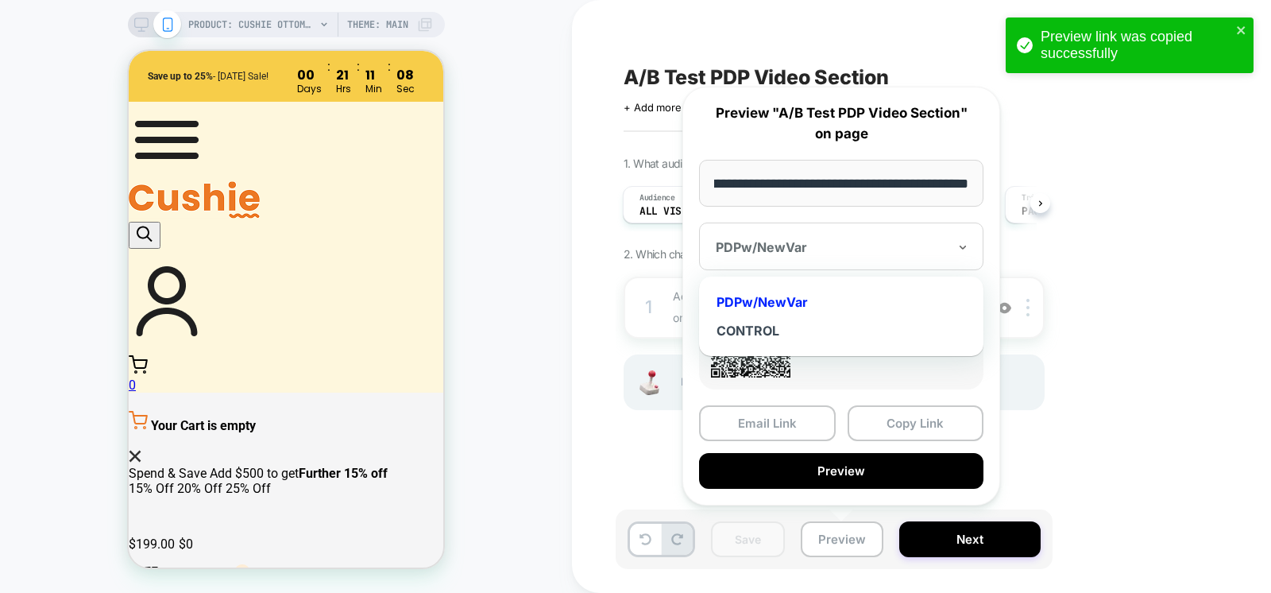
scroll to position [0, 0]
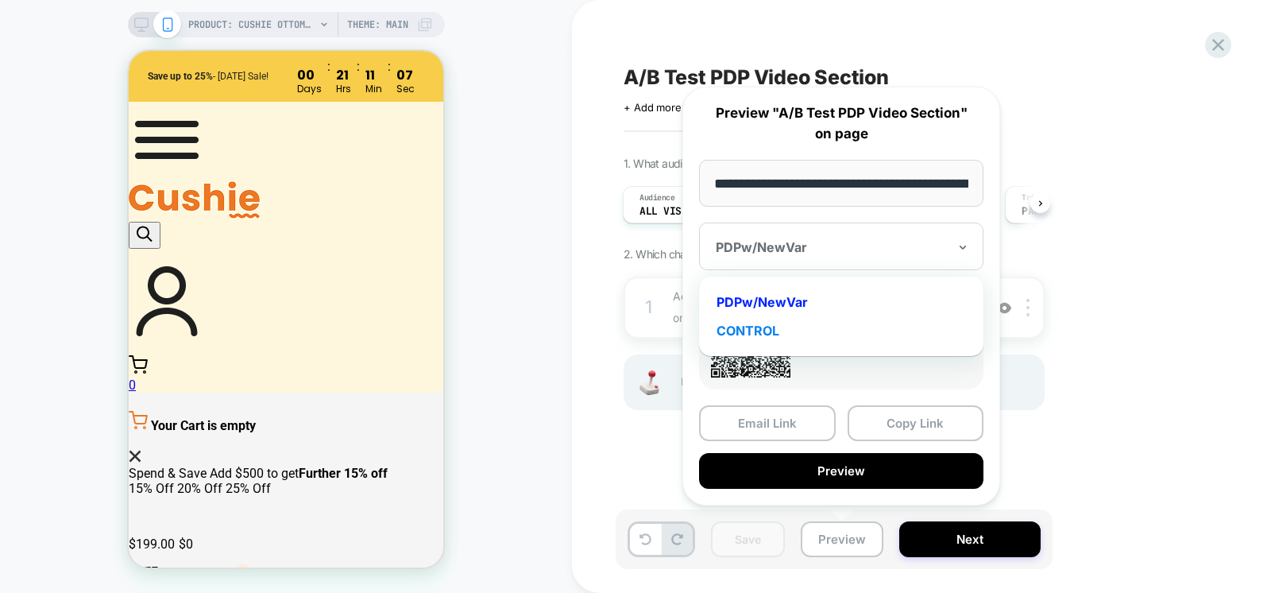
click at [734, 328] on div "CONTROL" at bounding box center [841, 330] width 269 height 29
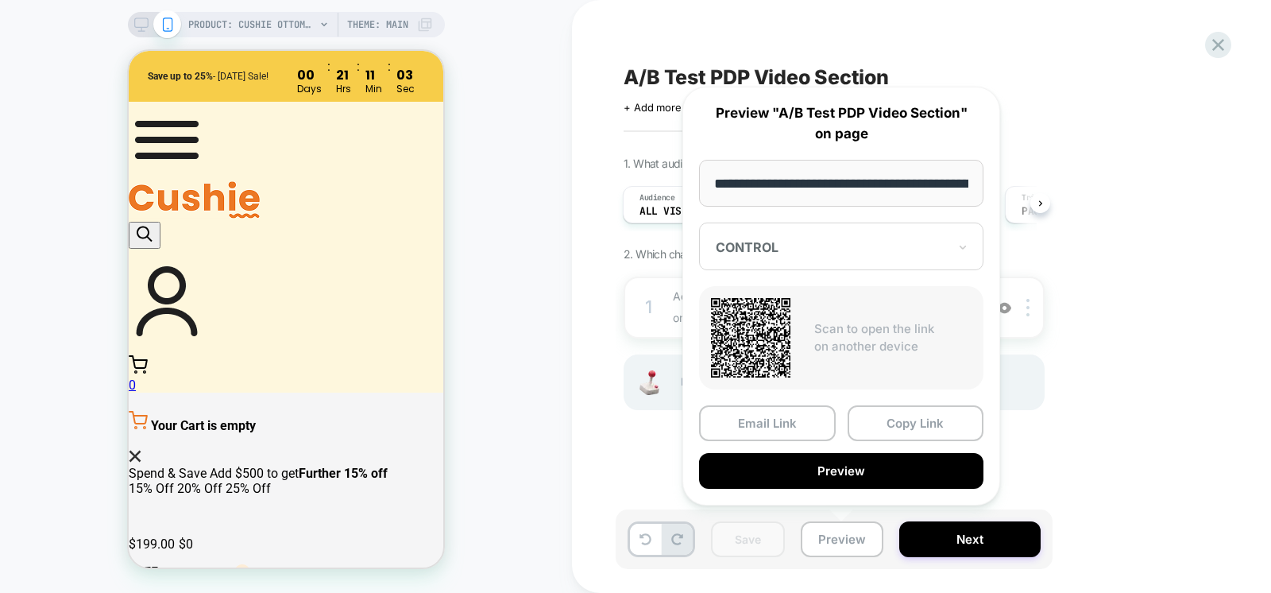
scroll to position [0, 276]
drag, startPoint x: 766, startPoint y: 176, endPoint x: 1151, endPoint y: 178, distance: 384.6
click at [1151, 178] on body "**********" at bounding box center [635, 296] width 1271 height 593
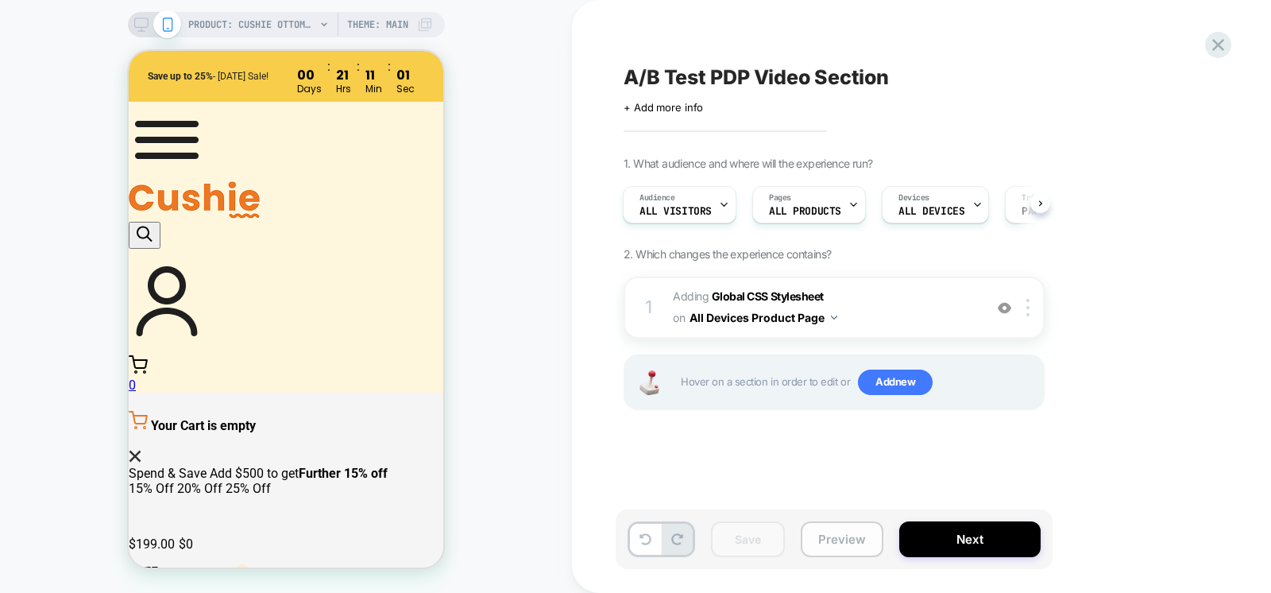
click at [835, 539] on button "Preview" at bounding box center [842, 539] width 83 height 36
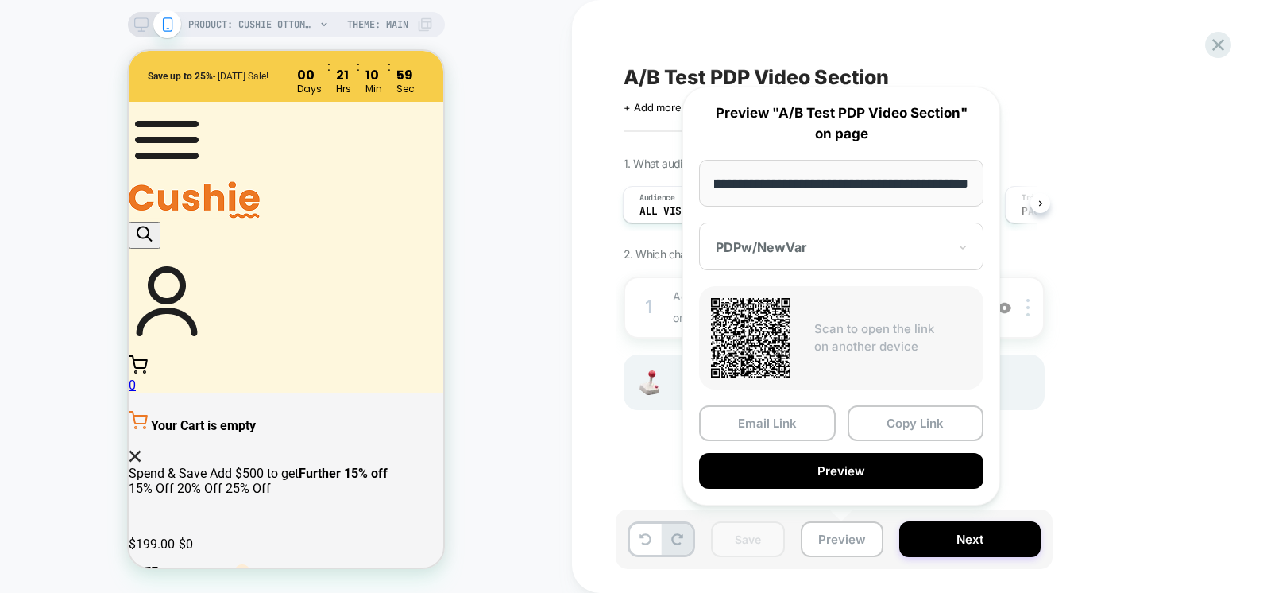
click at [798, 237] on div "PDPw/NewVar" at bounding box center [841, 247] width 284 height 48
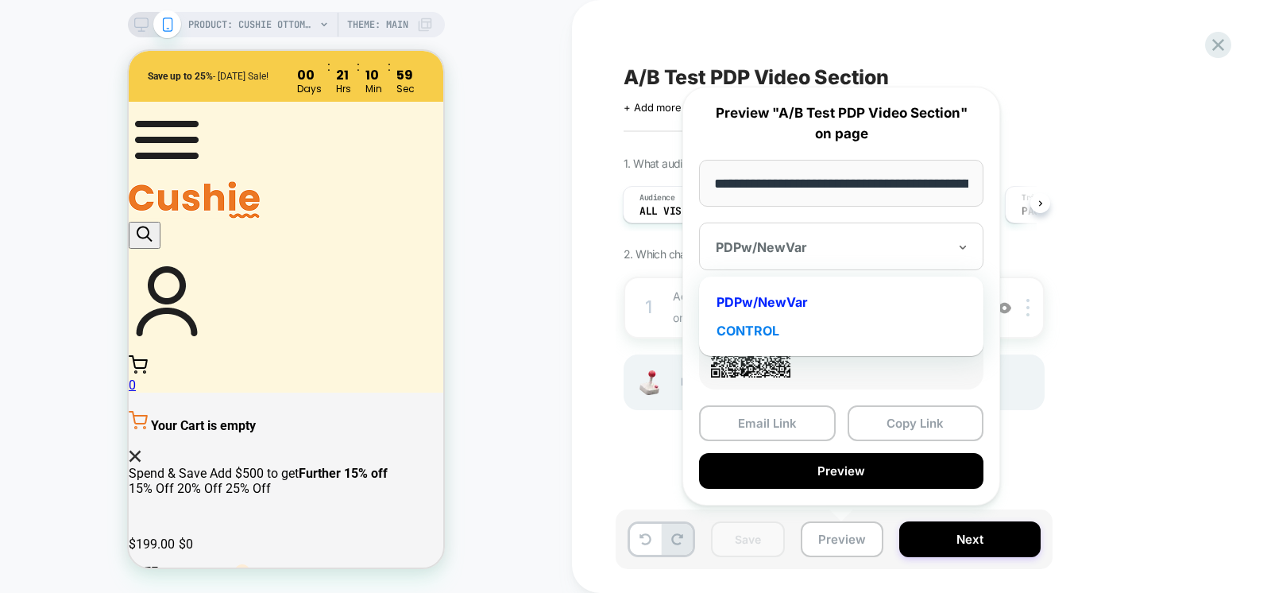
click at [780, 331] on div "CONTROL" at bounding box center [841, 330] width 269 height 29
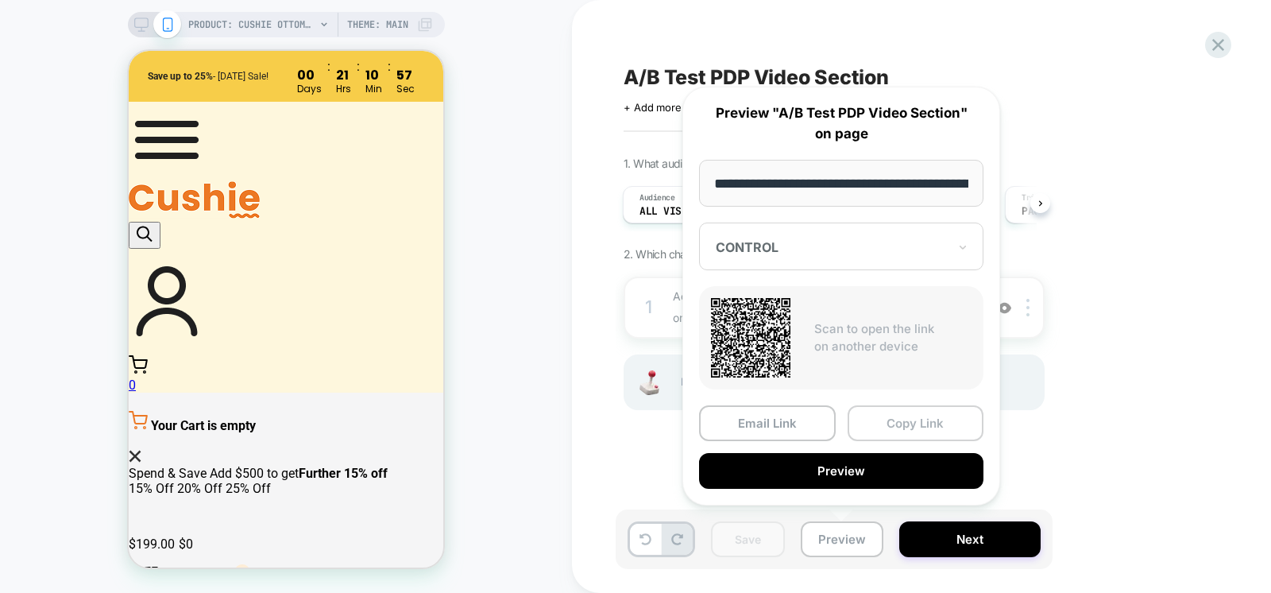
click at [900, 425] on button "Copy Link" at bounding box center [916, 423] width 137 height 36
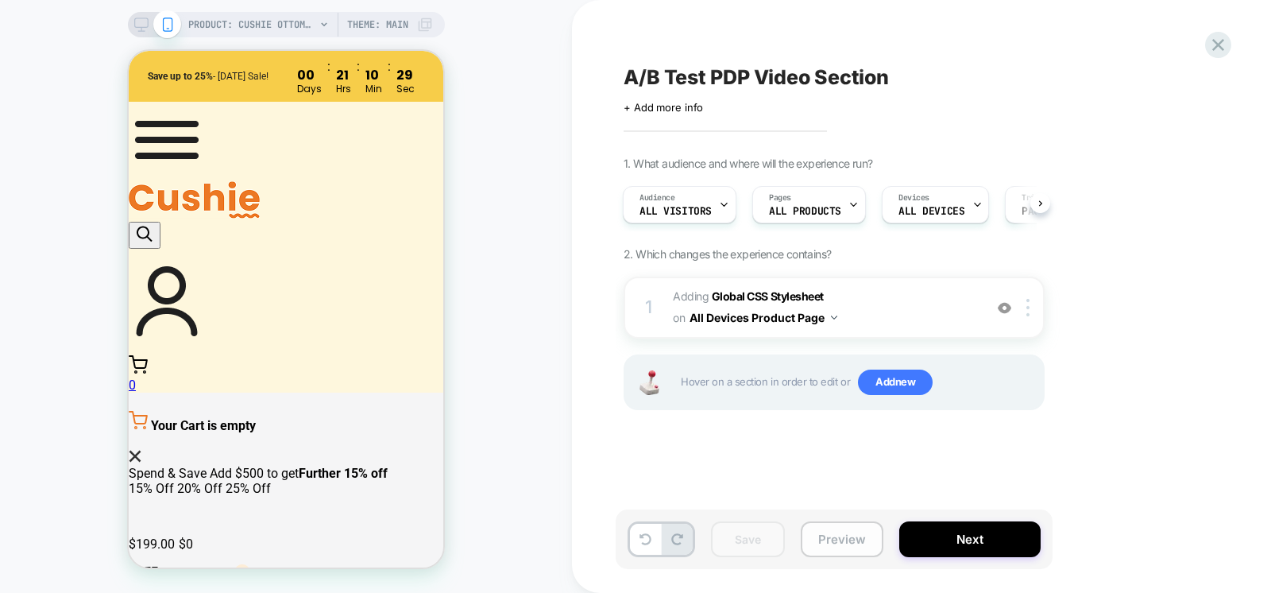
click at [855, 539] on button "Preview" at bounding box center [842, 539] width 83 height 36
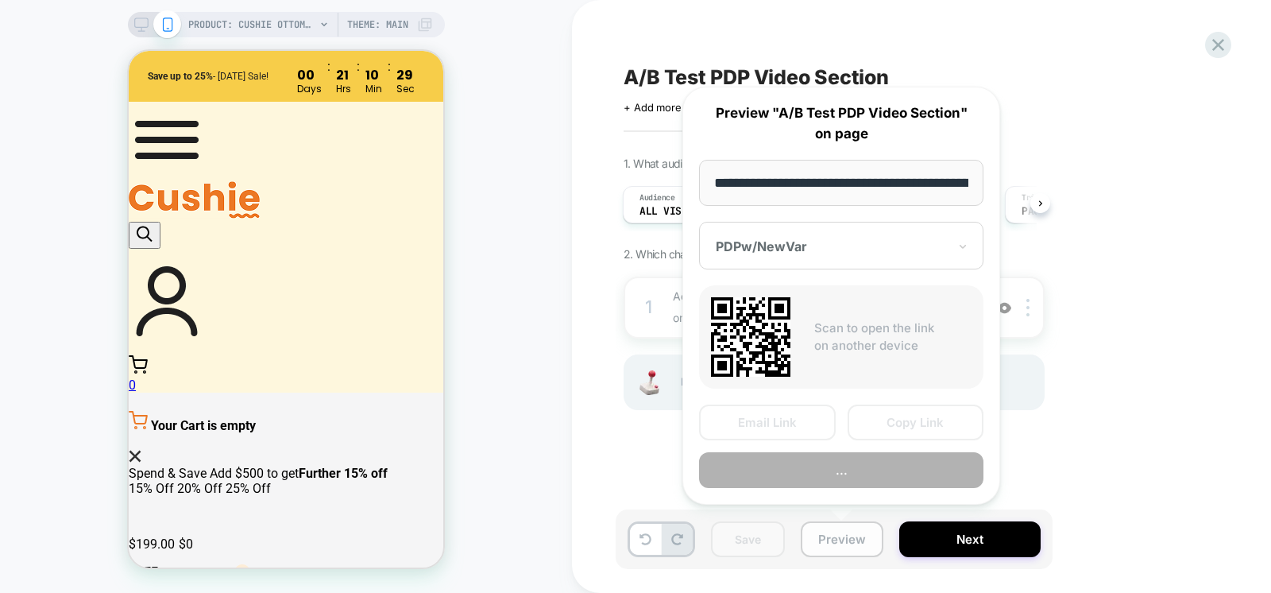
scroll to position [0, 276]
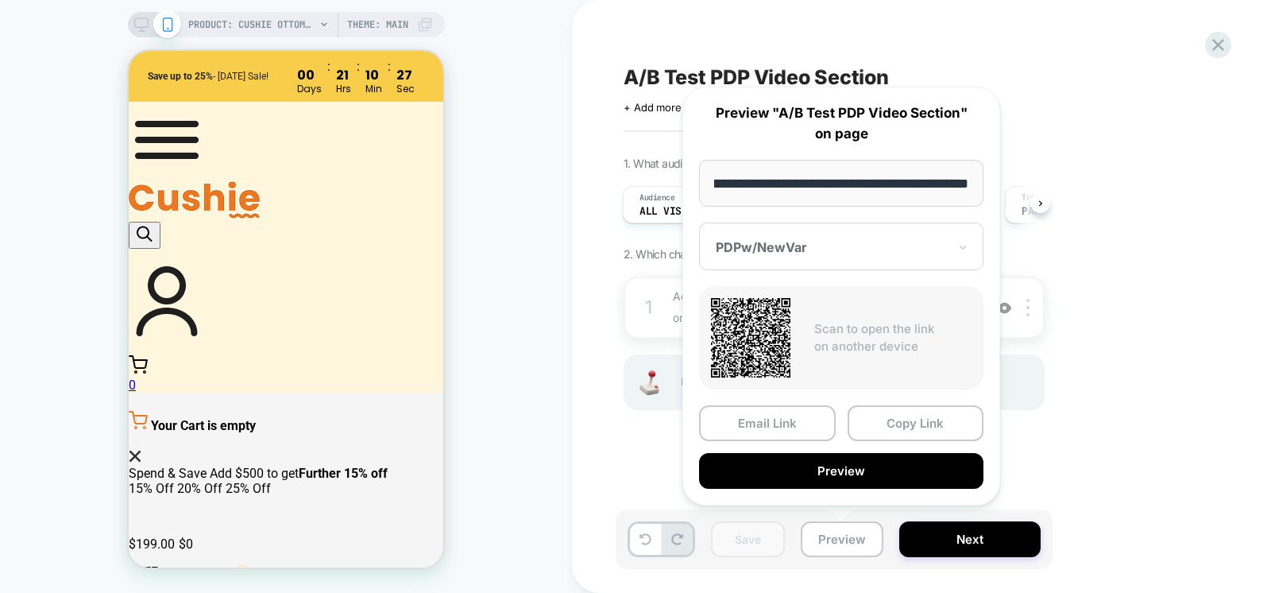
click at [1119, 412] on div "1. What audience and where will the experience run? Audience All Visitors Pages…" at bounding box center [914, 303] width 580 height 293
